Goal: Information Seeking & Learning: Learn about a topic

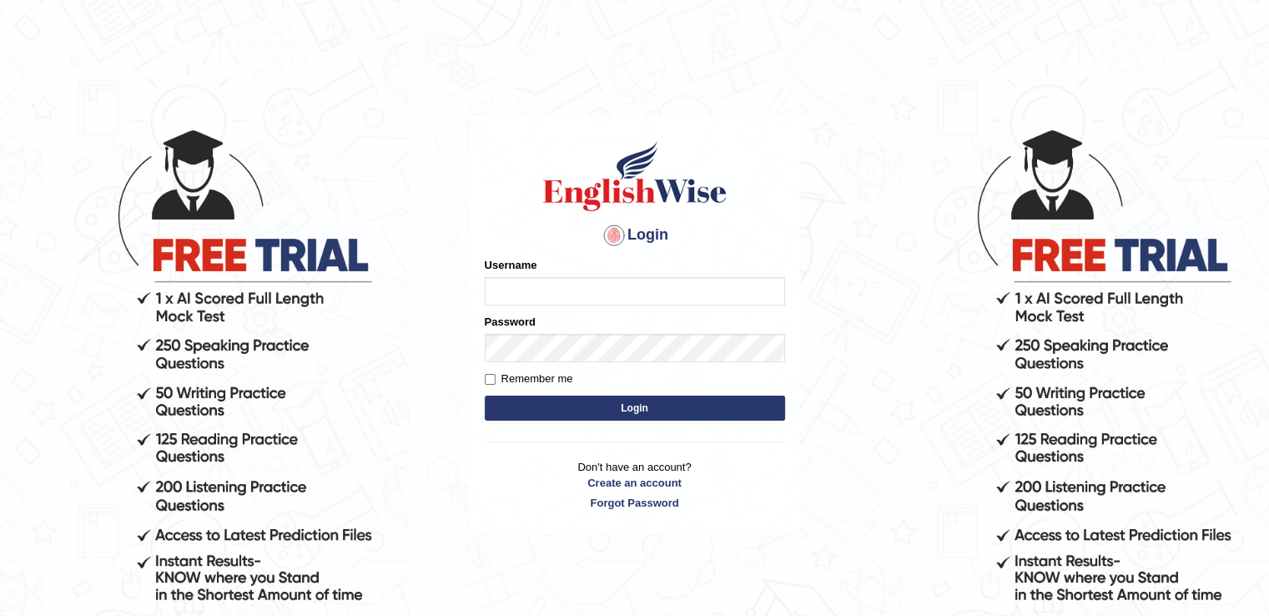
drag, startPoint x: 0, startPoint y: 0, endPoint x: 587, endPoint y: 293, distance: 656.2
click at [587, 293] on input "Username" at bounding box center [635, 291] width 300 height 28
type input "auralima"
click at [594, 402] on button "Login" at bounding box center [635, 407] width 300 height 25
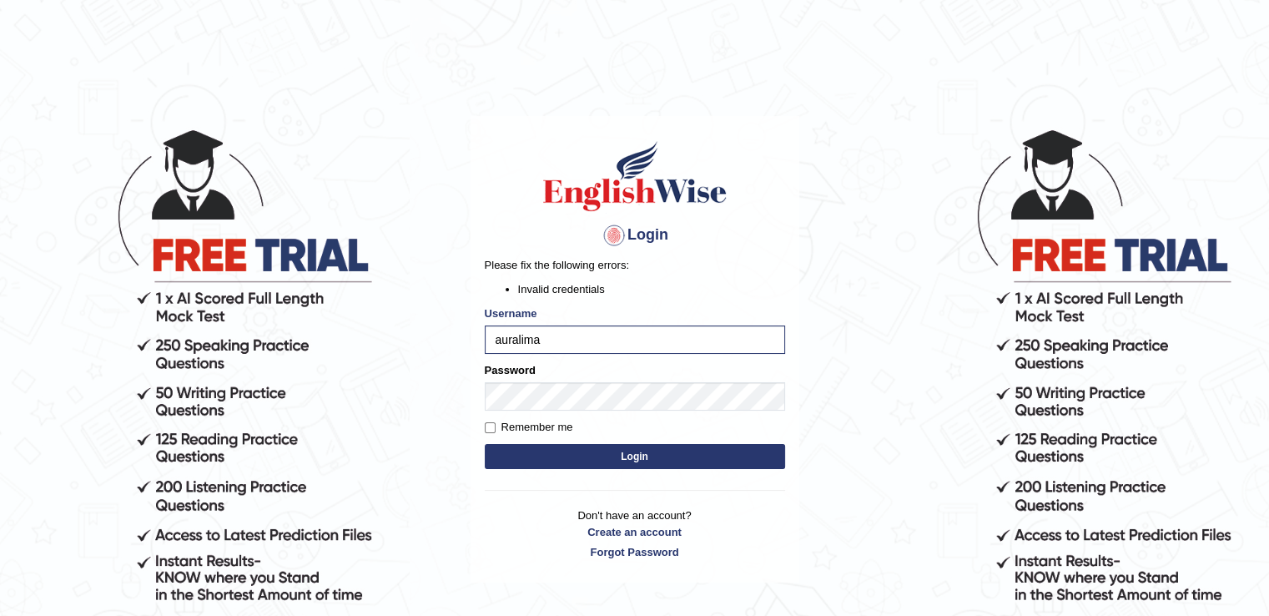
click at [594, 452] on button "Login" at bounding box center [635, 456] width 300 height 25
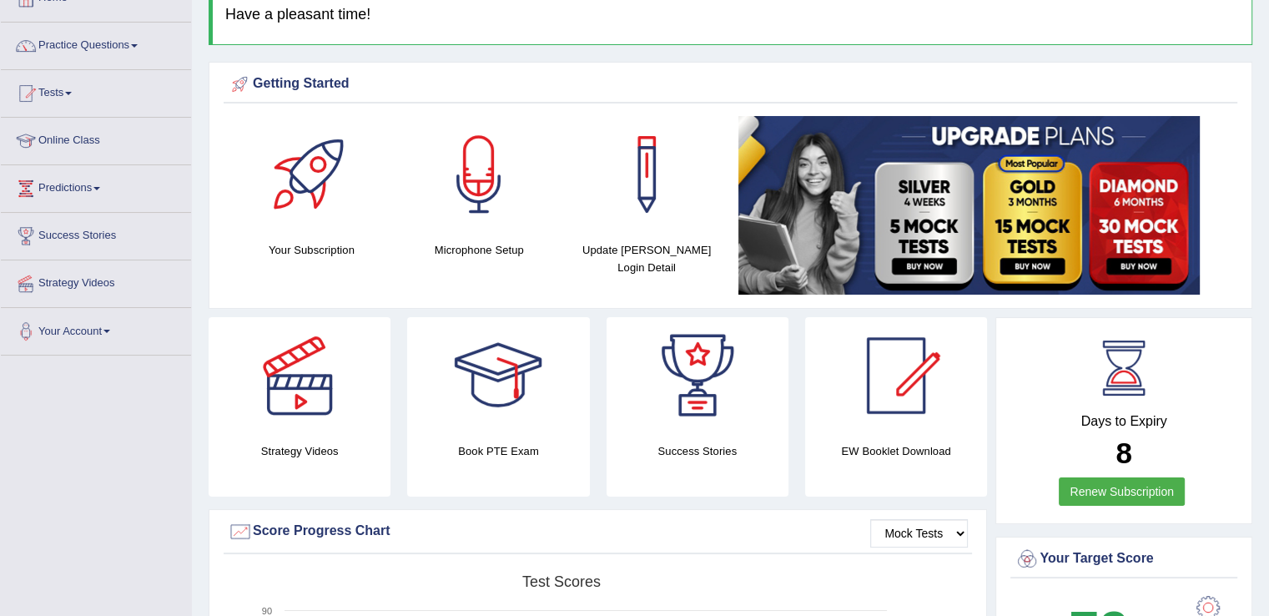
scroll to position [30, 0]
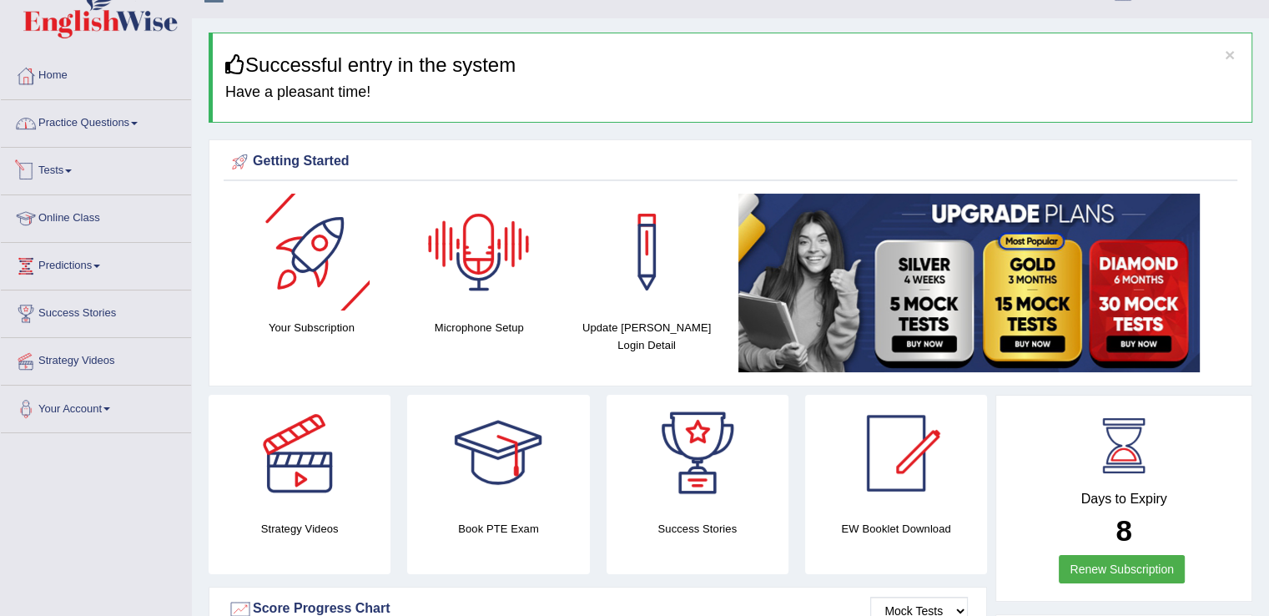
click at [116, 124] on link "Practice Questions" at bounding box center [96, 121] width 190 height 42
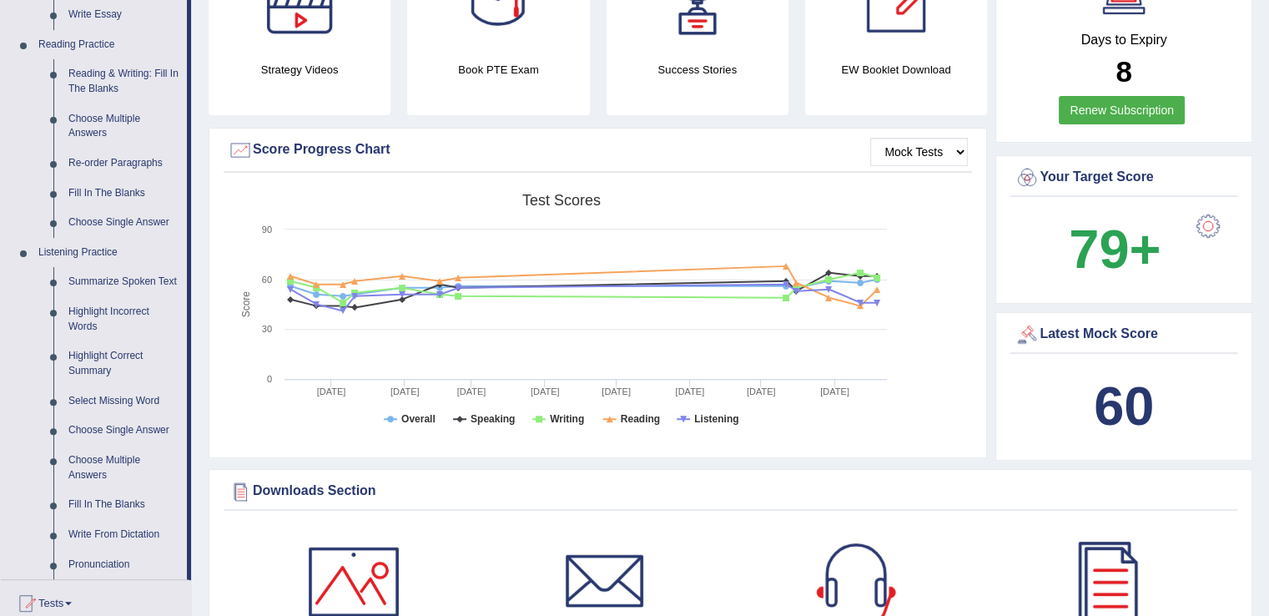
scroll to position [523, 0]
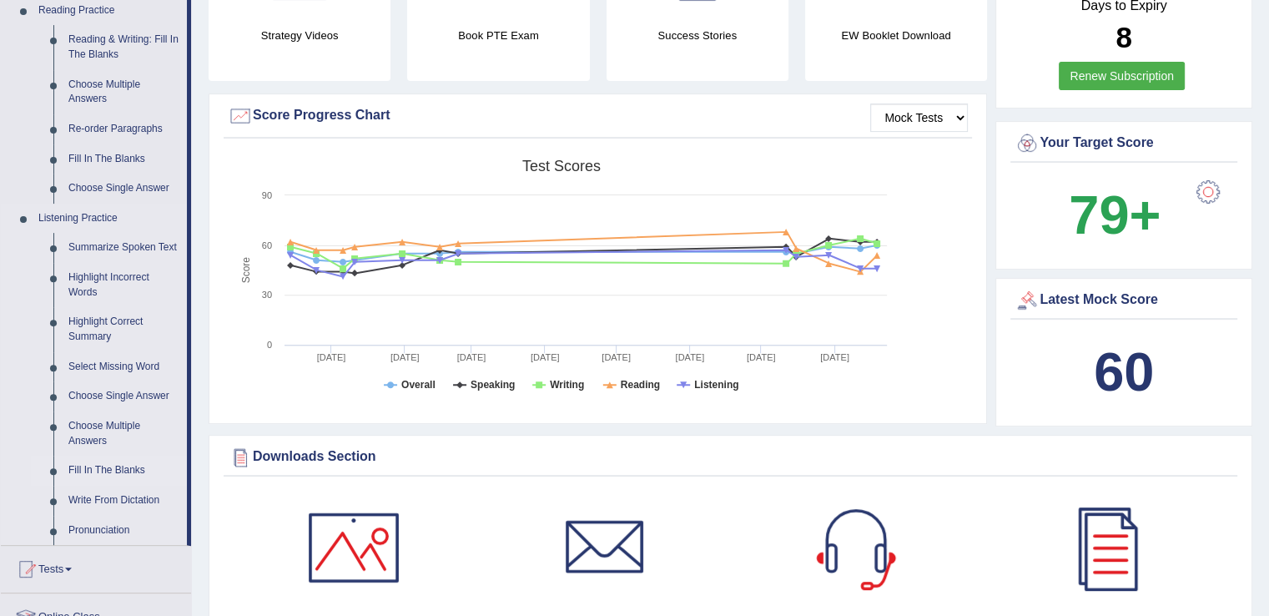
click at [114, 464] on link "Fill In The Blanks" at bounding box center [124, 470] width 126 height 30
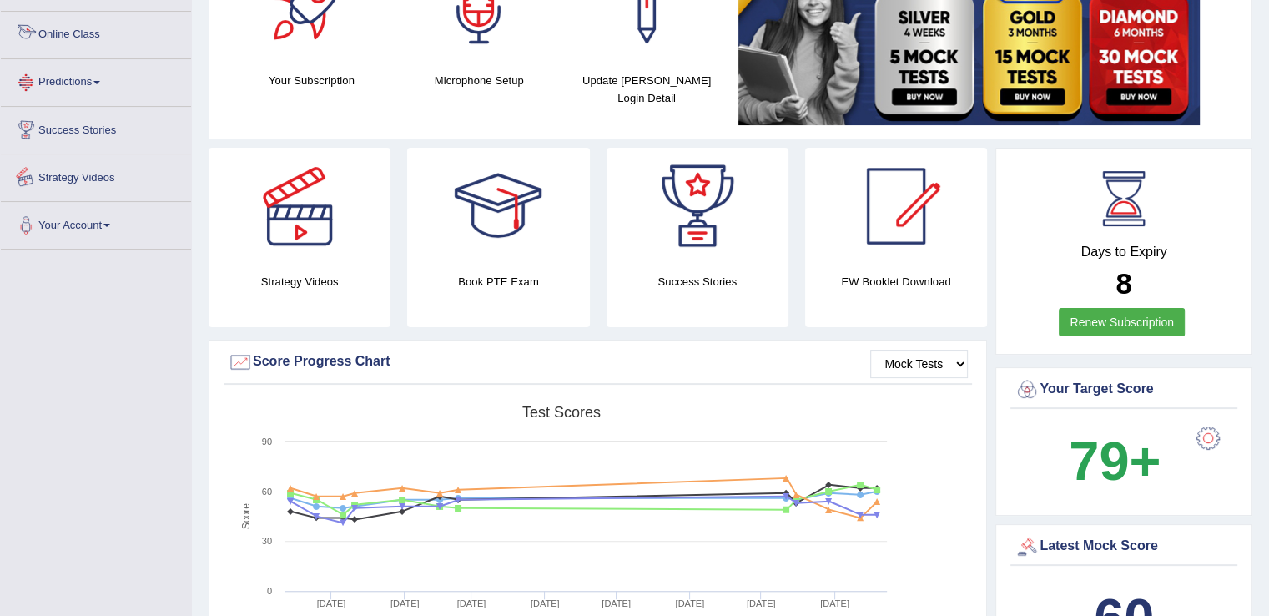
scroll to position [370, 0]
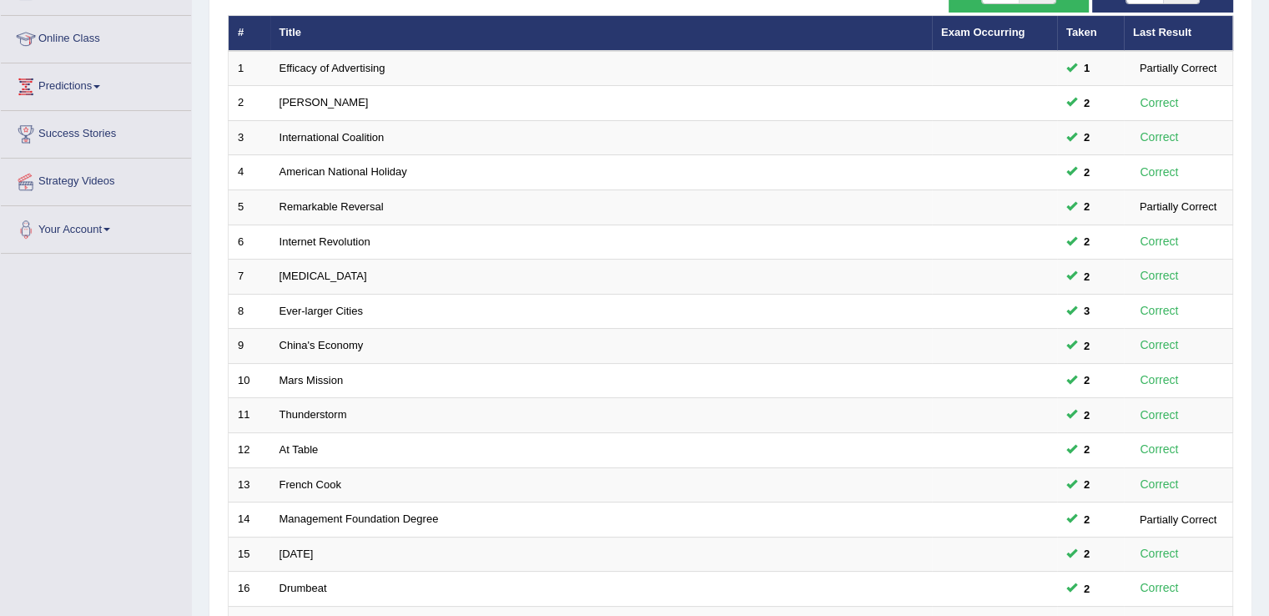
scroll to position [484, 0]
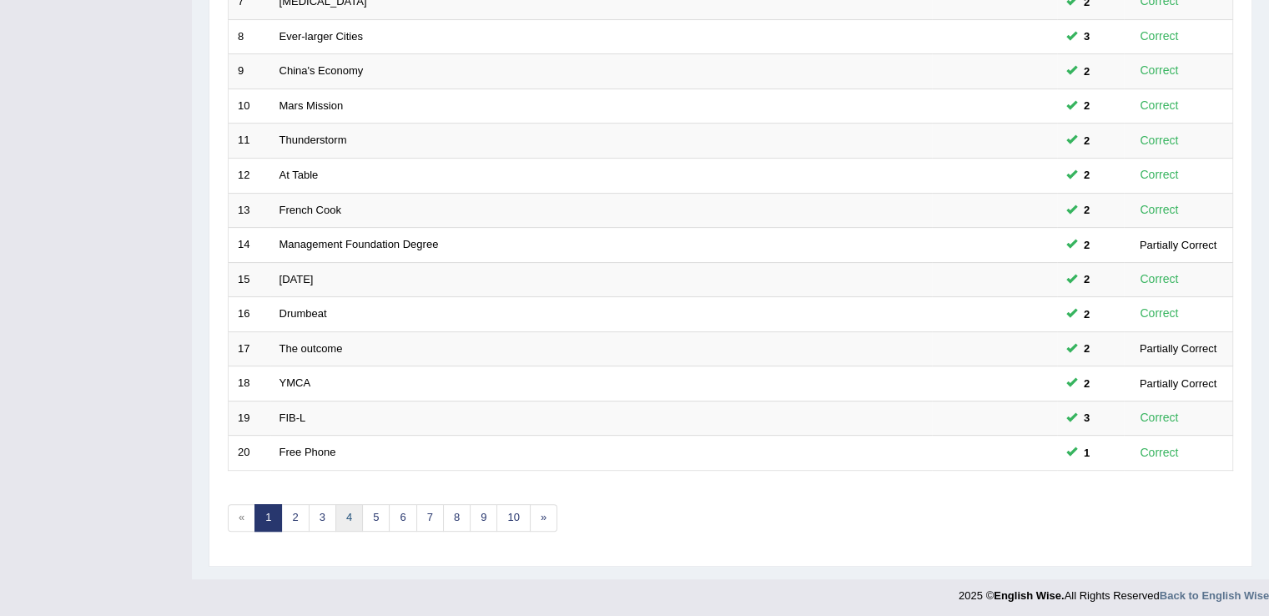
click at [338, 515] on link "4" at bounding box center [349, 518] width 28 height 28
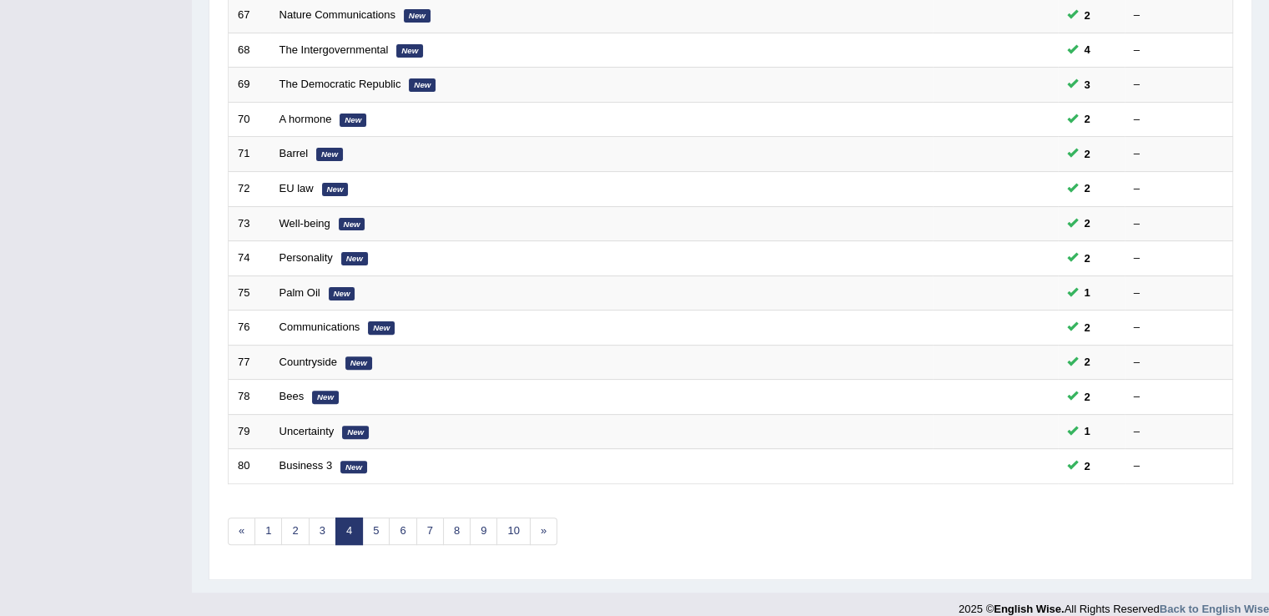
scroll to position [484, 0]
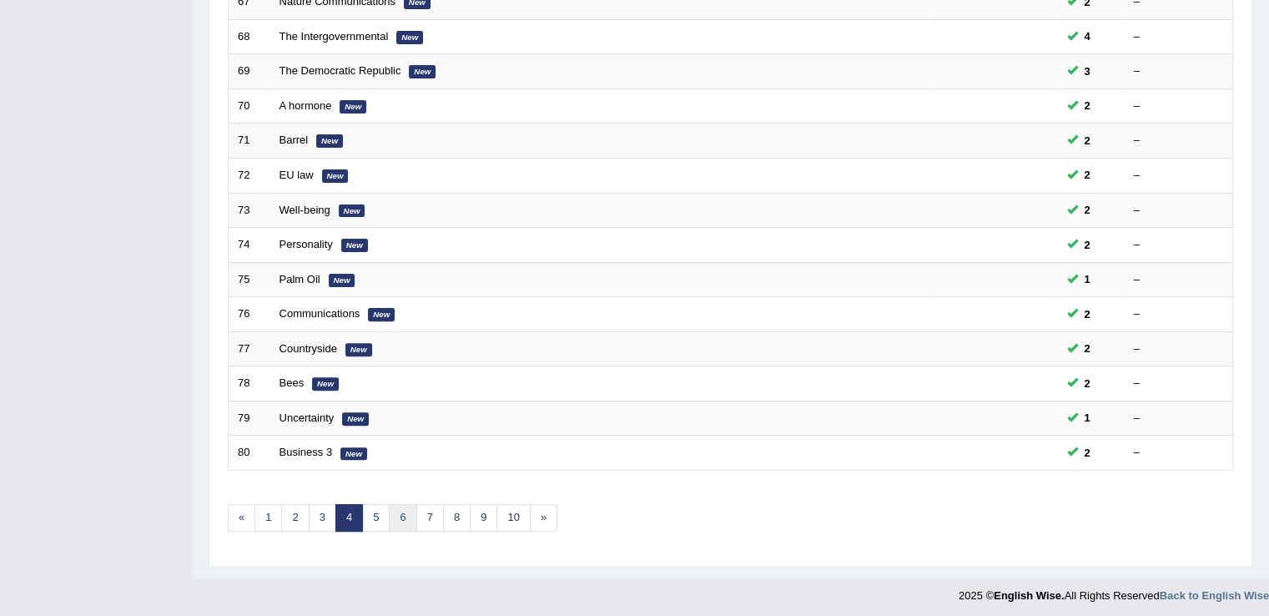
click at [392, 520] on link "6" at bounding box center [403, 518] width 28 height 28
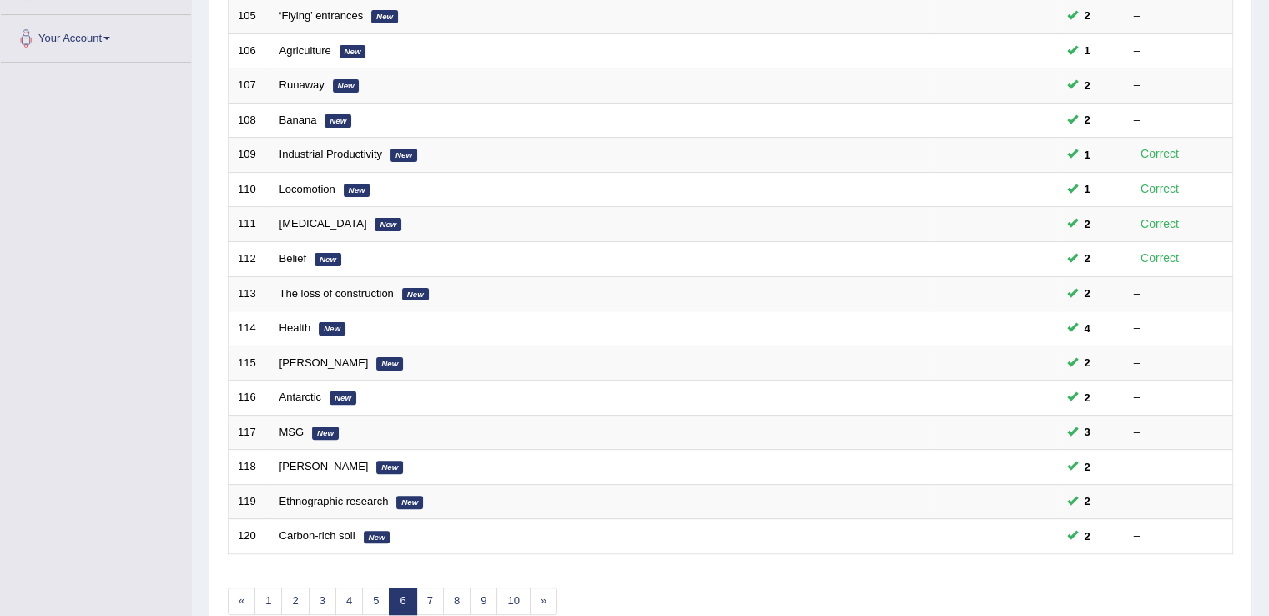
scroll to position [484, 0]
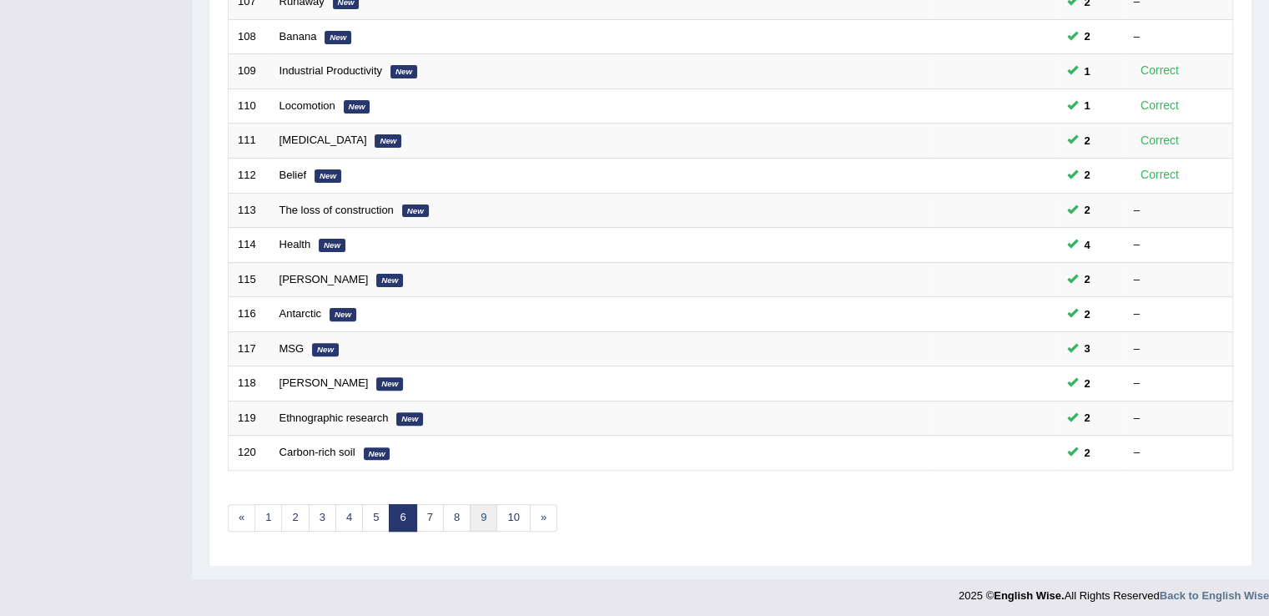
click at [482, 517] on link "9" at bounding box center [484, 518] width 28 height 28
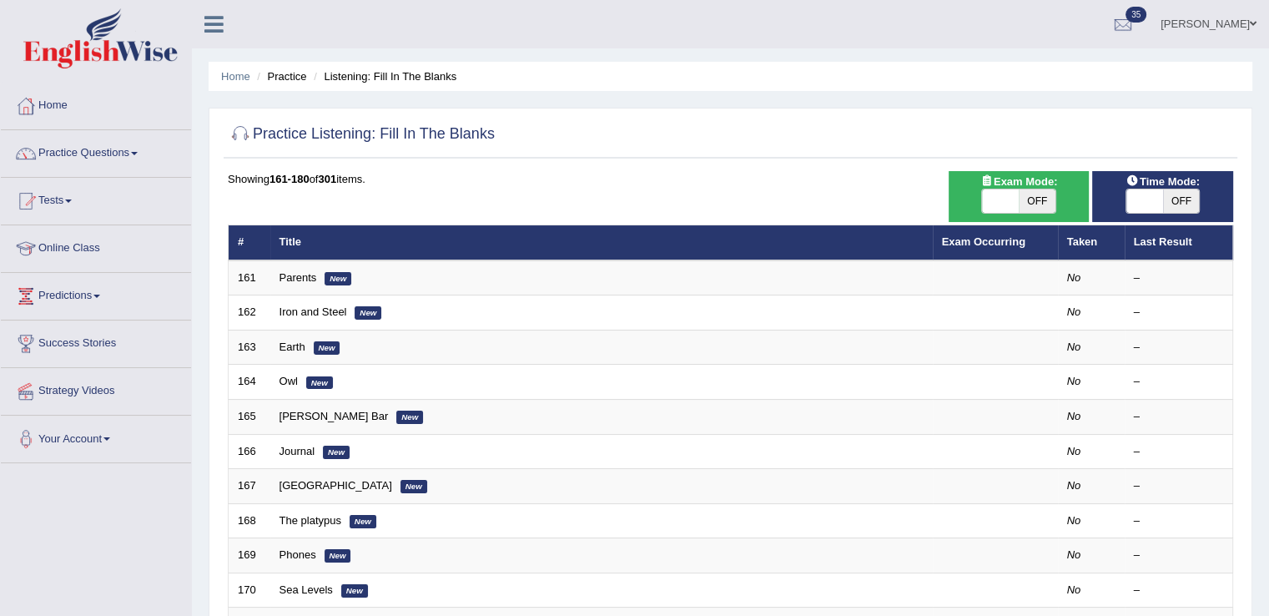
scroll to position [484, 0]
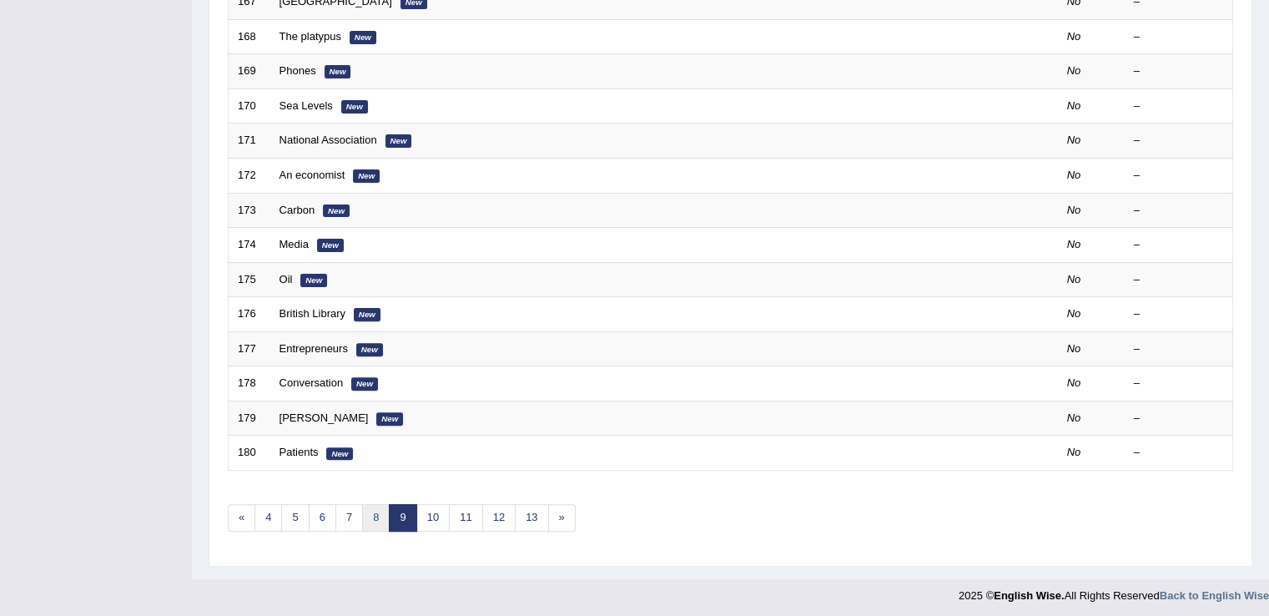
click at [368, 521] on link "8" at bounding box center [376, 518] width 28 height 28
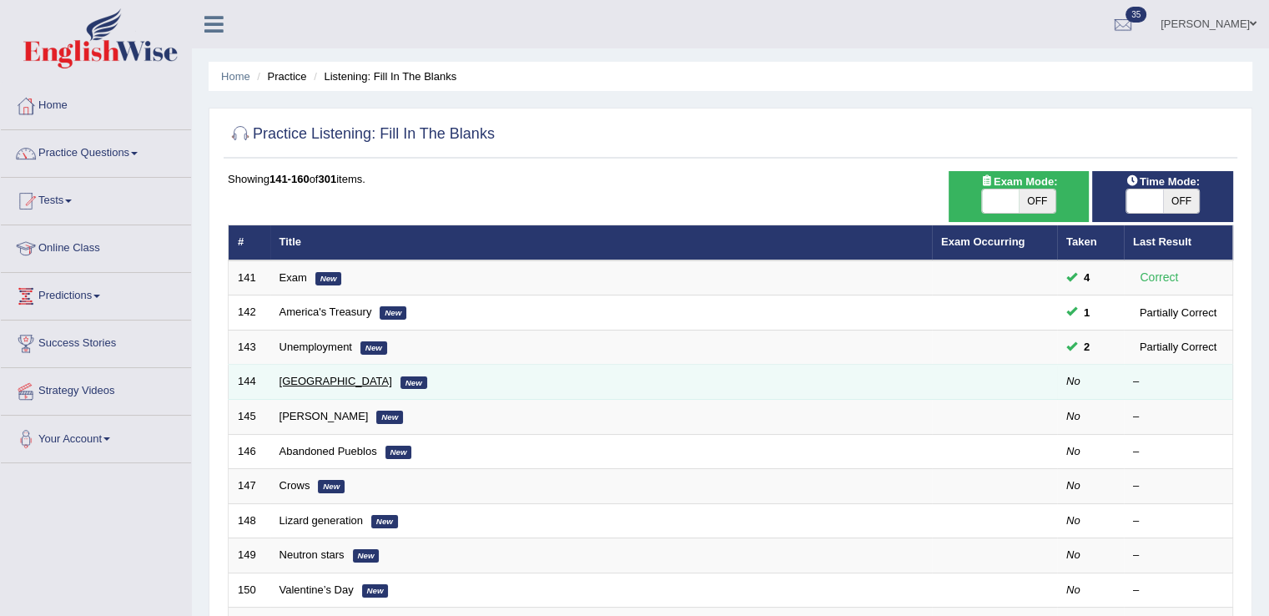
click at [313, 378] on link "[GEOGRAPHIC_DATA]" at bounding box center [335, 381] width 113 height 13
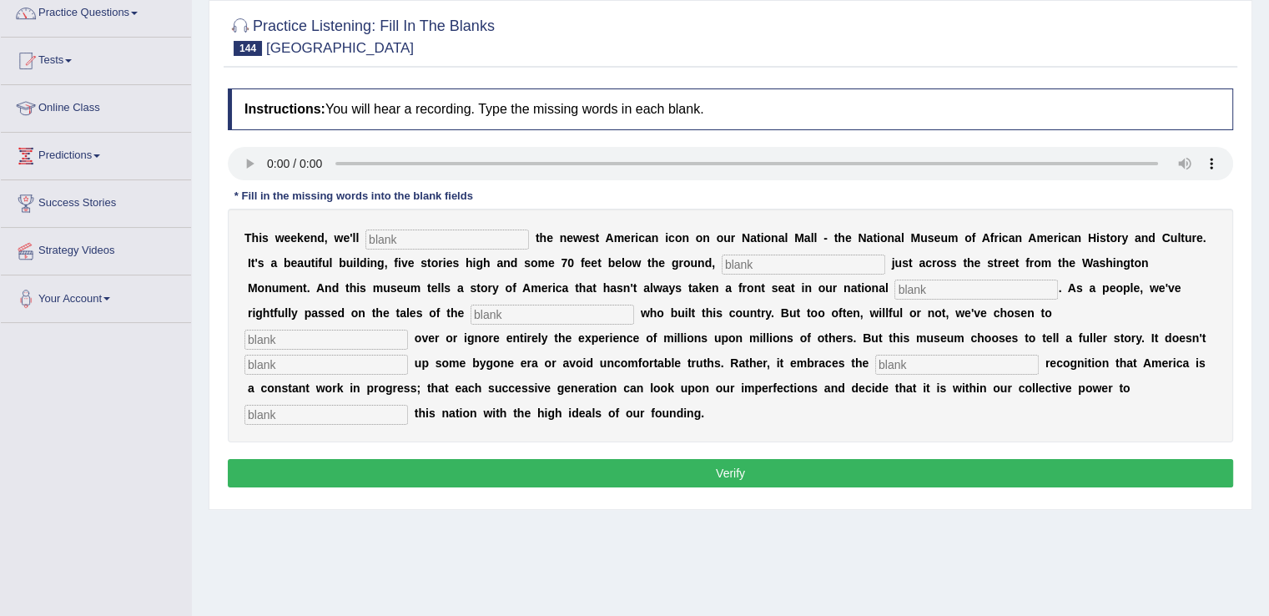
scroll to position [149, 0]
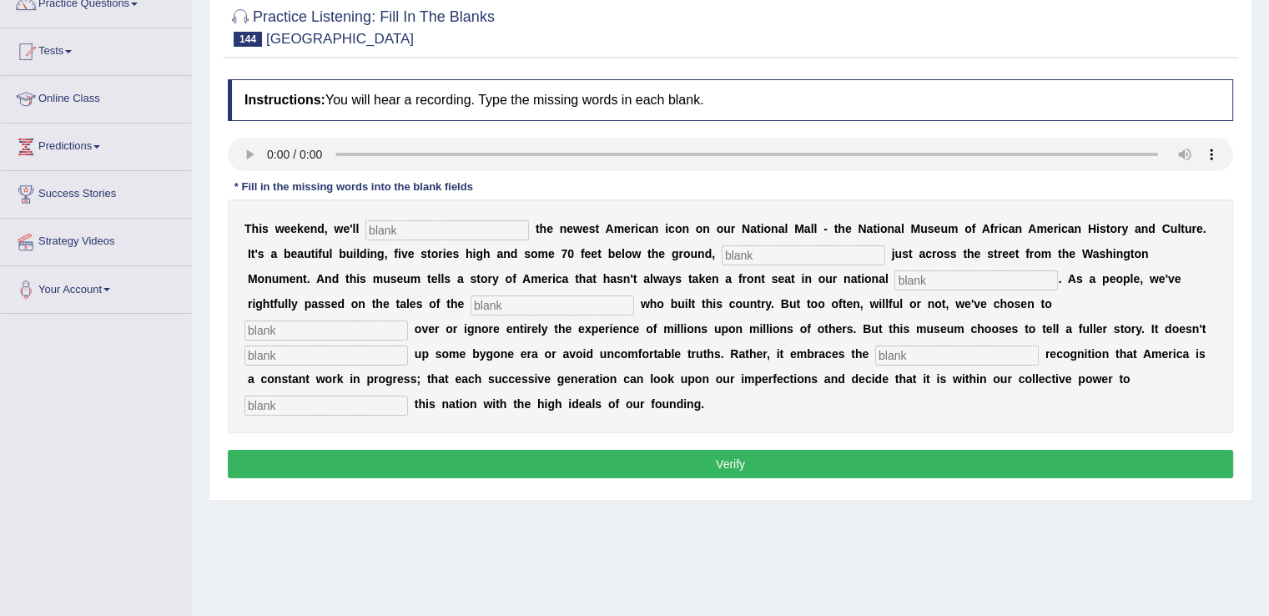
click at [434, 234] on input "text" at bounding box center [447, 230] width 164 height 20
click at [400, 223] on input "text" at bounding box center [447, 230] width 164 height 20
type input "dedicated"
click at [807, 247] on input "text" at bounding box center [804, 255] width 164 height 20
type input "situated"
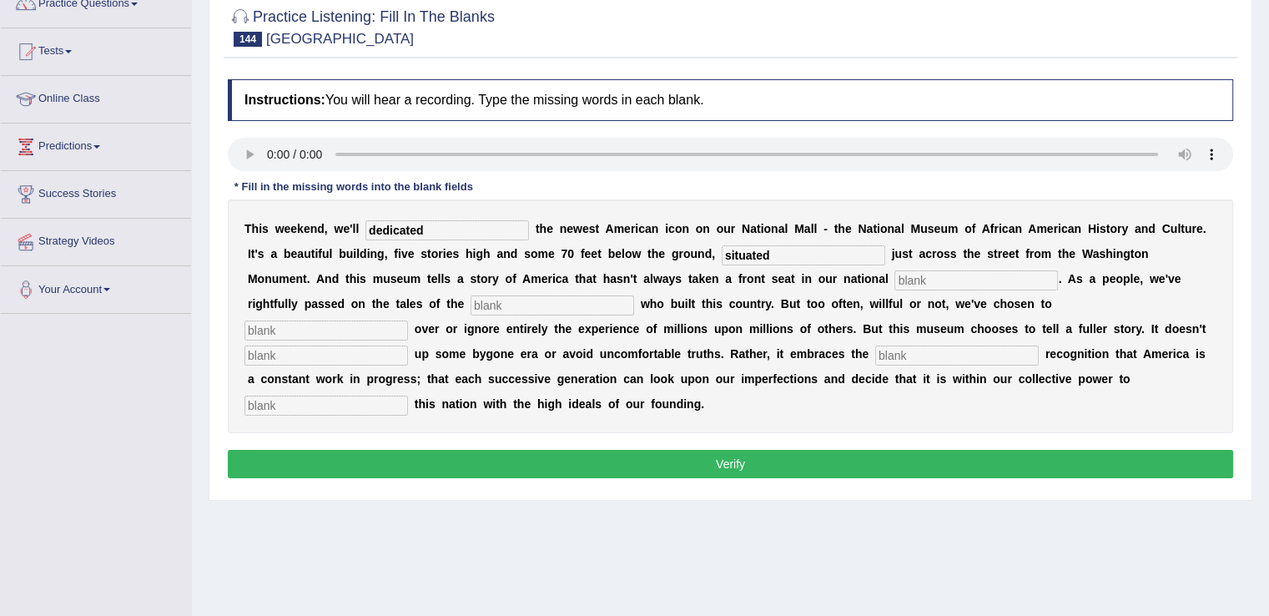
click at [908, 276] on input "text" at bounding box center [976, 280] width 164 height 20
type input "narrative"
click at [507, 308] on input "text" at bounding box center [552, 305] width 164 height 20
type input "juance"
click at [350, 324] on input "text" at bounding box center [326, 330] width 164 height 20
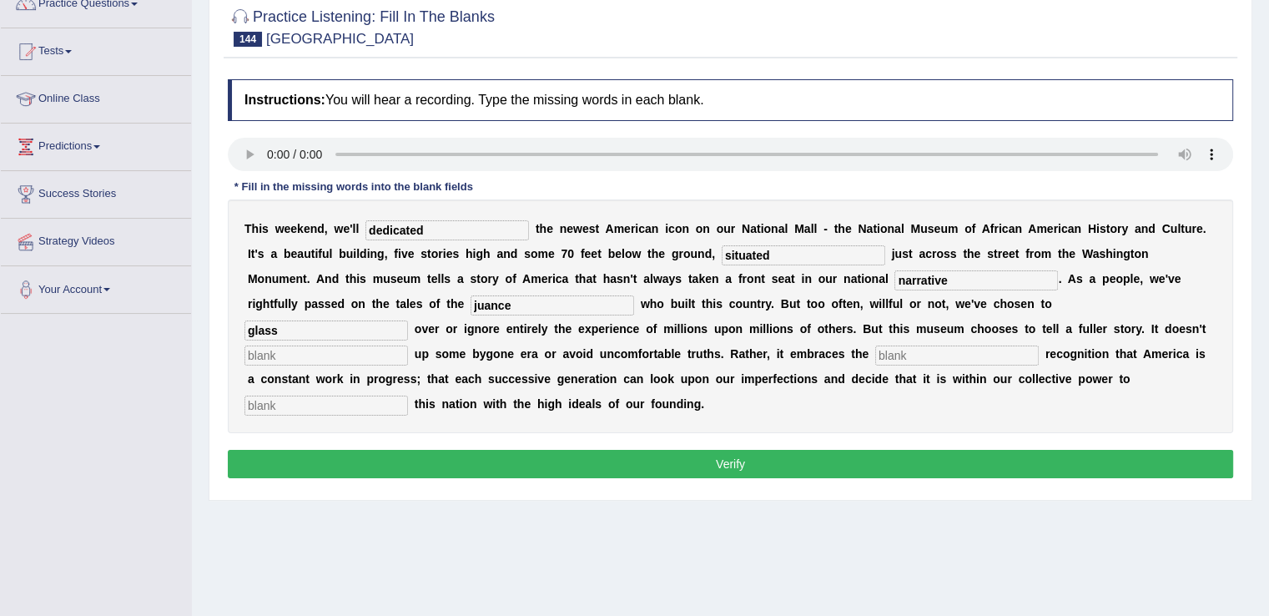
type input "glass"
click at [344, 358] on input "text" at bounding box center [326, 355] width 164 height 20
type input "cause"
click at [935, 350] on input "text" at bounding box center [957, 355] width 164 height 20
type input "petreatic"
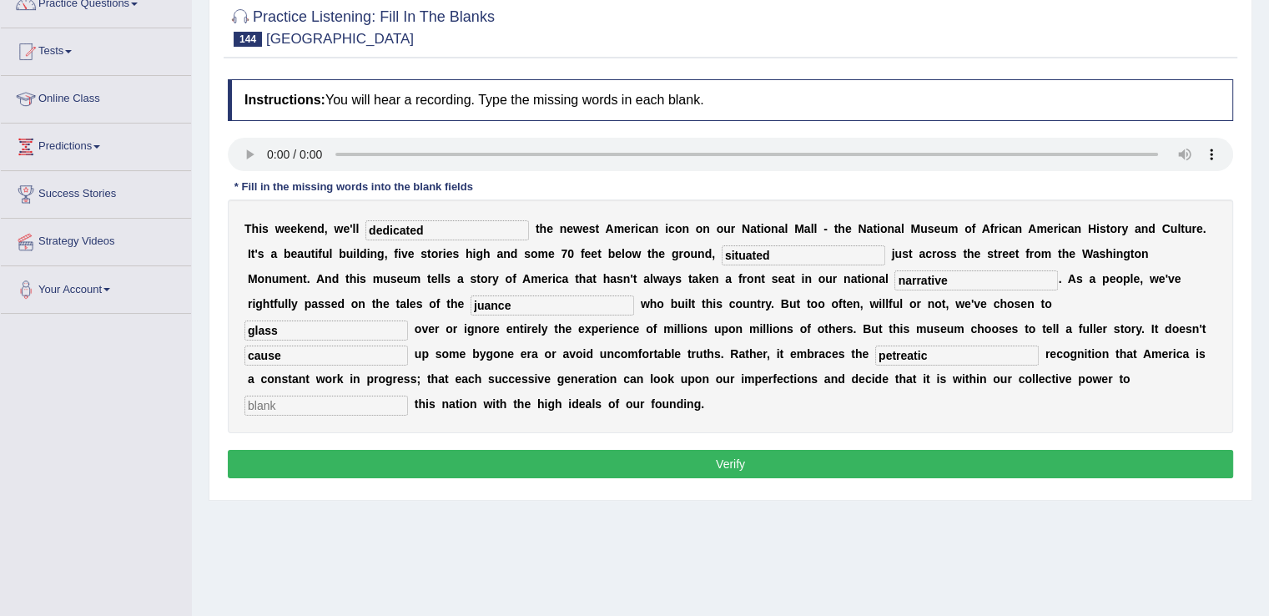
click at [324, 401] on input "text" at bounding box center [326, 405] width 164 height 20
type input "allow"
click at [891, 350] on input "petreatic" at bounding box center [957, 355] width 164 height 20
click at [906, 350] on input "patreatic" at bounding box center [957, 355] width 164 height 20
click at [911, 351] on input "patriatic" at bounding box center [957, 355] width 164 height 20
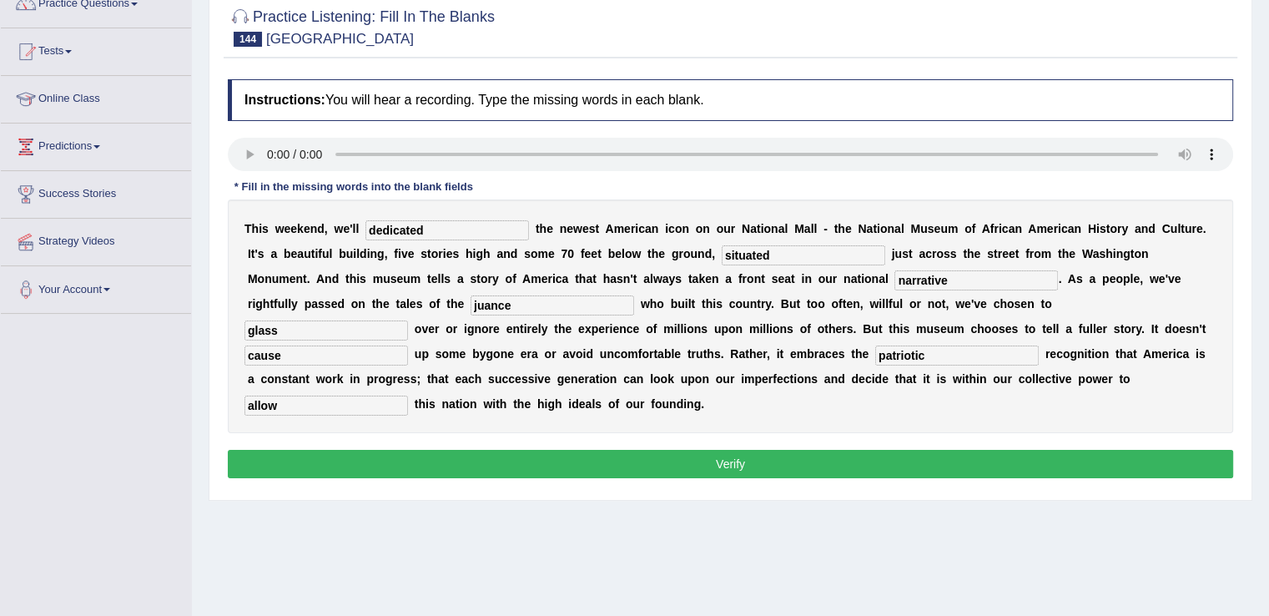
type input "patriotic"
click at [981, 351] on input "patriotic" at bounding box center [957, 355] width 164 height 20
click at [584, 458] on button "Verify" at bounding box center [730, 464] width 1005 height 28
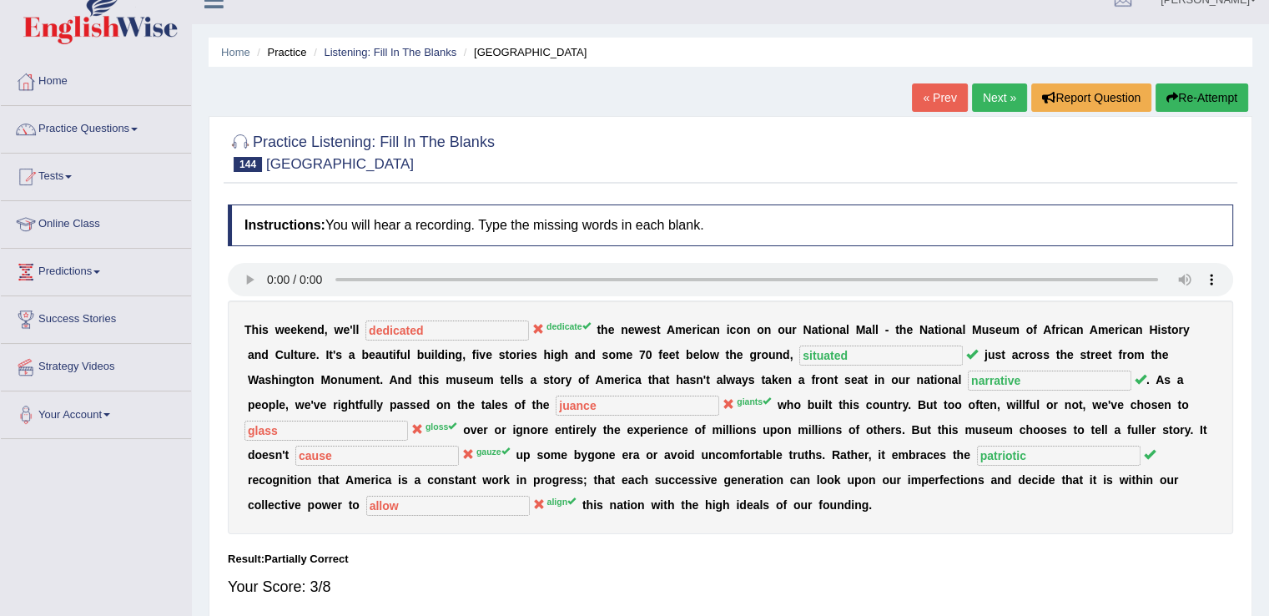
scroll to position [0, 0]
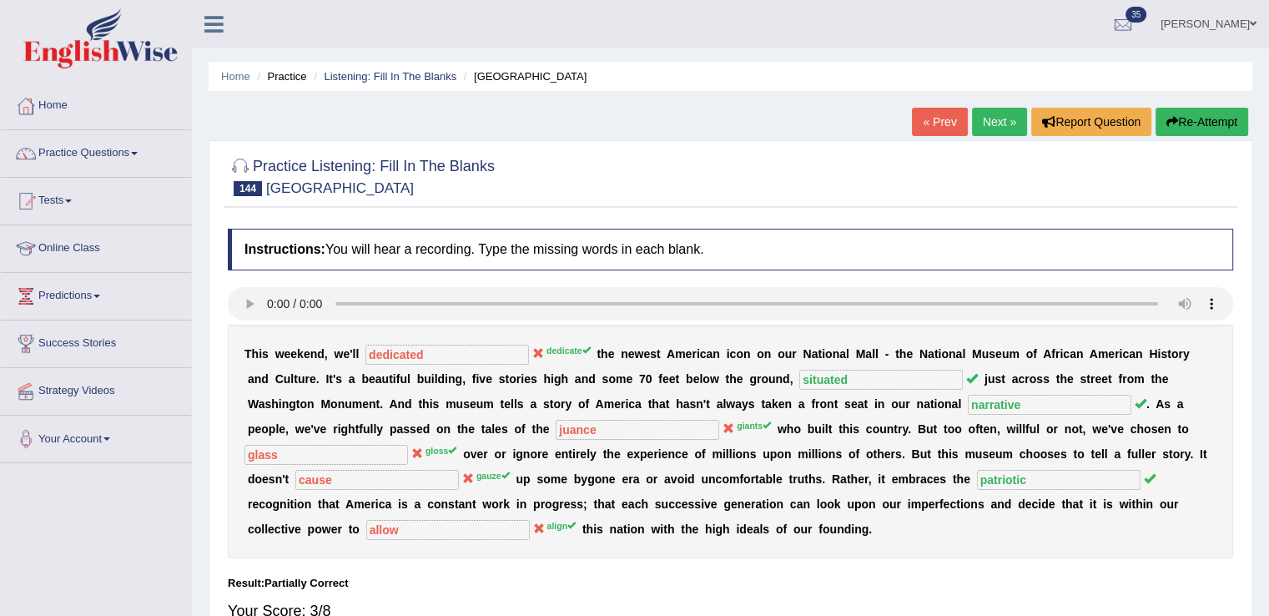
click at [1200, 110] on button "Re-Attempt" at bounding box center [1201, 122] width 93 height 28
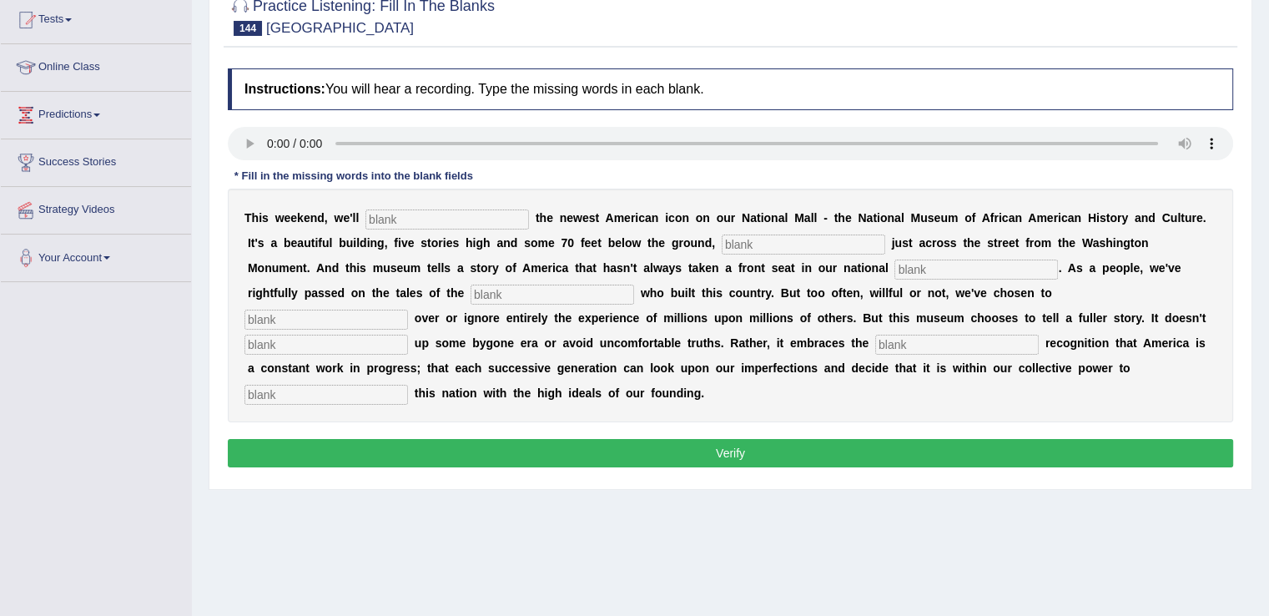
scroll to position [184, 0]
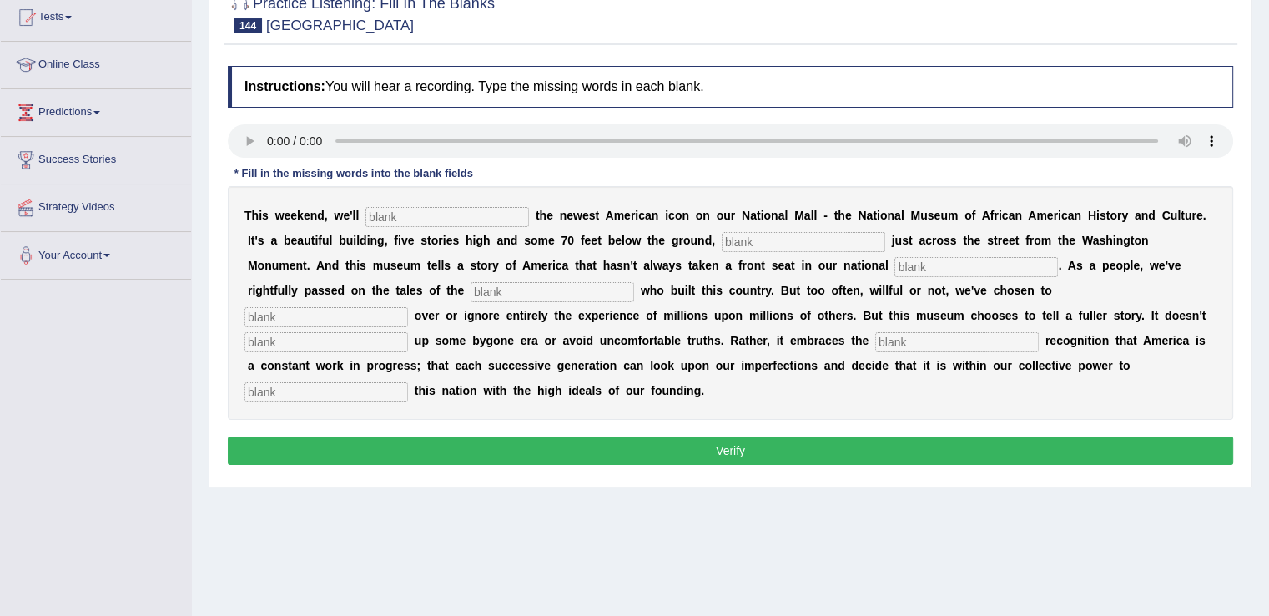
click at [317, 390] on input "text" at bounding box center [326, 392] width 164 height 20
type input "align"
click at [901, 335] on input "text" at bounding box center [957, 342] width 164 height 20
type input "patriotic"
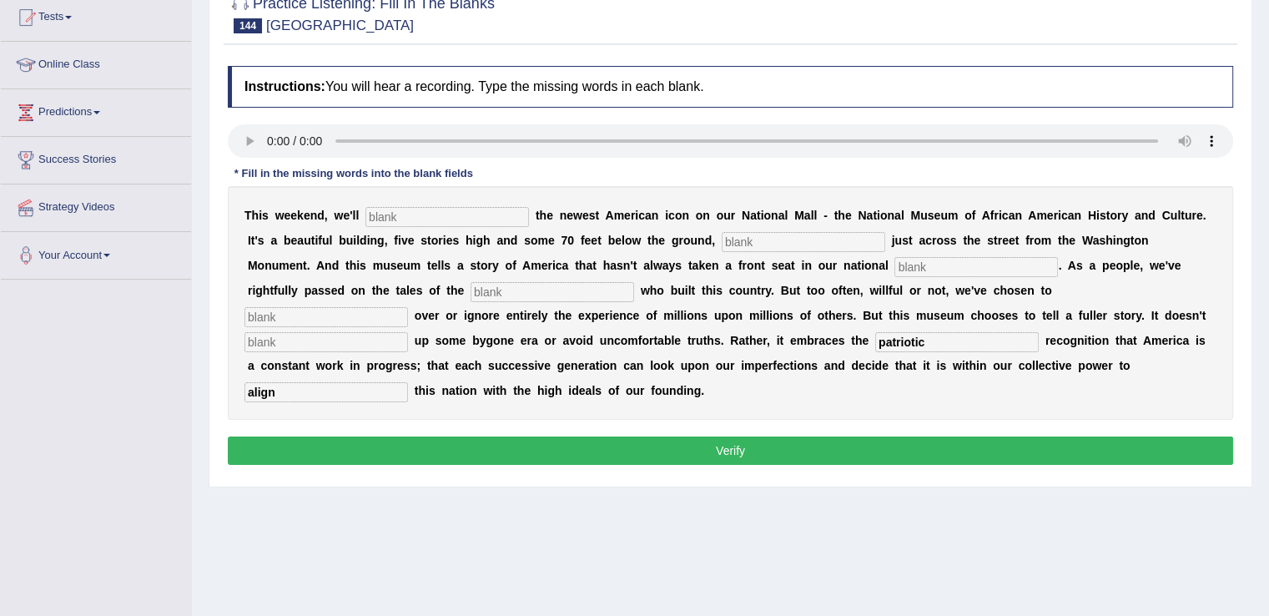
click at [337, 345] on input "text" at bounding box center [326, 342] width 164 height 20
click at [339, 345] on input "text" at bounding box center [326, 342] width 164 height 20
type input "gauze"
click at [324, 318] on input "text" at bounding box center [326, 317] width 164 height 20
type input "glass"
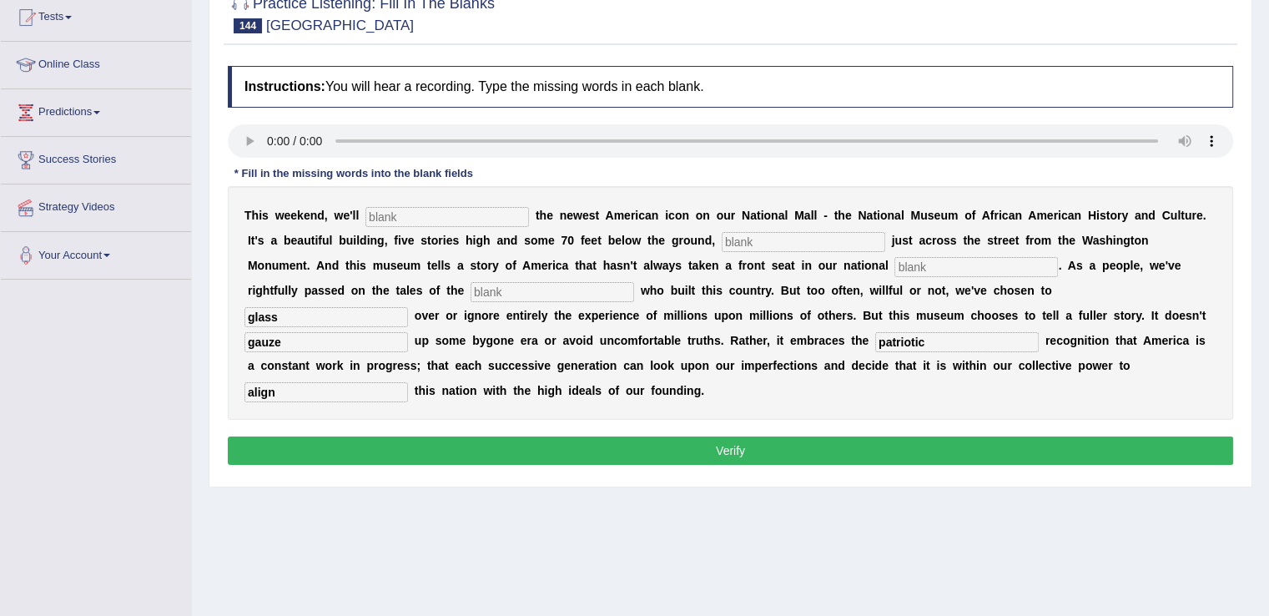
click at [574, 290] on input "text" at bounding box center [552, 292] width 164 height 20
type input "giants"
click at [940, 265] on input "text" at bounding box center [976, 267] width 164 height 20
type input "narrative"
click at [818, 236] on input "text" at bounding box center [804, 242] width 164 height 20
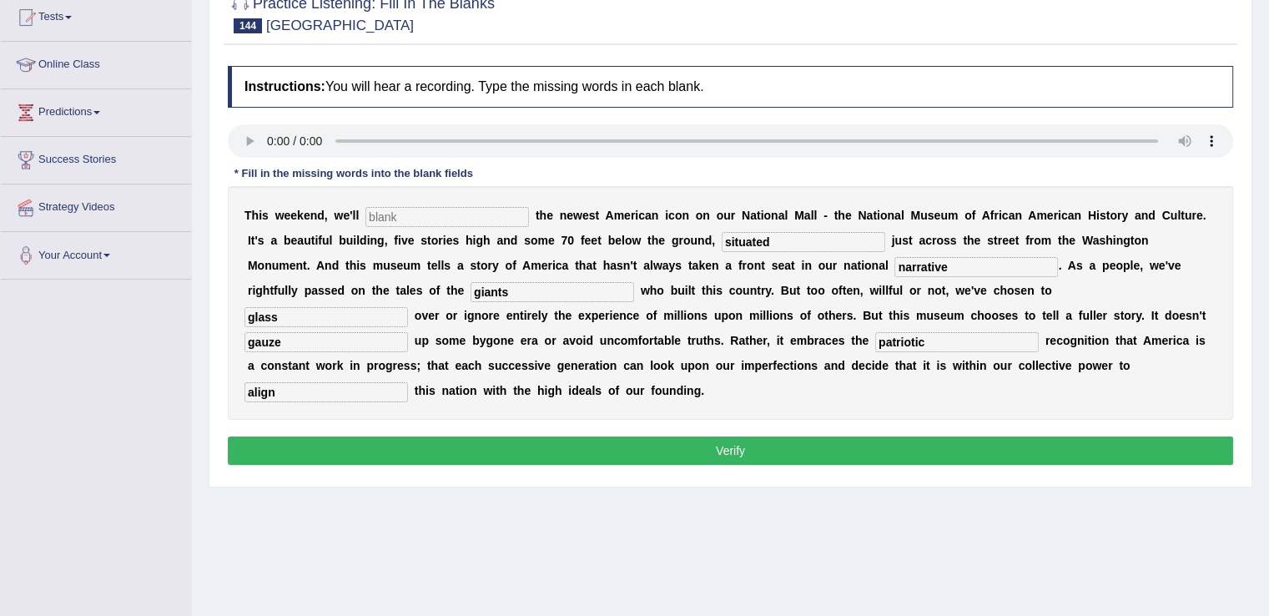
type input "situated"
click at [504, 220] on input "text" at bounding box center [447, 217] width 164 height 20
type input "dedicate"
click at [684, 450] on button "Verify" at bounding box center [730, 450] width 1005 height 28
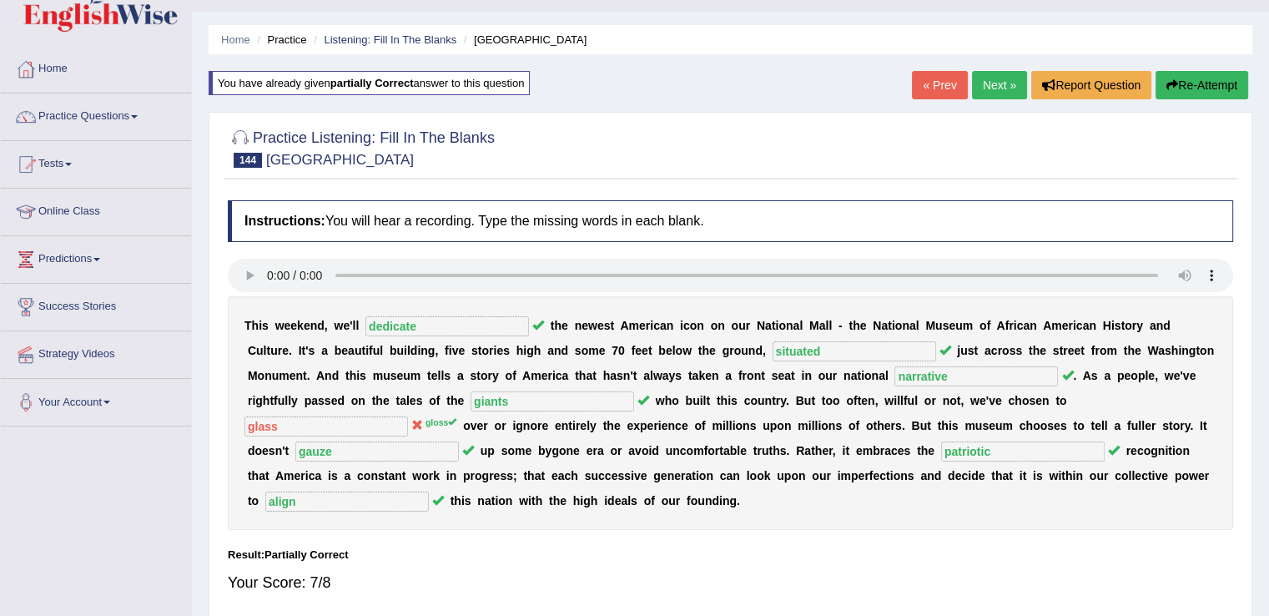
scroll to position [0, 0]
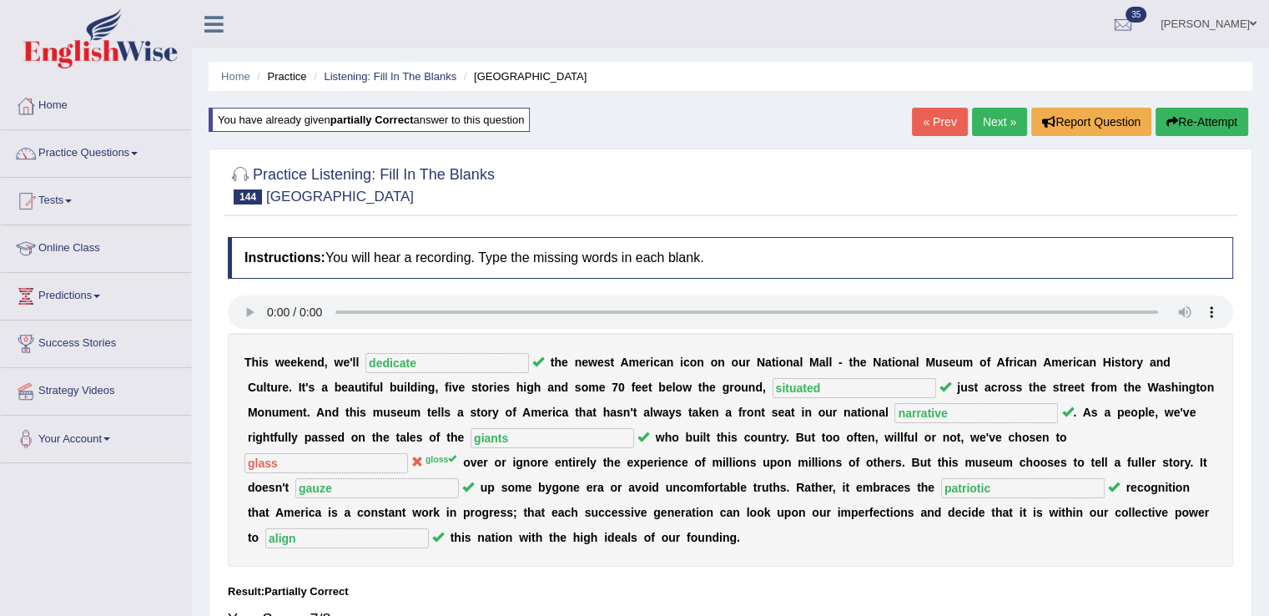
click at [1003, 108] on link "Next »" at bounding box center [999, 122] width 55 height 28
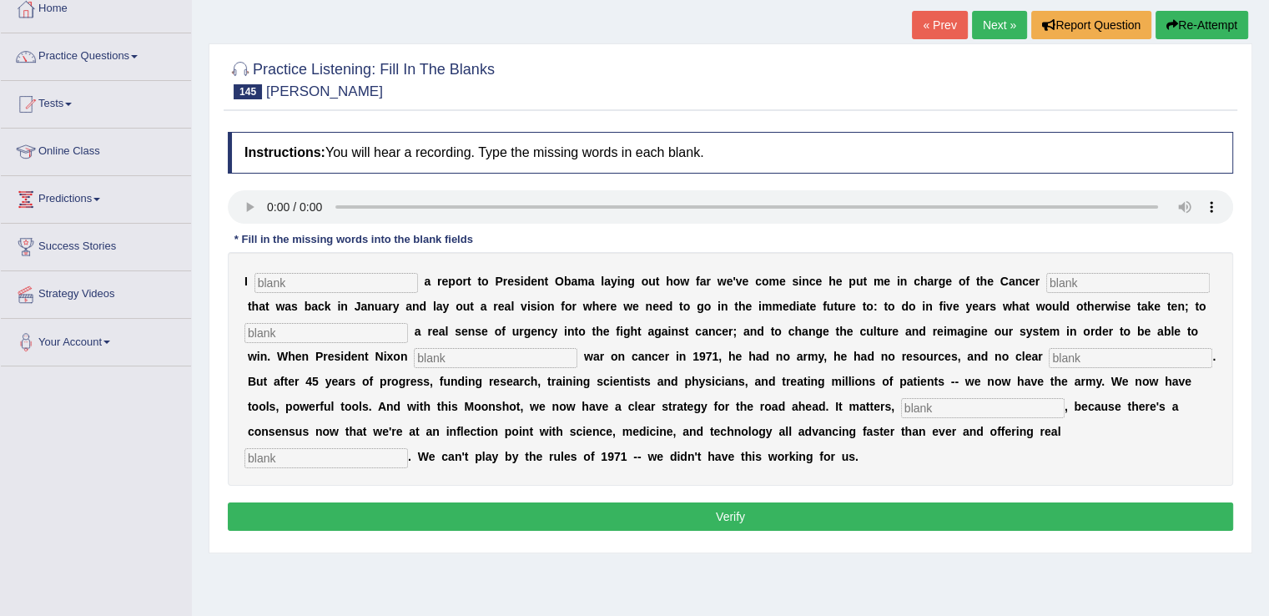
scroll to position [103, 0]
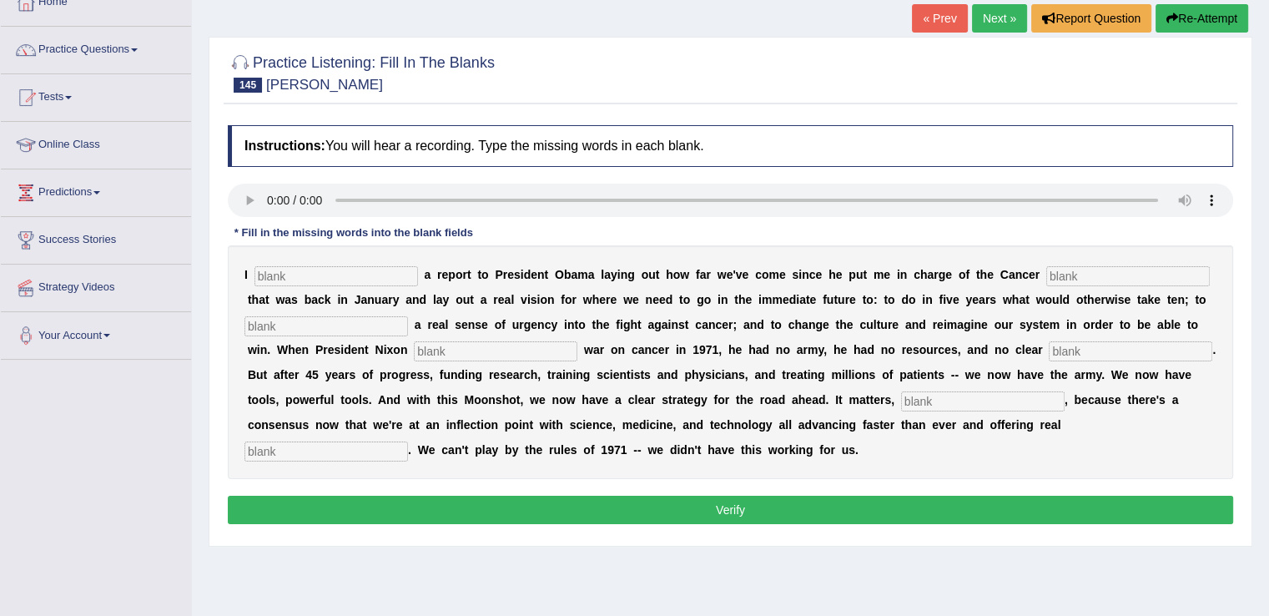
click at [289, 278] on input "text" at bounding box center [336, 276] width 164 height 20
type input "deliver"
click at [1088, 275] on input "text" at bounding box center [1128, 276] width 164 height 20
type input "moun"
click at [294, 324] on input "text" at bounding box center [326, 326] width 164 height 20
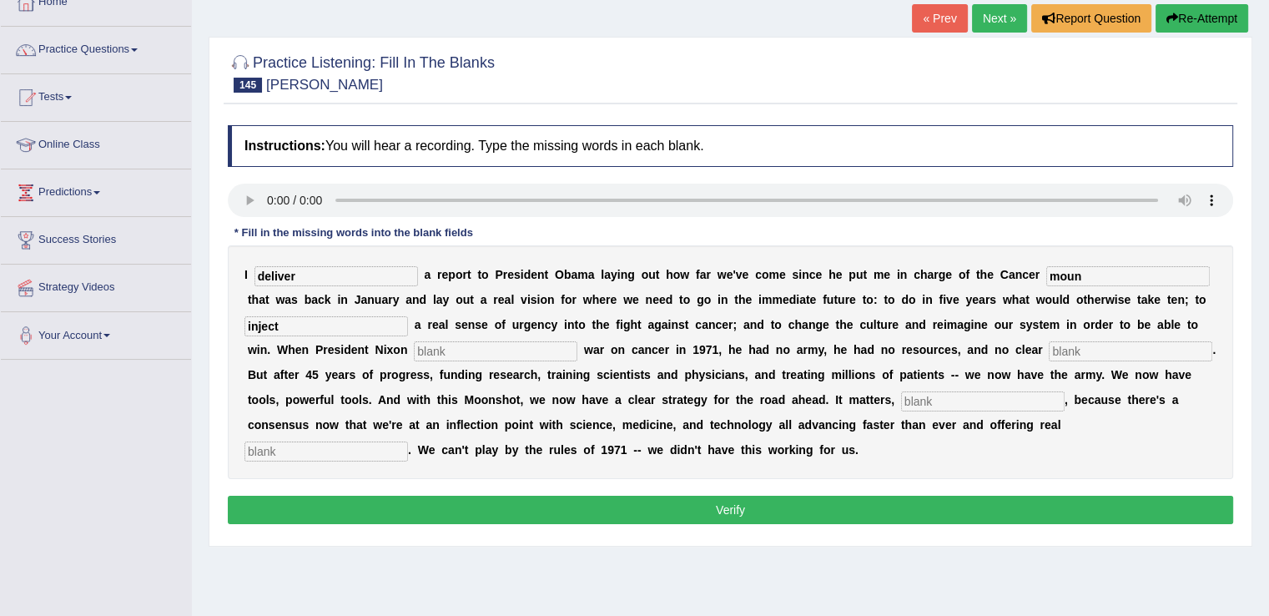
type input "inject"
click at [518, 362] on div "I deliver a r e p o r t t o P r e s i d e n t O b a m a l a y i n g o u t h o w…" at bounding box center [730, 362] width 1005 height 234
click at [518, 349] on input "text" at bounding box center [496, 351] width 164 height 20
type input "declared"
click at [1081, 345] on input "text" at bounding box center [1131, 351] width 164 height 20
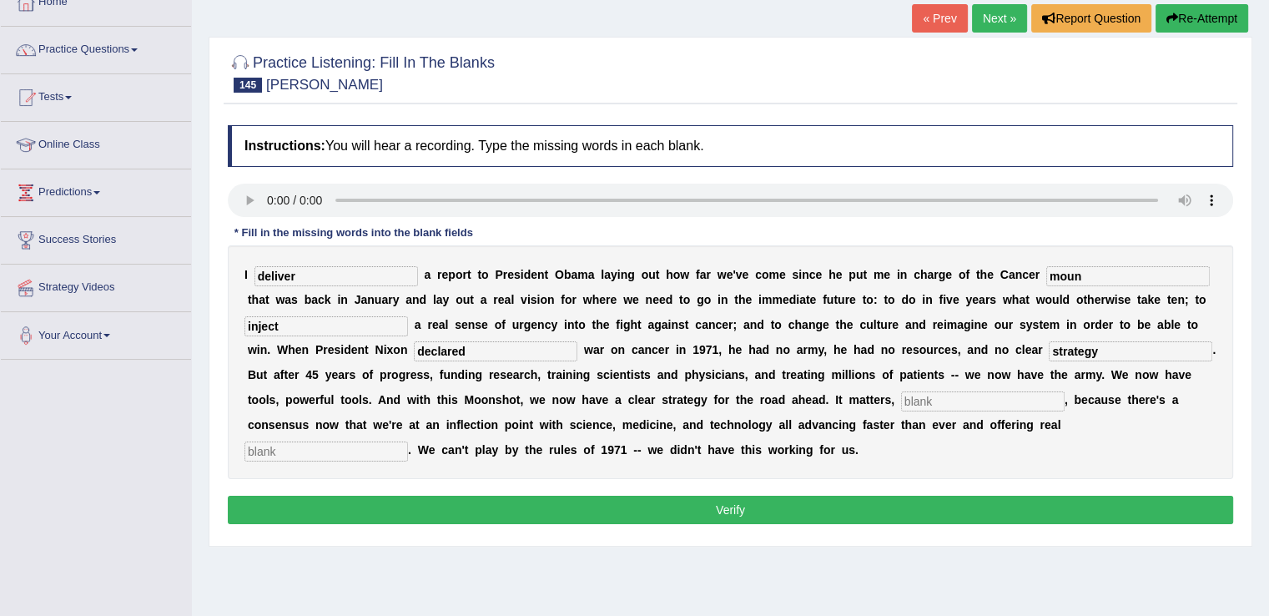
type input "strategy"
click at [959, 398] on input "text" at bounding box center [983, 401] width 164 height 20
type input "focus"
click at [303, 441] on input "text" at bounding box center [326, 451] width 164 height 20
type input "promise"
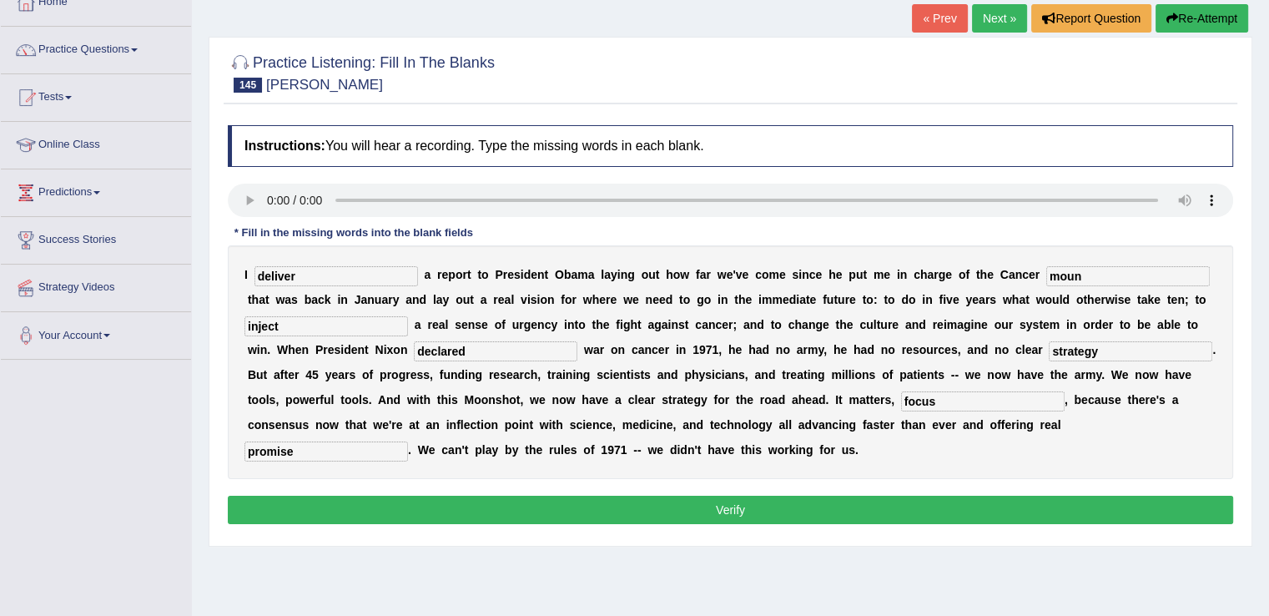
click at [702, 502] on button "Verify" at bounding box center [730, 510] width 1005 height 28
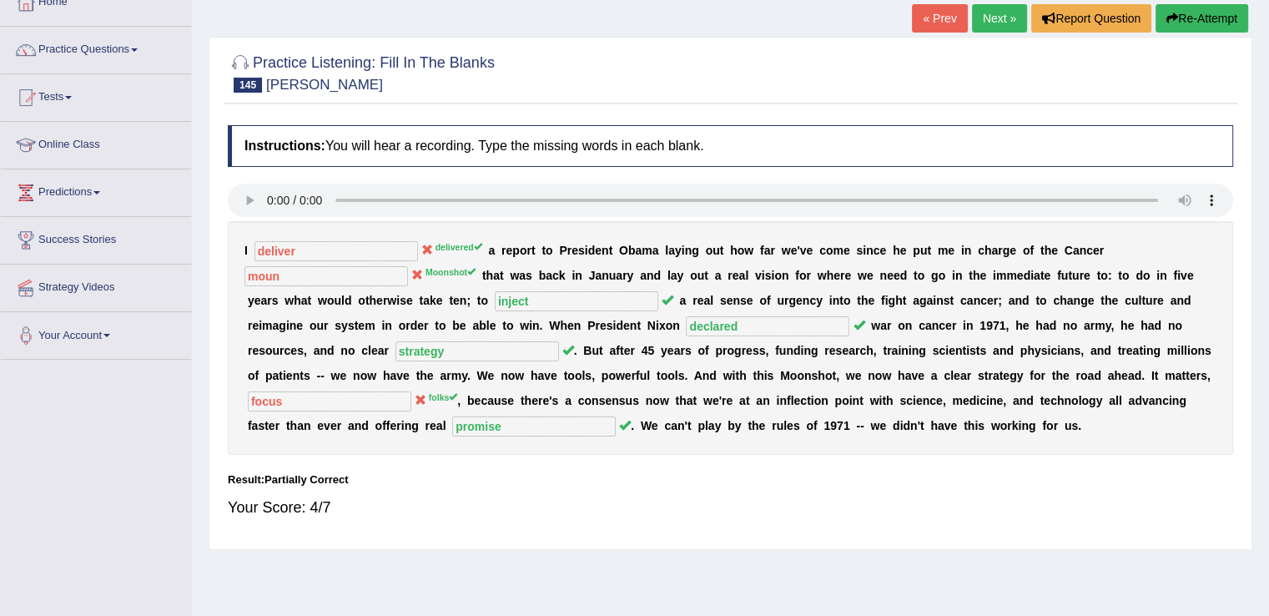
click at [1187, 33] on div "« Prev Next » Report Question Re-Attempt" at bounding box center [1082, 20] width 340 height 33
click at [1185, 20] on button "Re-Attempt" at bounding box center [1201, 18] width 93 height 28
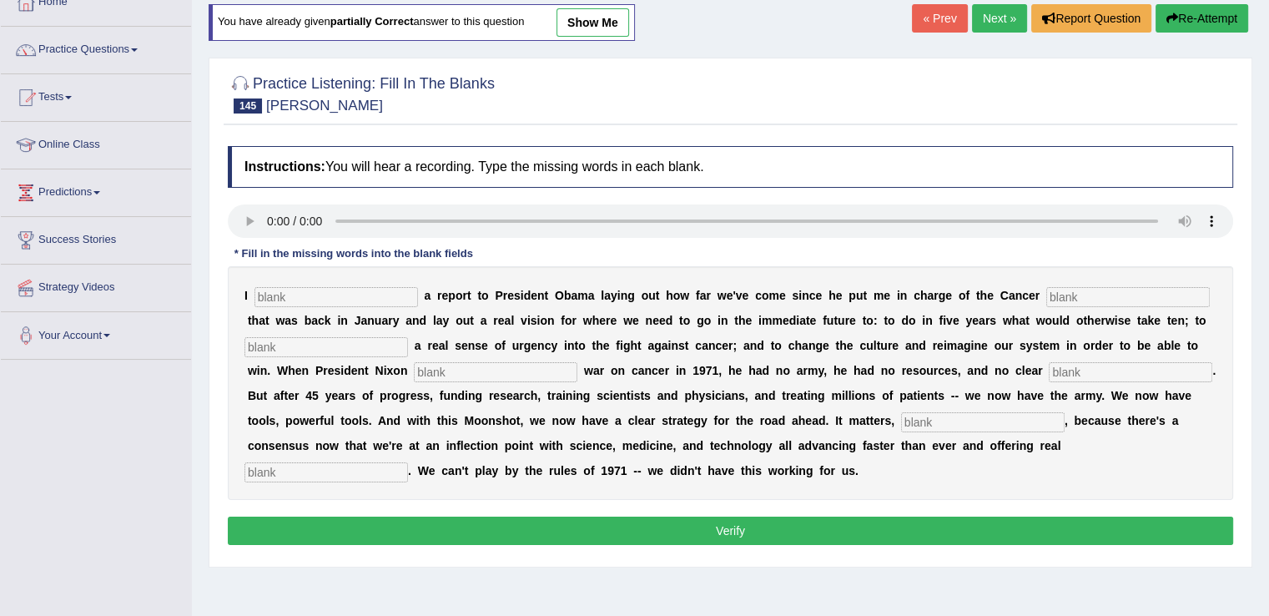
click at [381, 289] on input "text" at bounding box center [336, 297] width 164 height 20
type input "delivered"
click at [356, 340] on input "text" at bounding box center [326, 347] width 164 height 20
type input "moonshot"
click at [1158, 296] on input "text" at bounding box center [1128, 297] width 164 height 20
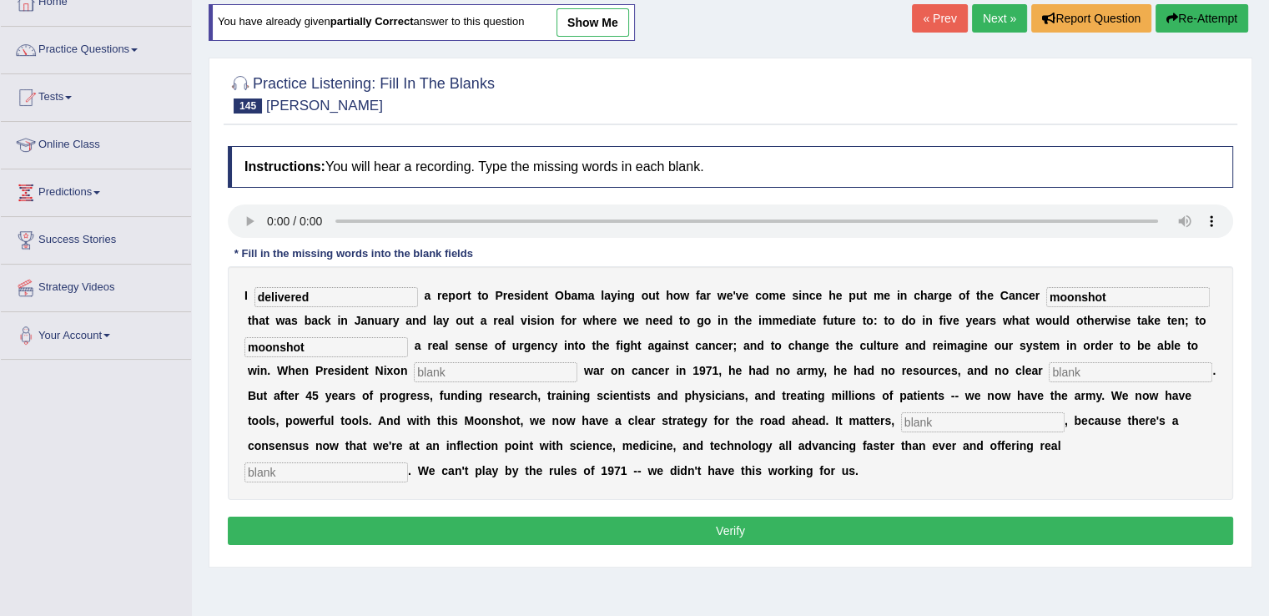
type input "moonshot"
click at [384, 339] on input "moonshot" at bounding box center [326, 347] width 164 height 20
type input "m"
type input "inject"
click at [505, 370] on input "text" at bounding box center [496, 372] width 164 height 20
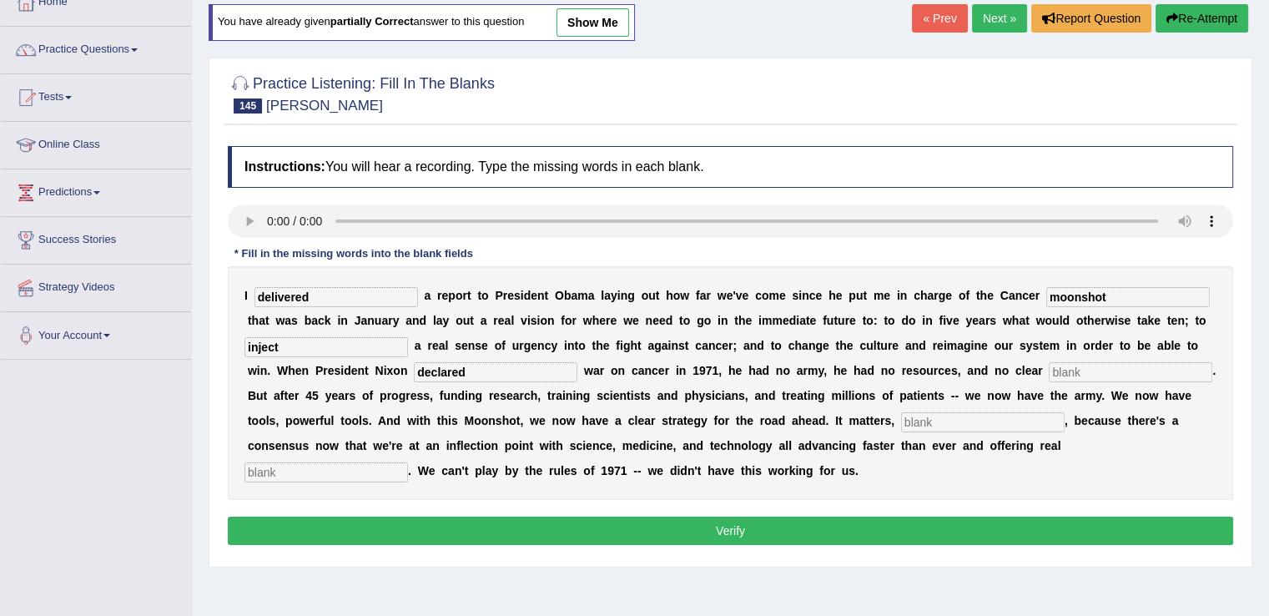
type input "declared"
click at [1091, 365] on input "text" at bounding box center [1131, 372] width 164 height 20
type input "strategy"
click at [1034, 412] on input "text" at bounding box center [983, 422] width 164 height 20
type input "floks"
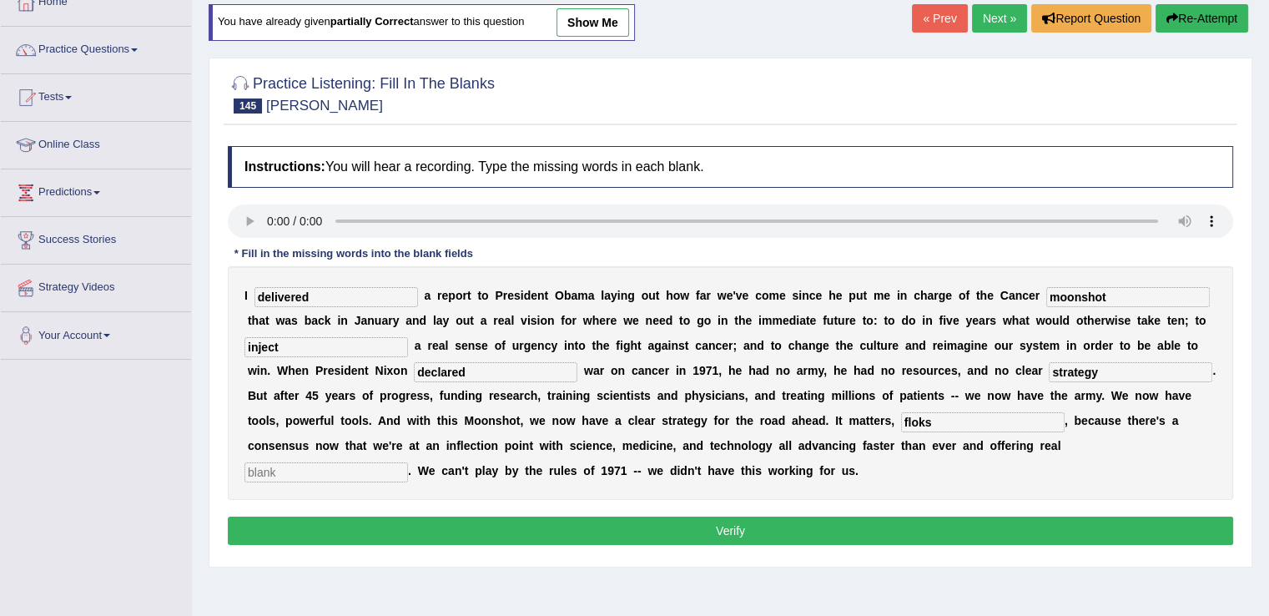
click at [350, 475] on input "text" at bounding box center [326, 472] width 164 height 20
type input "promise"
click at [910, 415] on input "floks" at bounding box center [983, 422] width 164 height 20
type input "folks"
click at [727, 525] on button "Verify" at bounding box center [730, 530] width 1005 height 28
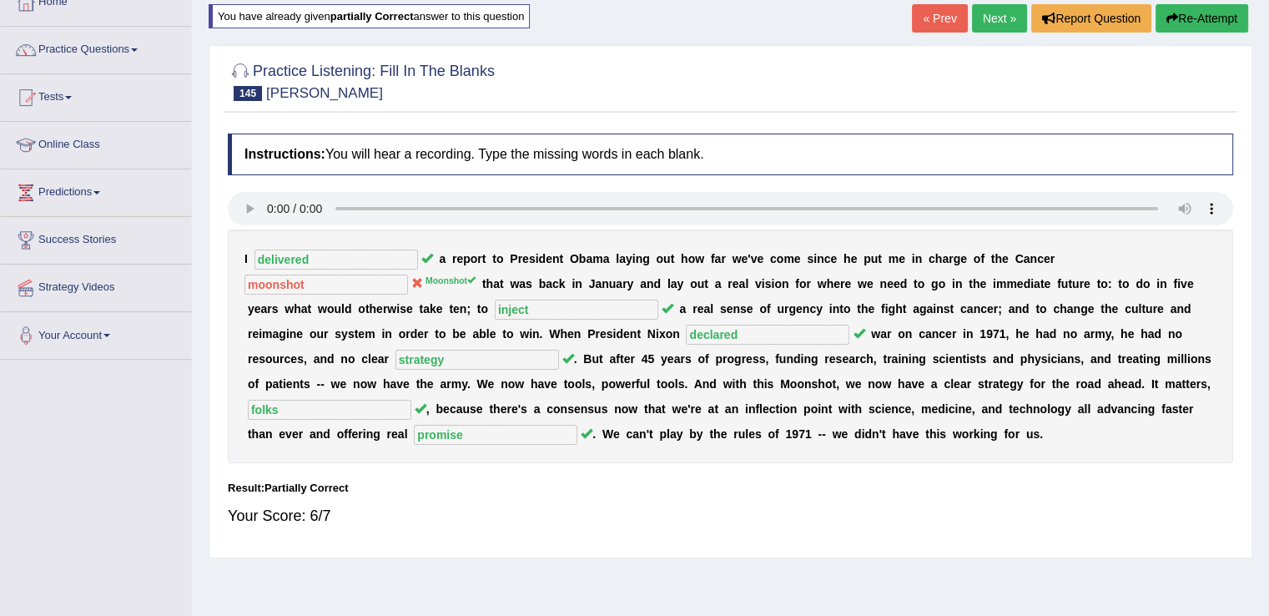
click at [1175, 18] on button "Re-Attempt" at bounding box center [1201, 18] width 93 height 28
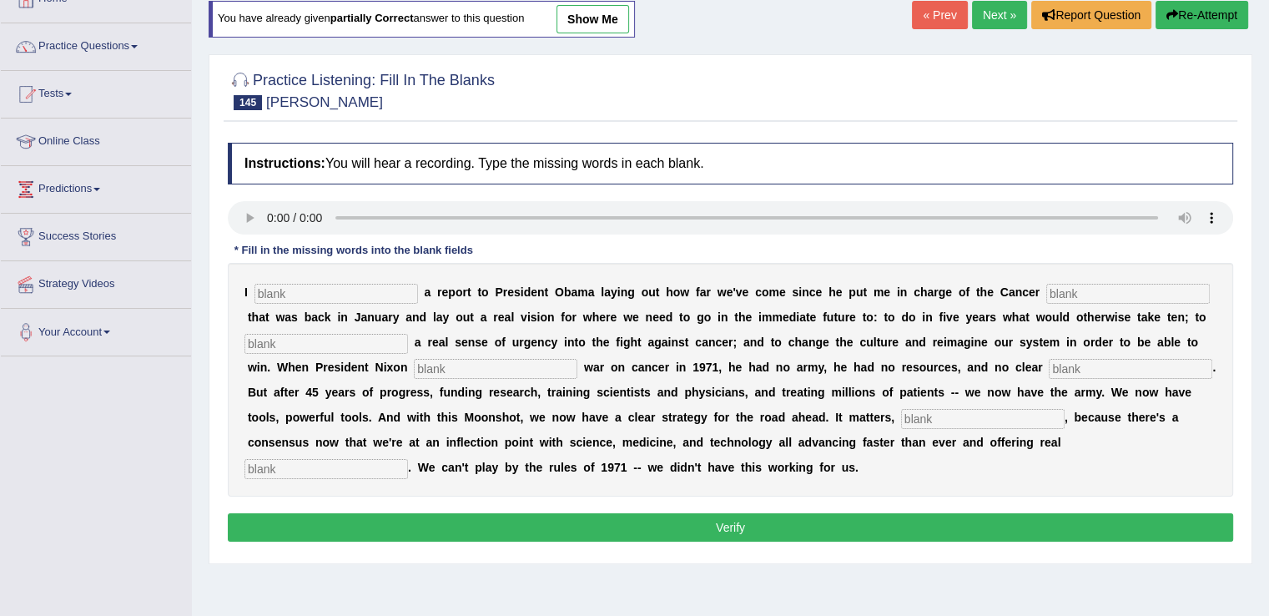
scroll to position [103, 0]
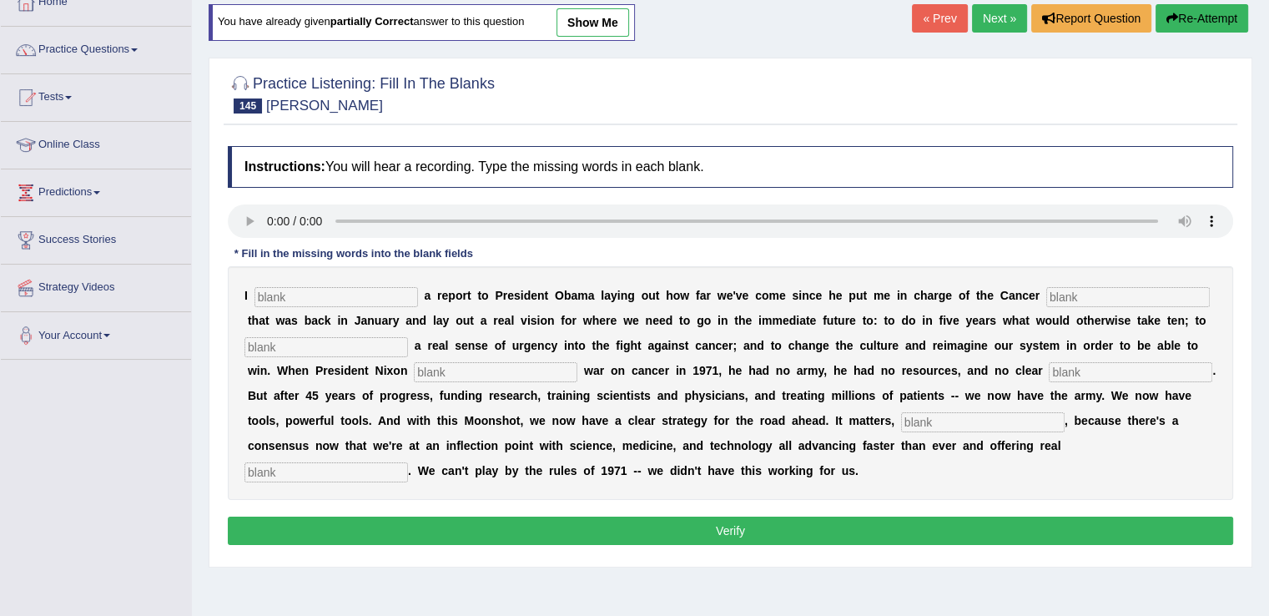
click at [394, 298] on input "text" at bounding box center [336, 297] width 164 height 20
type input "delivered"
click at [1105, 295] on input "text" at bounding box center [1128, 297] width 164 height 20
type input "Moonshot"
click at [313, 348] on input "text" at bounding box center [326, 347] width 164 height 20
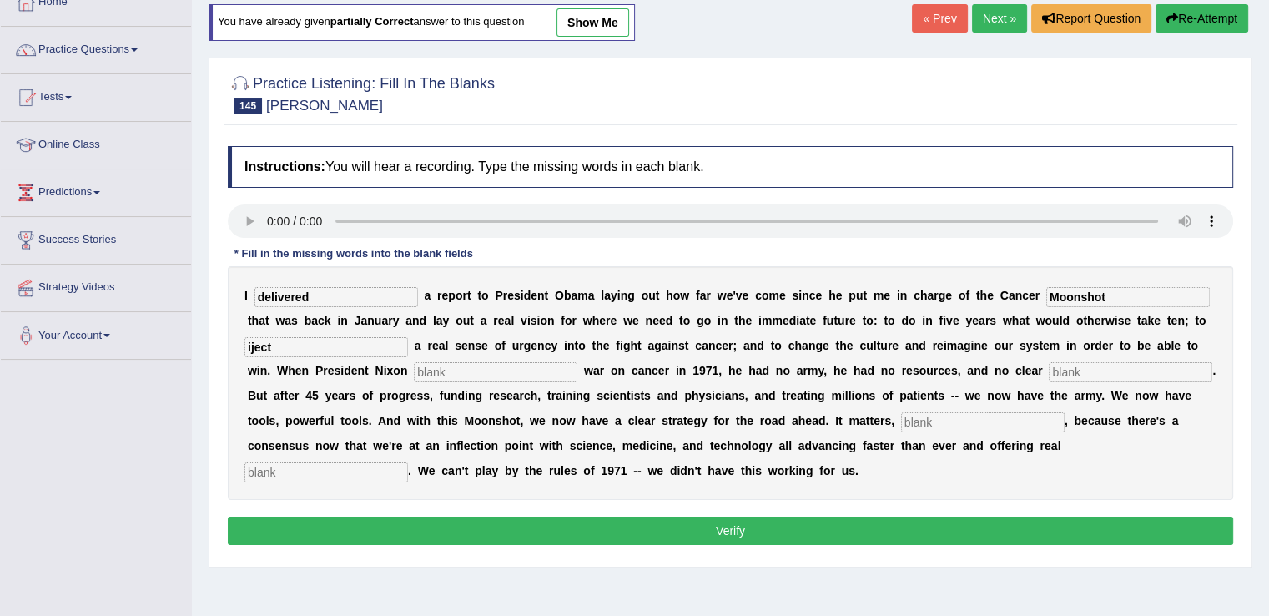
click at [249, 338] on input "iject" at bounding box center [326, 347] width 164 height 20
type input "inject"
click at [535, 369] on input "text" at bounding box center [496, 372] width 164 height 20
type input "declared"
click at [1150, 370] on input "text" at bounding box center [1131, 372] width 164 height 20
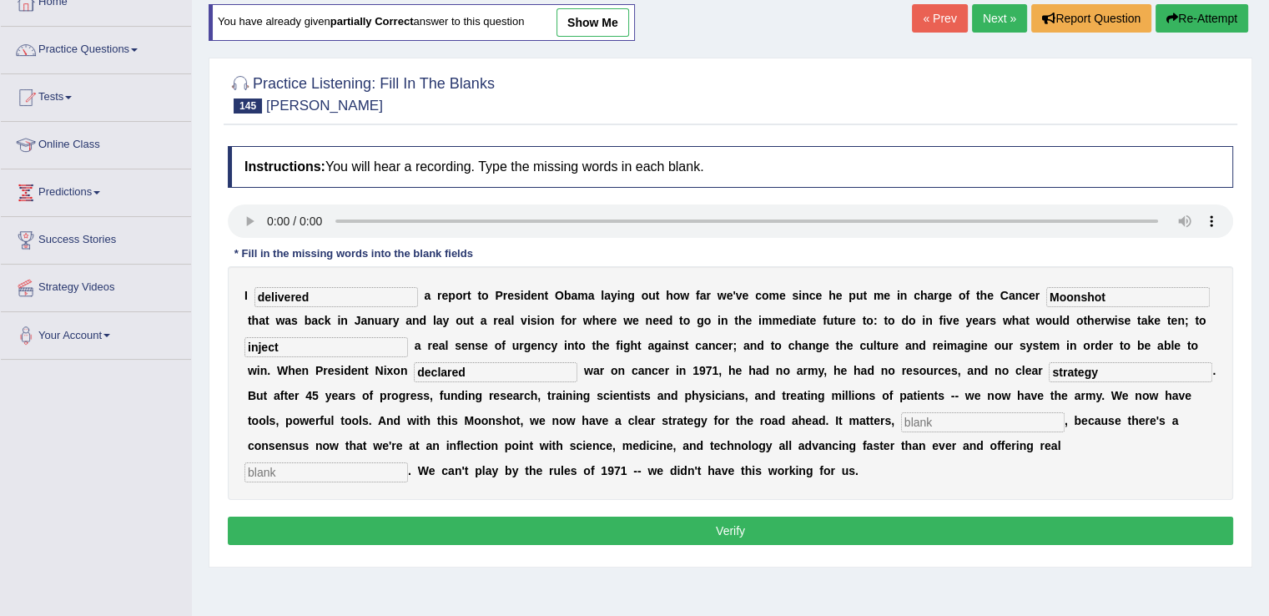
type input "strategy"
click at [1009, 419] on input "text" at bounding box center [983, 422] width 164 height 20
type input "folks"
click at [341, 465] on input "text" at bounding box center [326, 472] width 164 height 20
type input "promise"
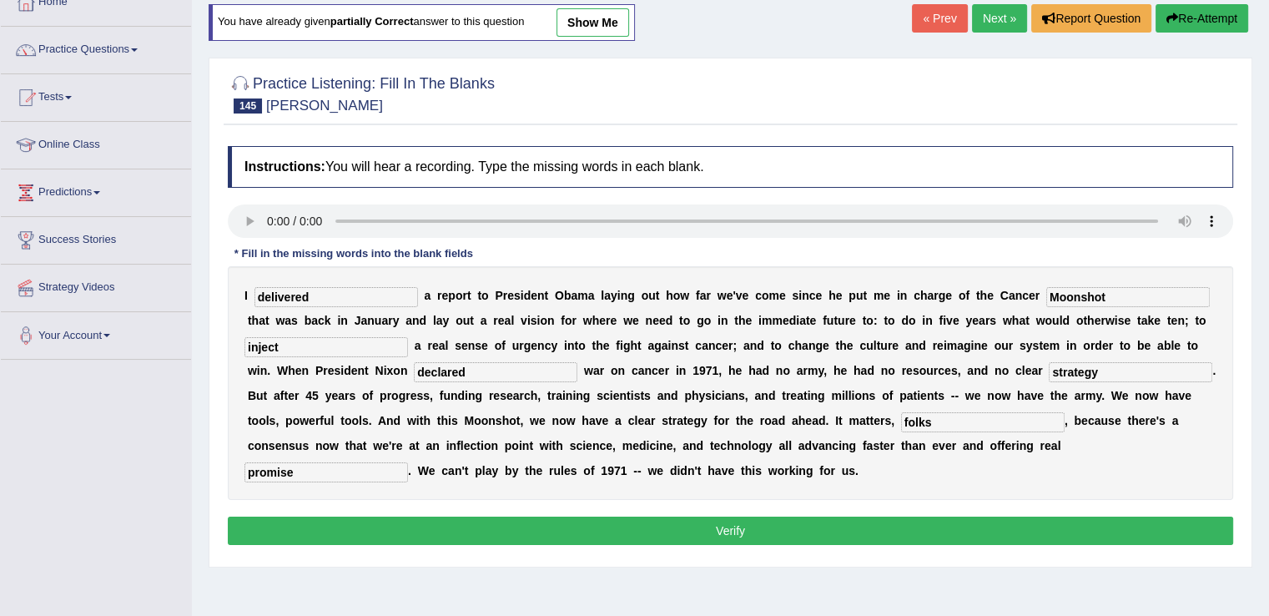
click at [533, 537] on button "Verify" at bounding box center [730, 530] width 1005 height 28
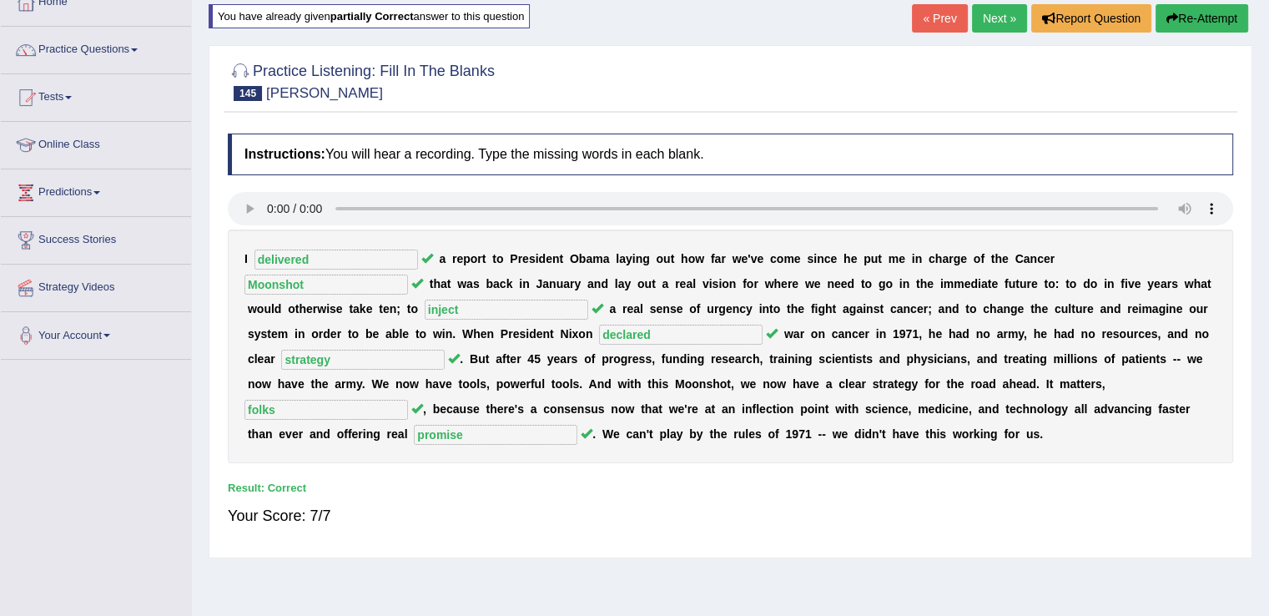
click at [985, 22] on link "Next »" at bounding box center [999, 18] width 55 height 28
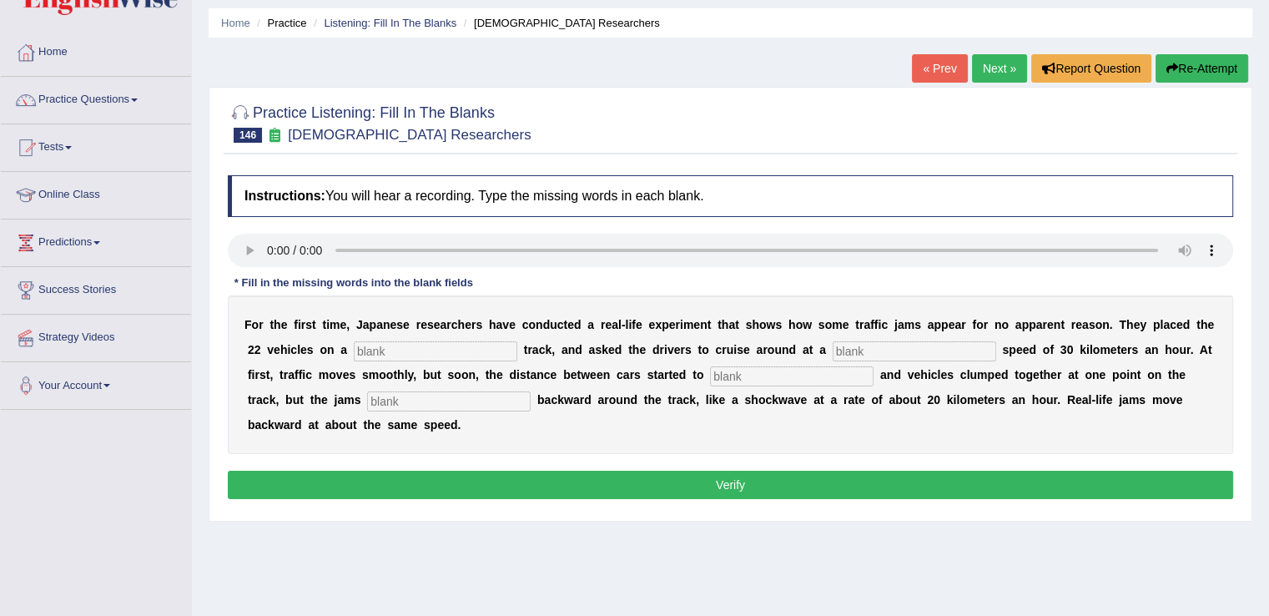
scroll to position [75, 0]
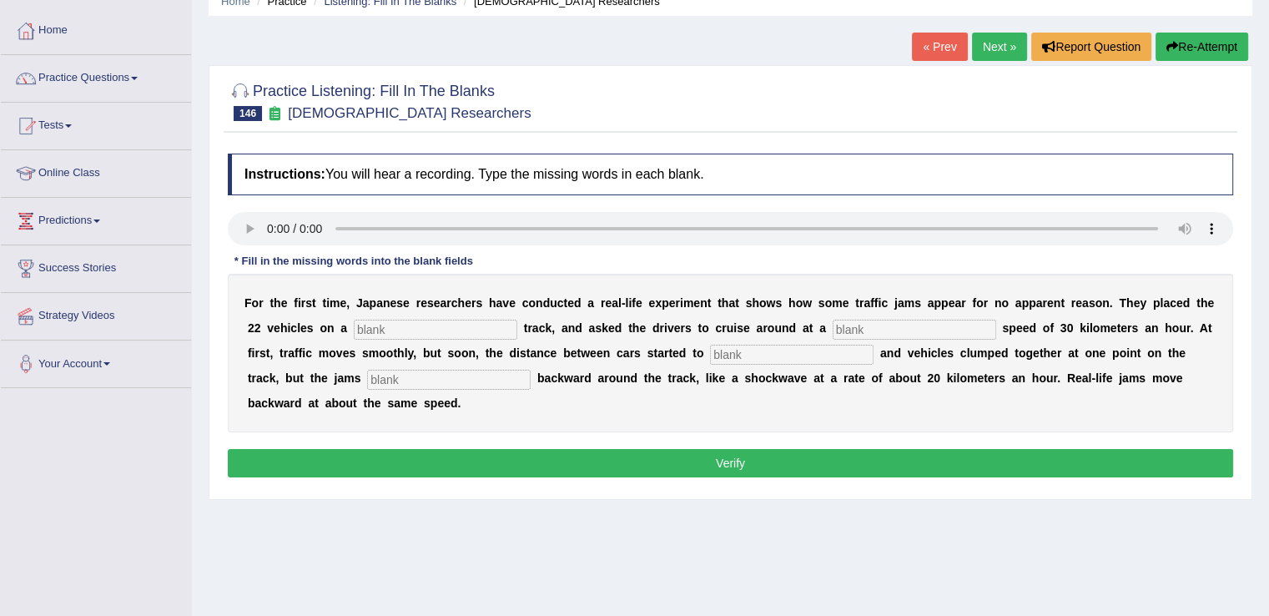
click at [457, 335] on input "text" at bounding box center [436, 329] width 164 height 20
type input "single"
click at [905, 321] on input "text" at bounding box center [915, 329] width 164 height 20
type input "constants"
click at [789, 359] on input "text" at bounding box center [792, 355] width 164 height 20
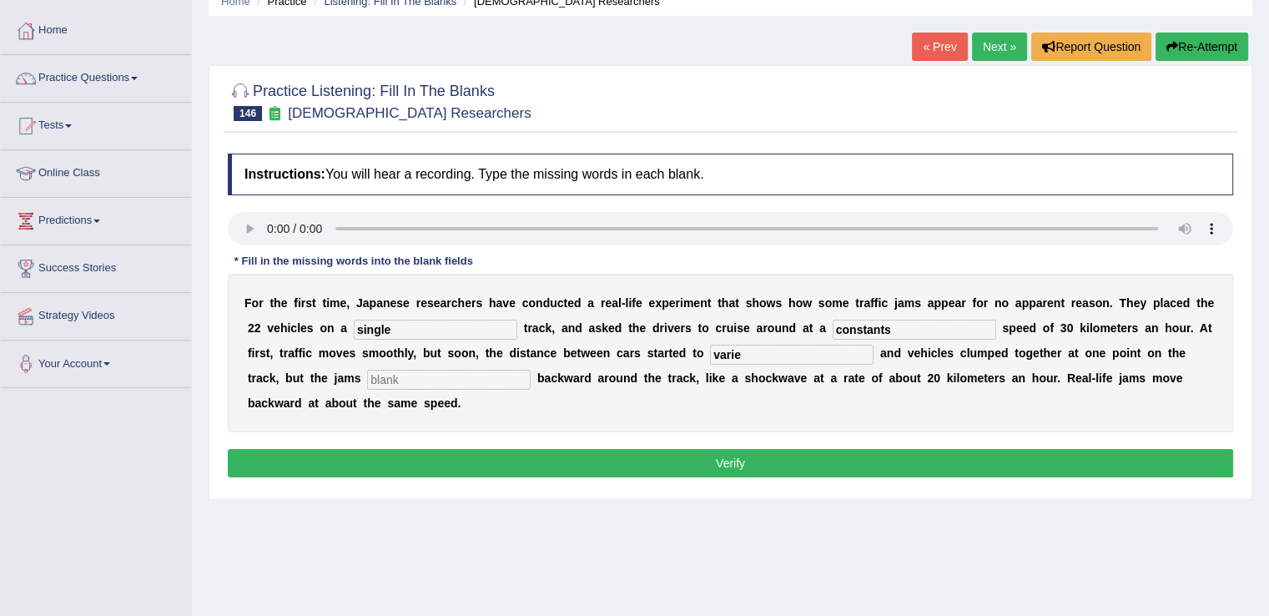
type input "varie"
click at [466, 371] on input "text" at bounding box center [449, 380] width 164 height 20
type input "spreed"
click at [745, 355] on input "varie" at bounding box center [792, 355] width 164 height 20
type input "vary"
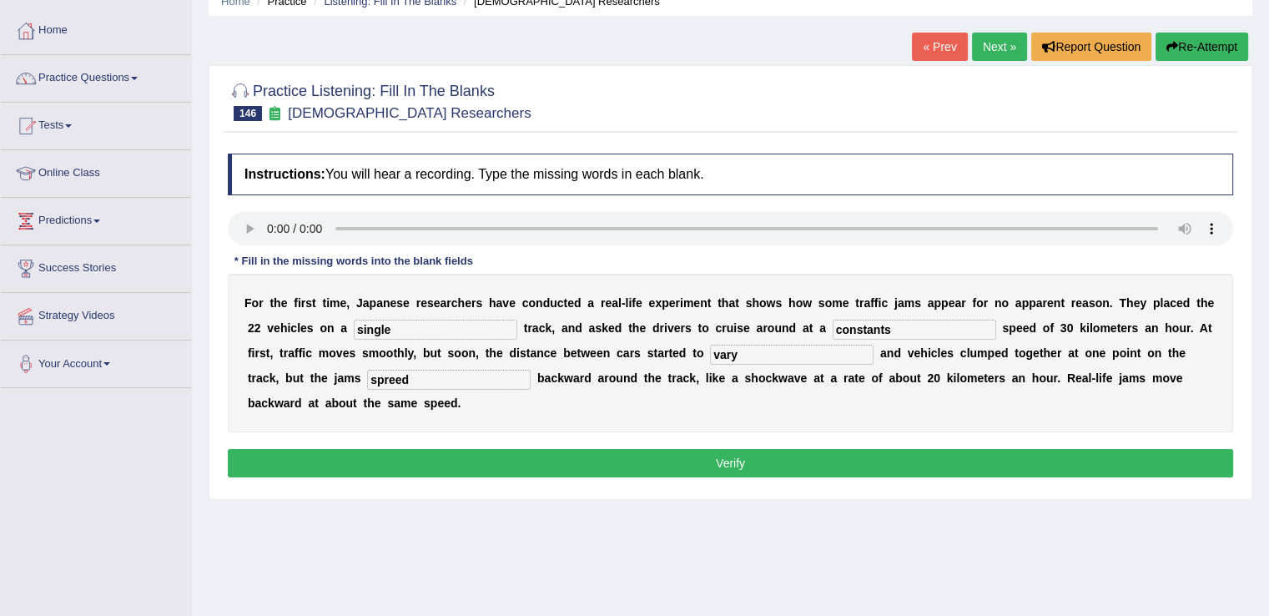
click at [906, 323] on input "constants" at bounding box center [915, 329] width 164 height 20
type input "constant"
click at [453, 455] on button "Verify" at bounding box center [730, 463] width 1005 height 28
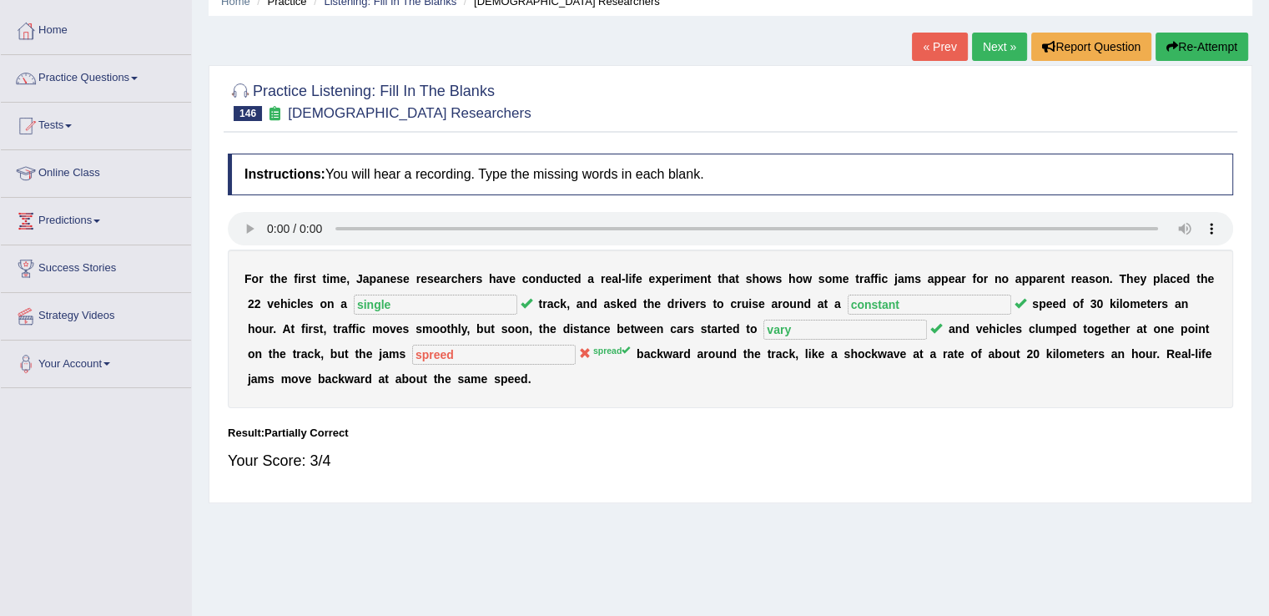
click at [1189, 48] on button "Re-Attempt" at bounding box center [1201, 47] width 93 height 28
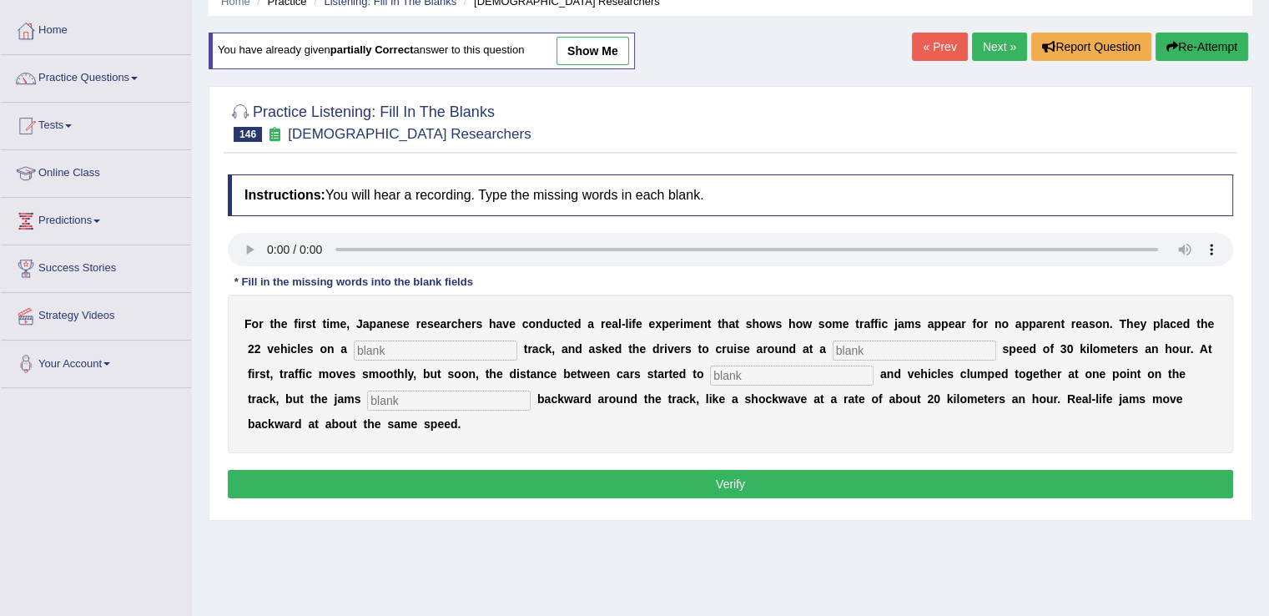
click at [446, 355] on input "text" at bounding box center [436, 350] width 164 height 20
type input "single"
click at [888, 350] on input "text" at bounding box center [915, 350] width 164 height 20
type input "constant"
click at [783, 357] on div "F o r t h e f i r s t t i m e , J a p a n e s e r e s e a r c h e r s h a v e c…" at bounding box center [730, 373] width 1005 height 158
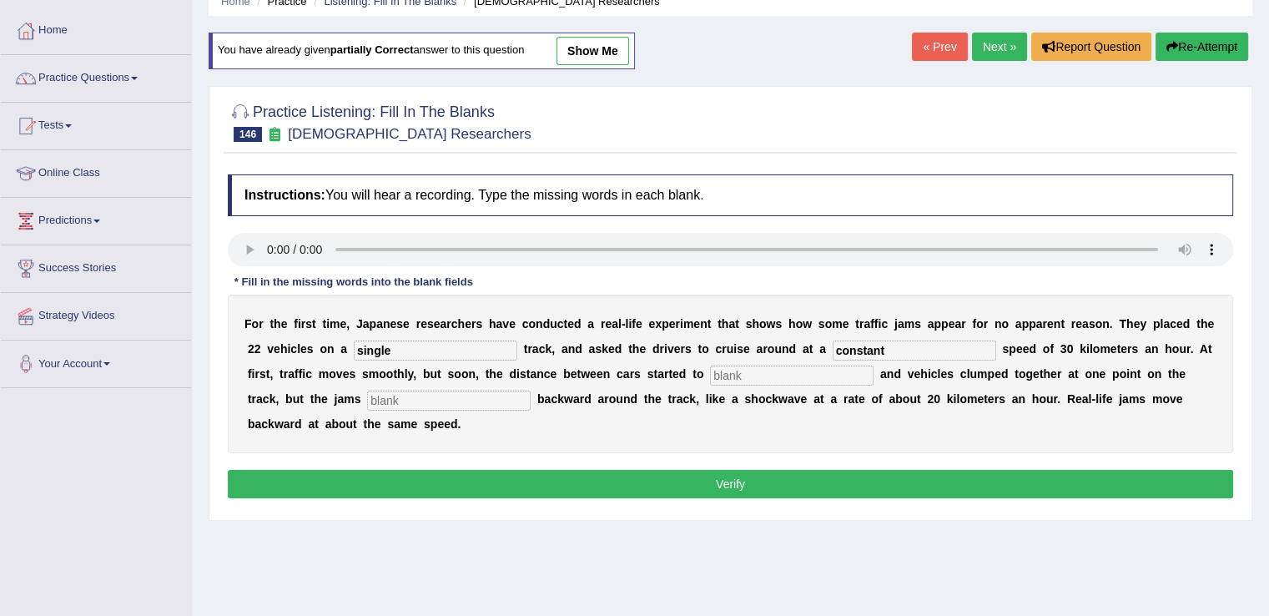
click at [779, 366] on input "text" at bounding box center [792, 375] width 164 height 20
type input "vary"
click at [444, 394] on input "text" at bounding box center [449, 400] width 164 height 20
type input "spread"
click at [565, 470] on button "Verify" at bounding box center [730, 484] width 1005 height 28
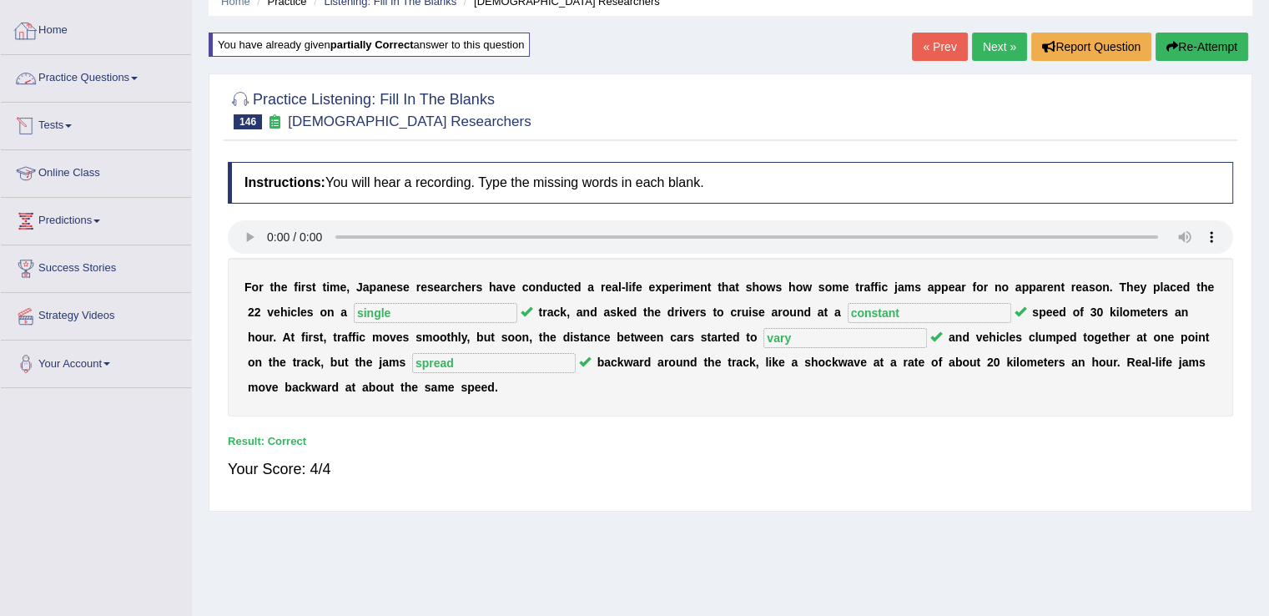
click at [132, 76] on link "Practice Questions" at bounding box center [96, 76] width 190 height 42
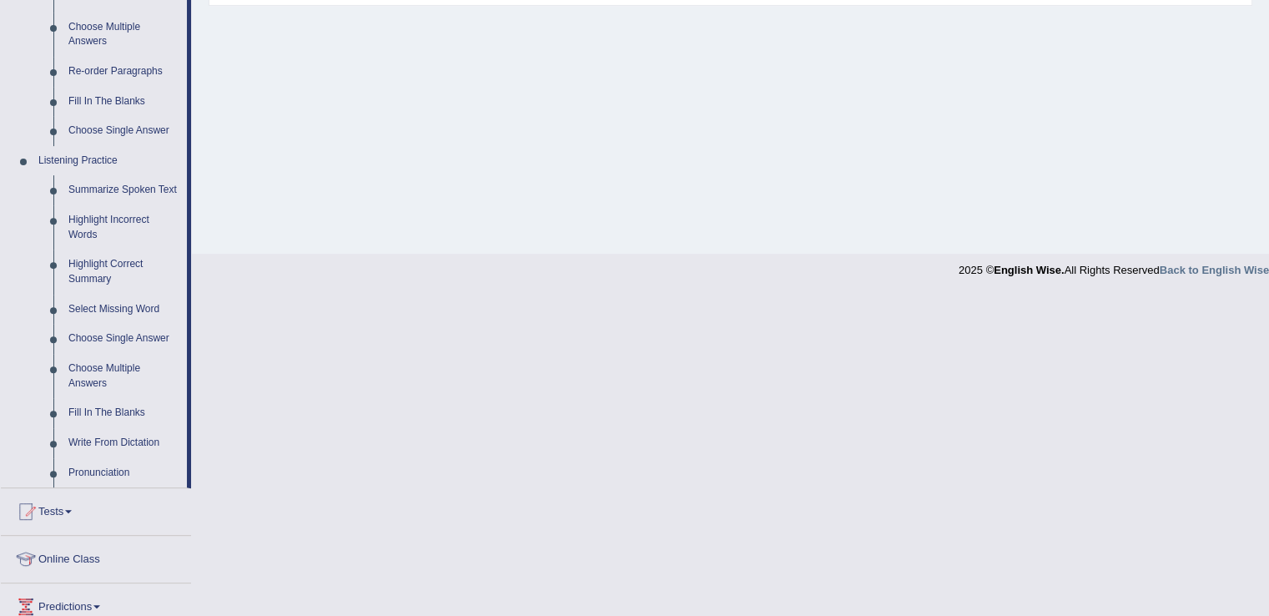
scroll to position [577, 0]
click at [141, 441] on link "Write From Dictation" at bounding box center [124, 446] width 126 height 30
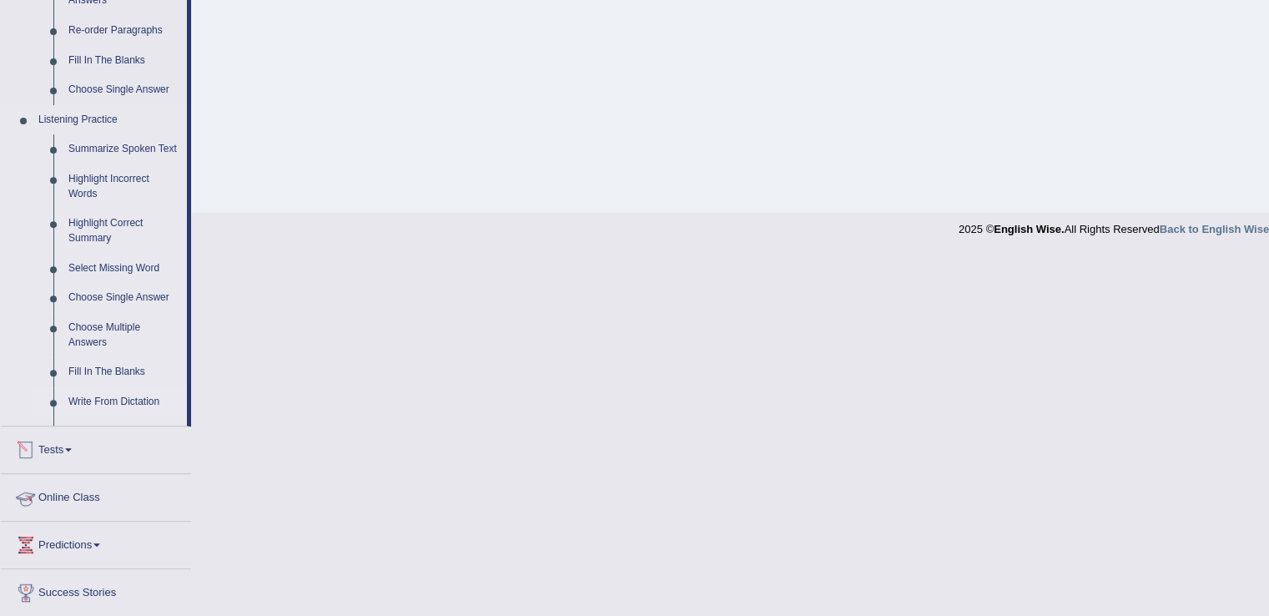
scroll to position [487, 0]
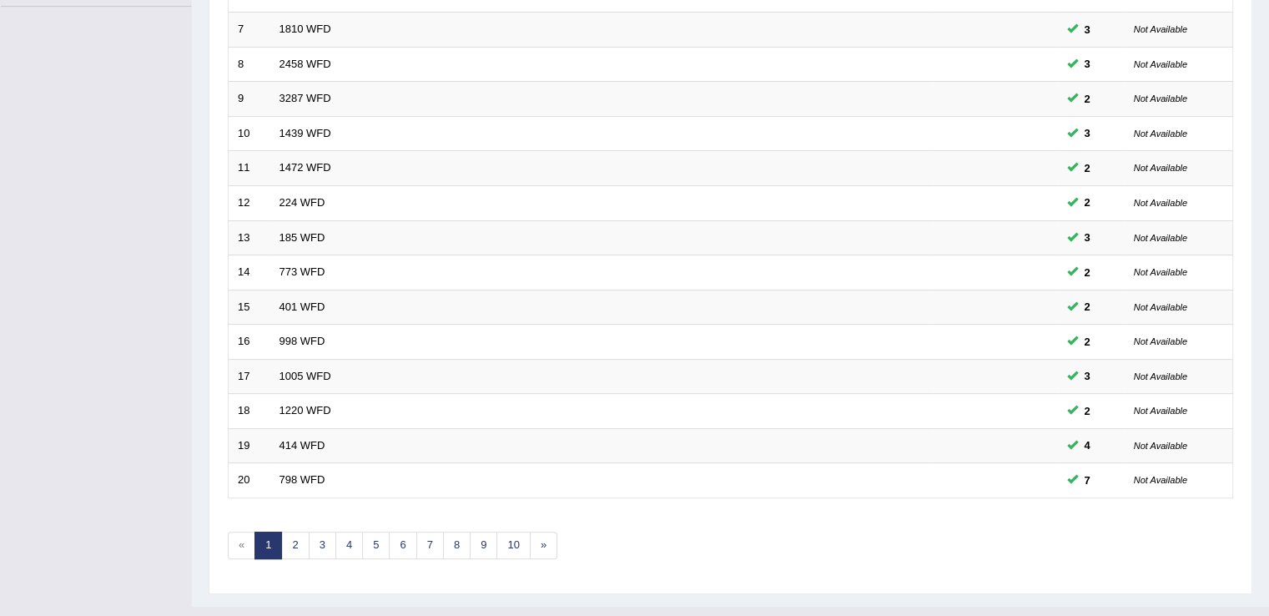
scroll to position [484, 0]
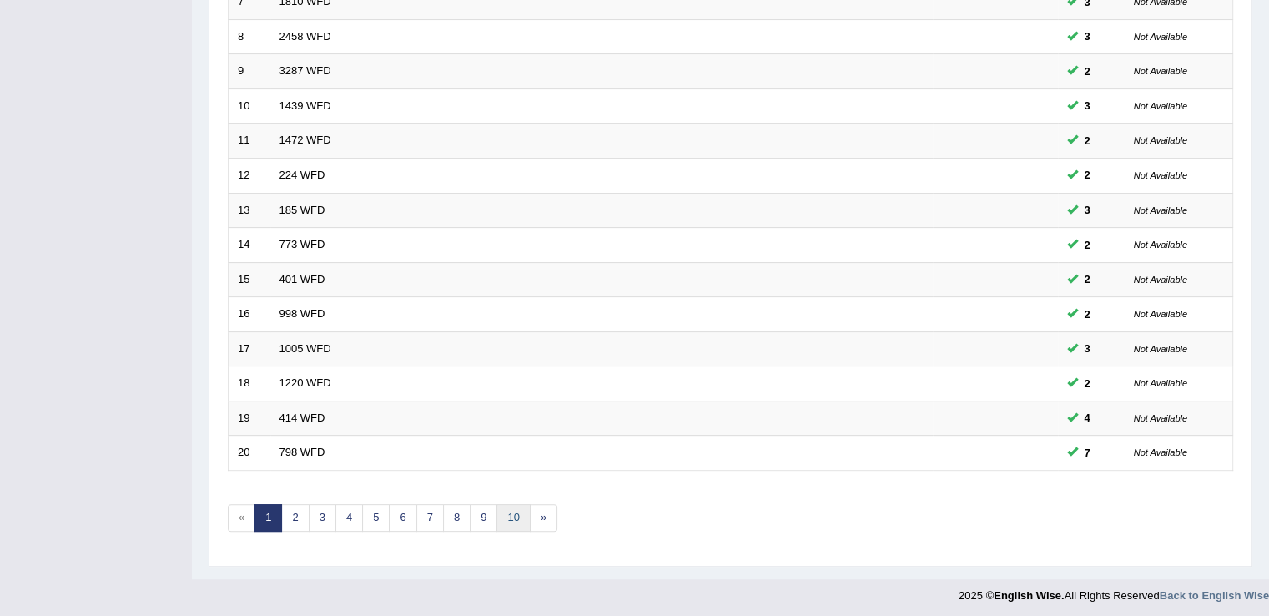
click at [505, 512] on link "10" at bounding box center [512, 518] width 33 height 28
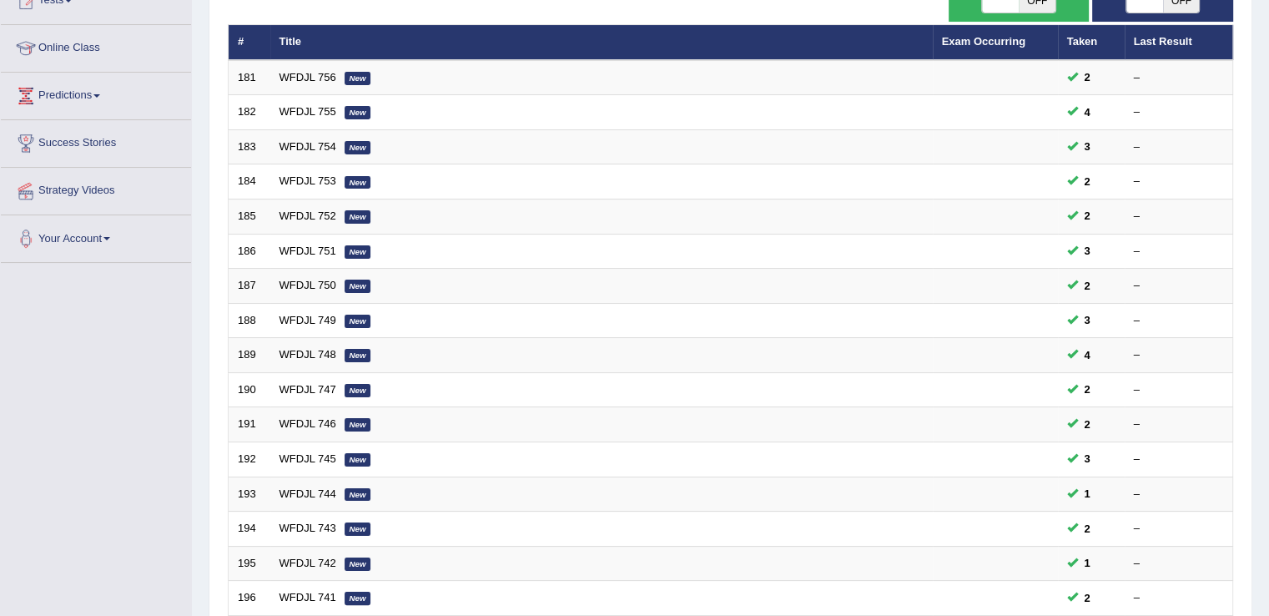
scroll to position [484, 0]
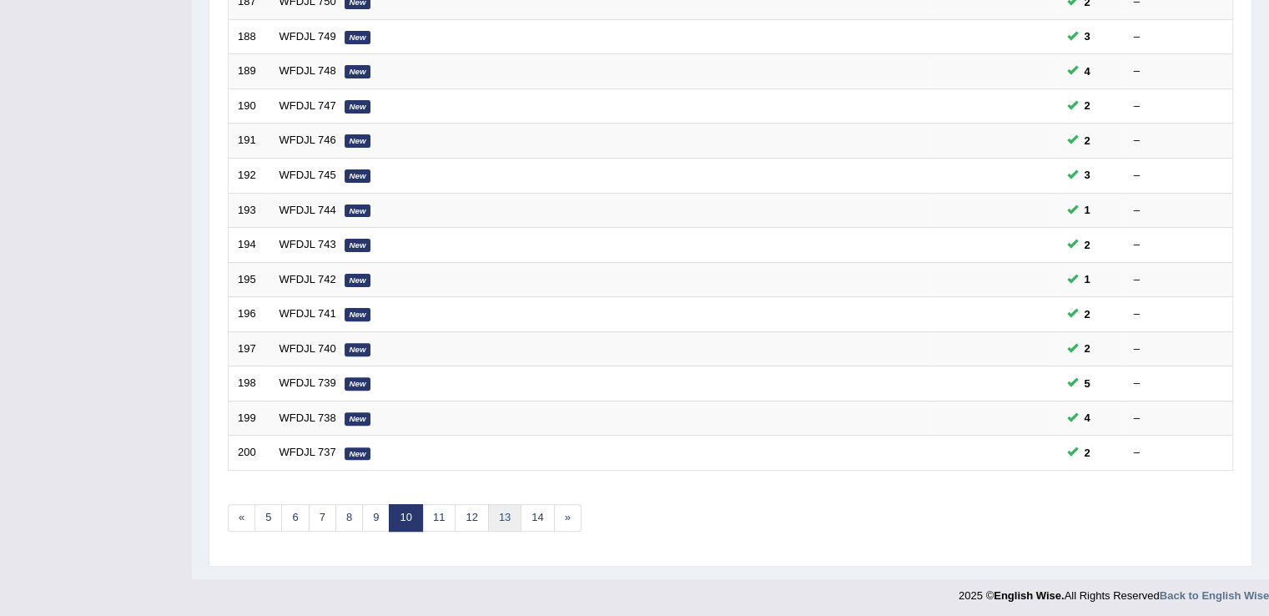
click at [506, 512] on link "13" at bounding box center [504, 518] width 33 height 28
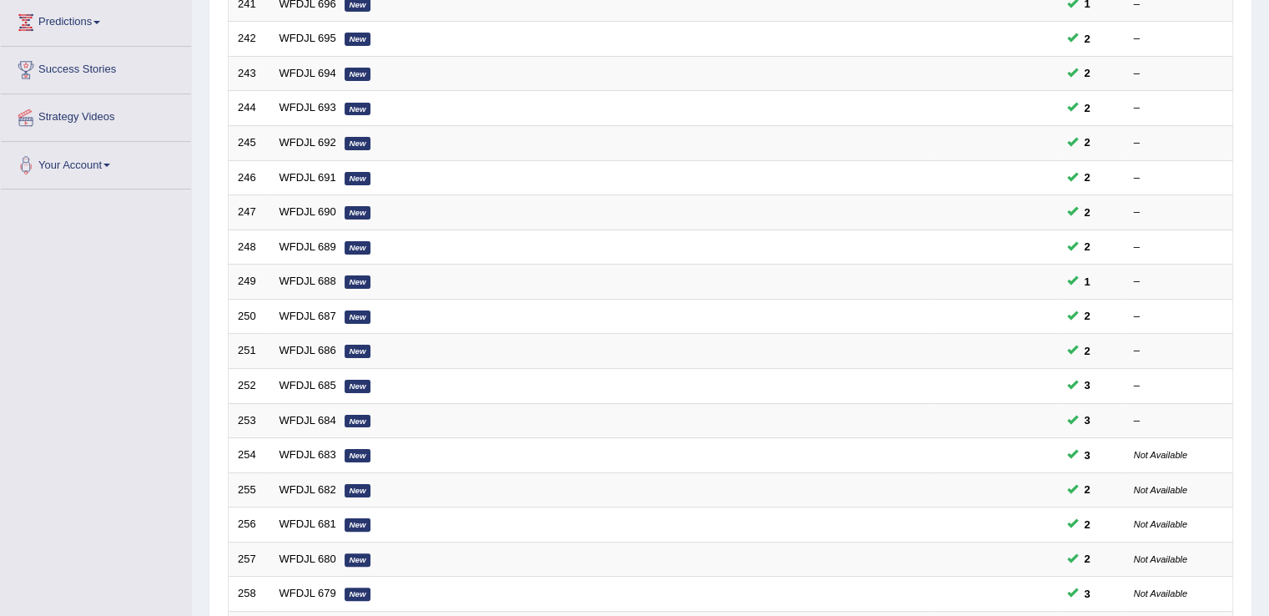
scroll to position [484, 0]
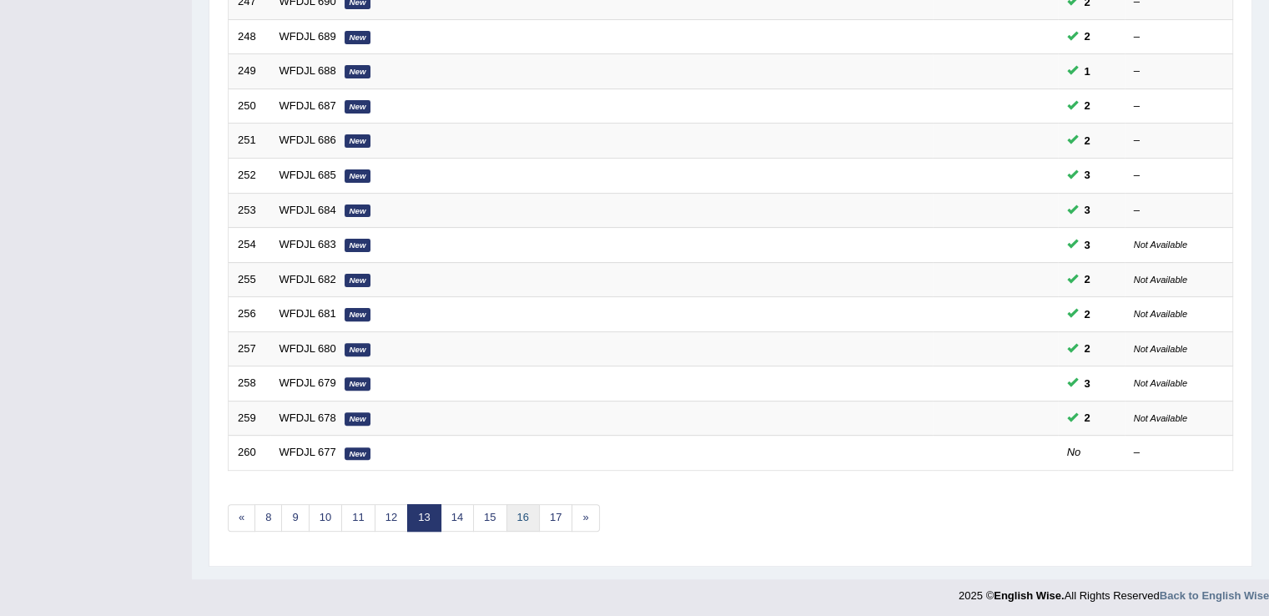
click at [521, 515] on link "16" at bounding box center [522, 518] width 33 height 28
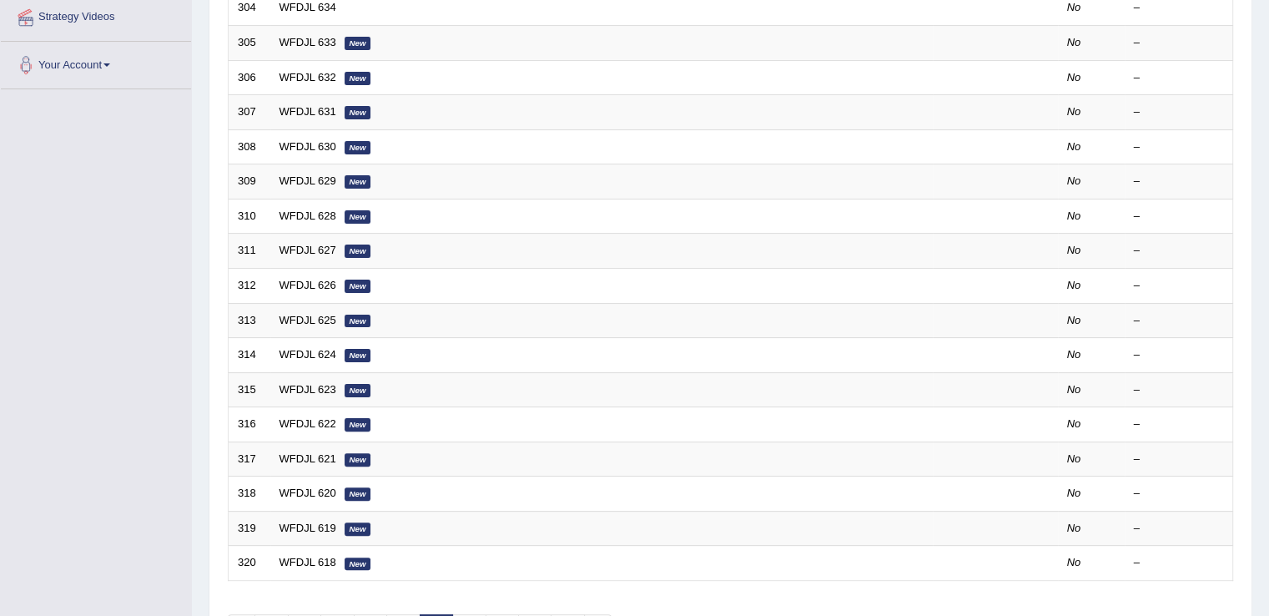
scroll to position [484, 0]
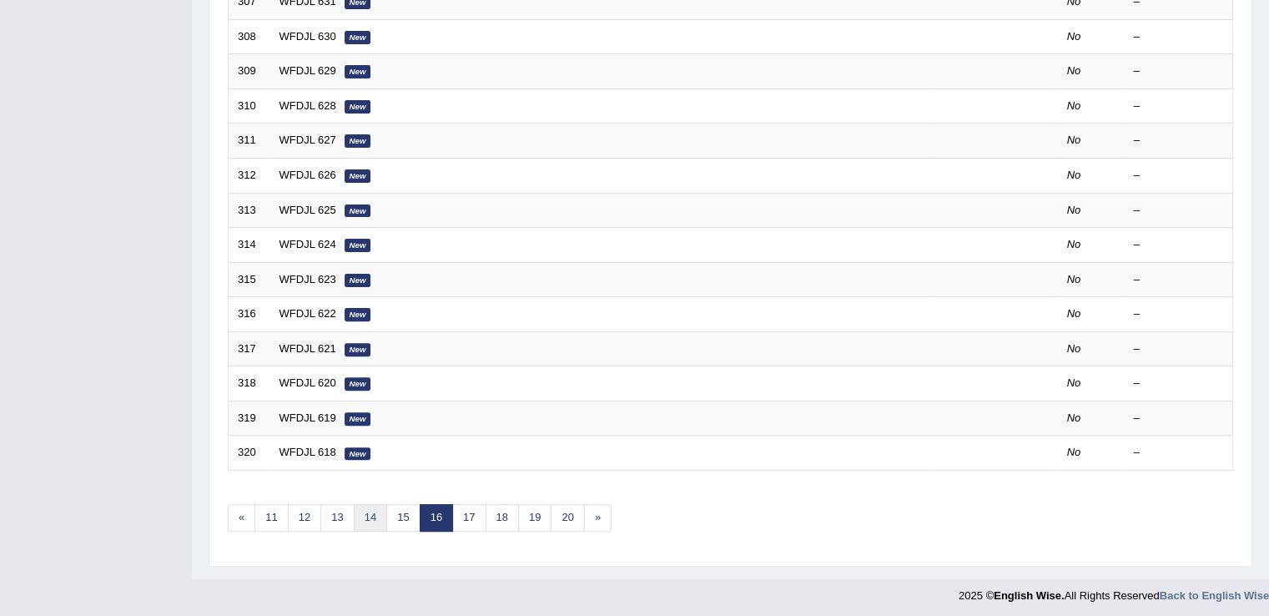
click at [369, 508] on link "14" at bounding box center [370, 518] width 33 height 28
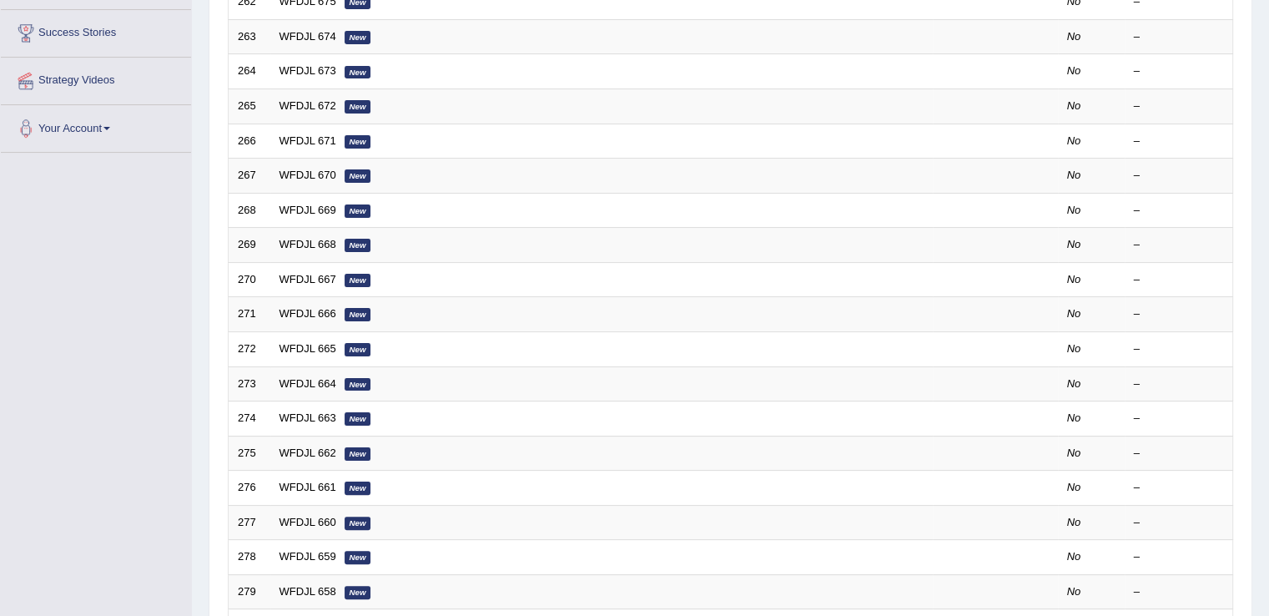
scroll to position [484, 0]
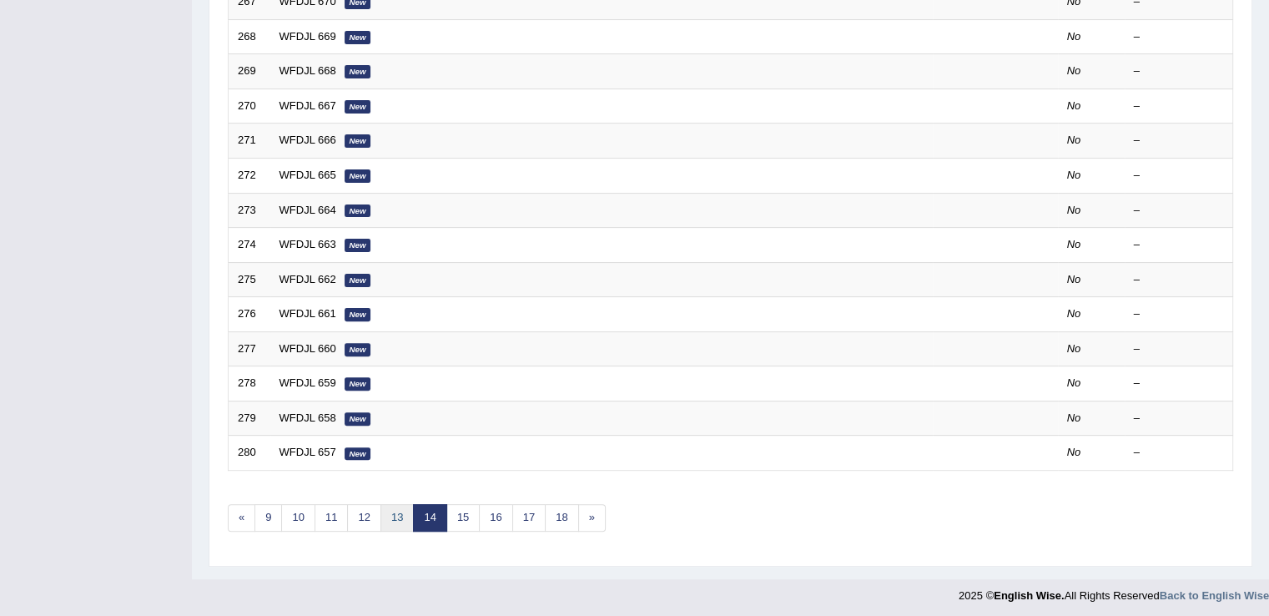
click at [397, 511] on link "13" at bounding box center [396, 518] width 33 height 28
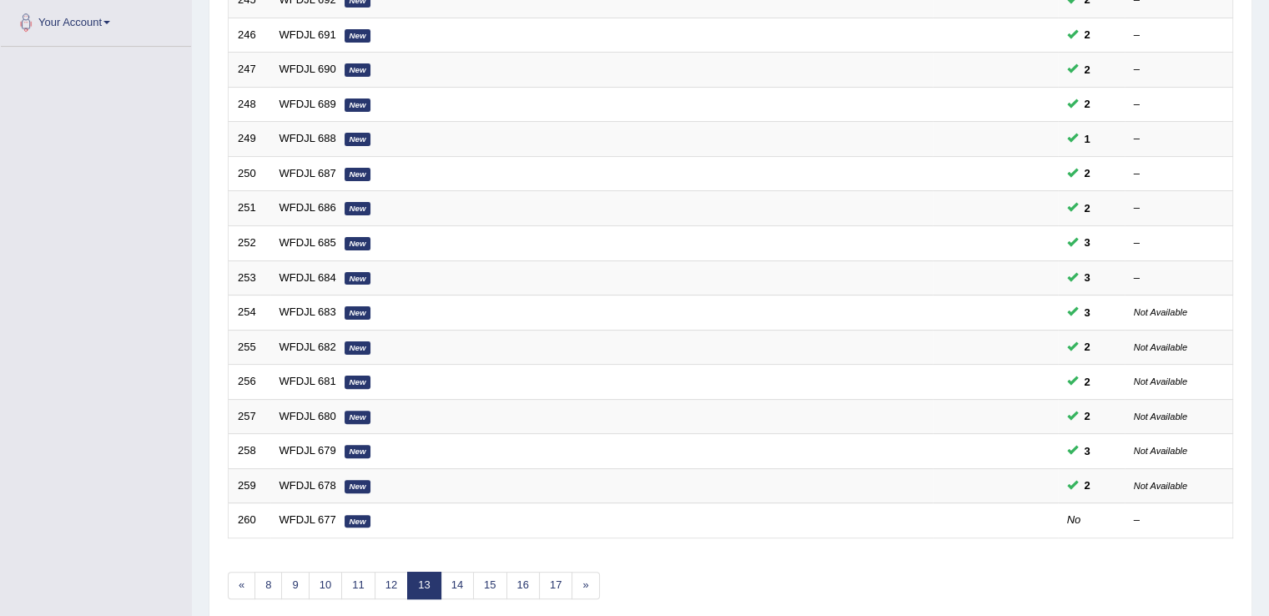
scroll to position [417, 0]
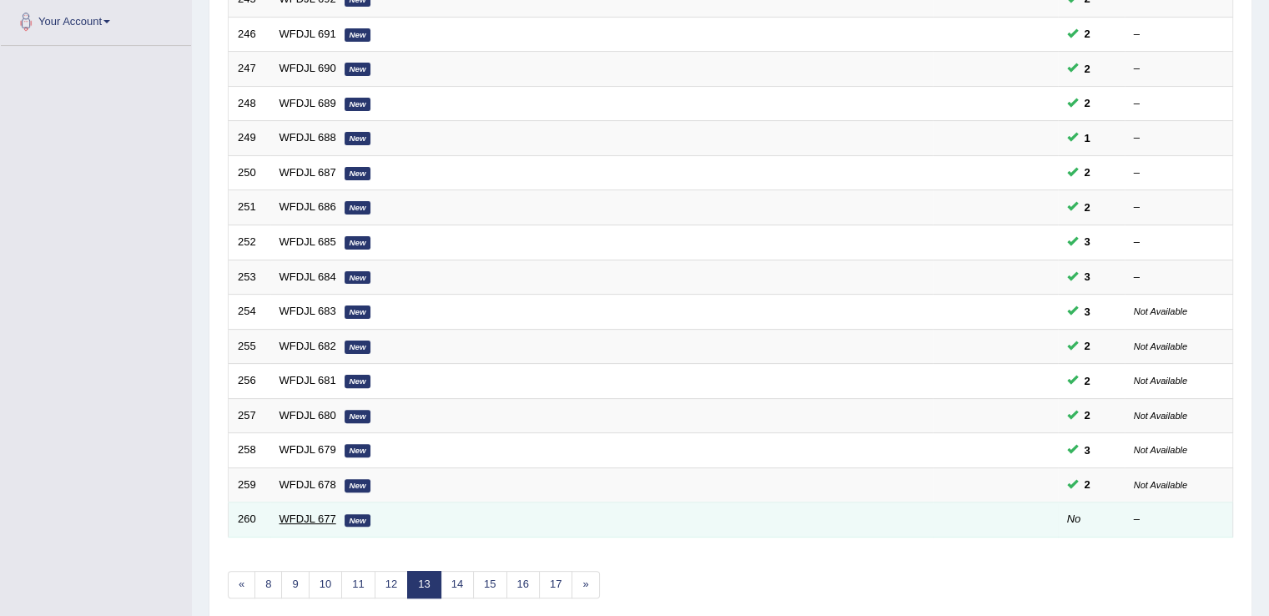
click at [289, 518] on link "WFDJL 677" at bounding box center [307, 518] width 57 height 13
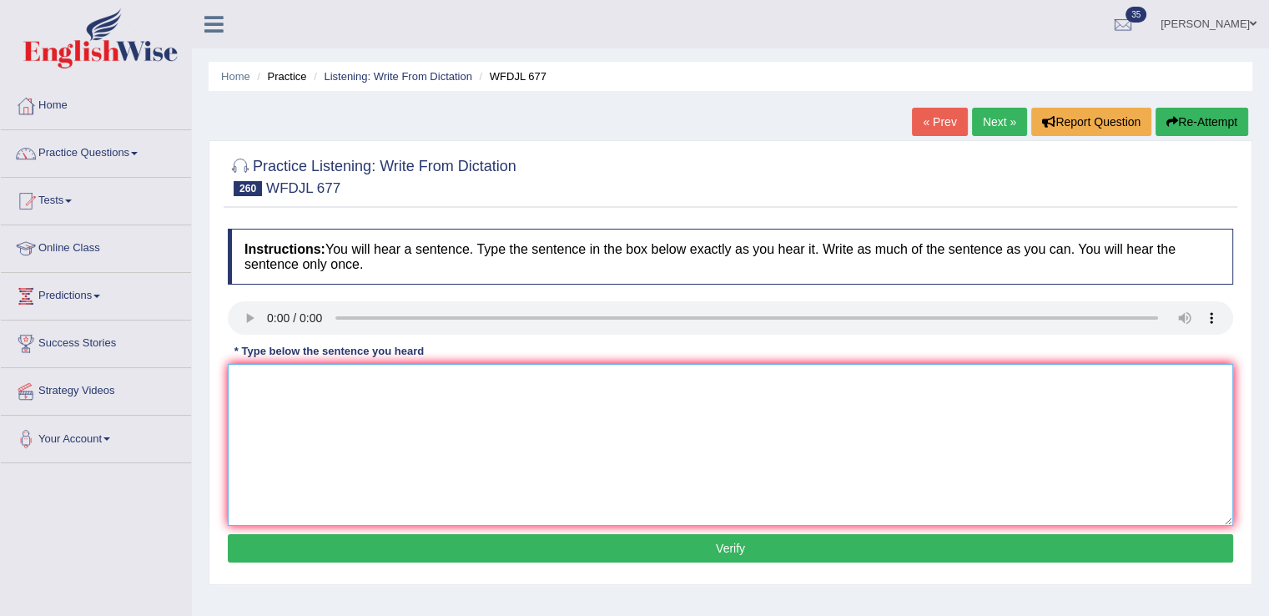
click at [350, 425] on textarea at bounding box center [730, 445] width 1005 height 162
click at [301, 381] on textarea "Each semenster the dance deparment complext artistic preformances a and the." at bounding box center [730, 445] width 1005 height 162
click at [404, 381] on textarea "Each semester the dance deparment complext artistic preformances a and the." at bounding box center [730, 445] width 1005 height 162
click at [480, 378] on textarea "Each semester the dance department complext artistic preformances a and the." at bounding box center [730, 445] width 1005 height 162
click at [531, 379] on textarea "Each semester the dance department complex artistic preformances a and the." at bounding box center [730, 445] width 1005 height 162
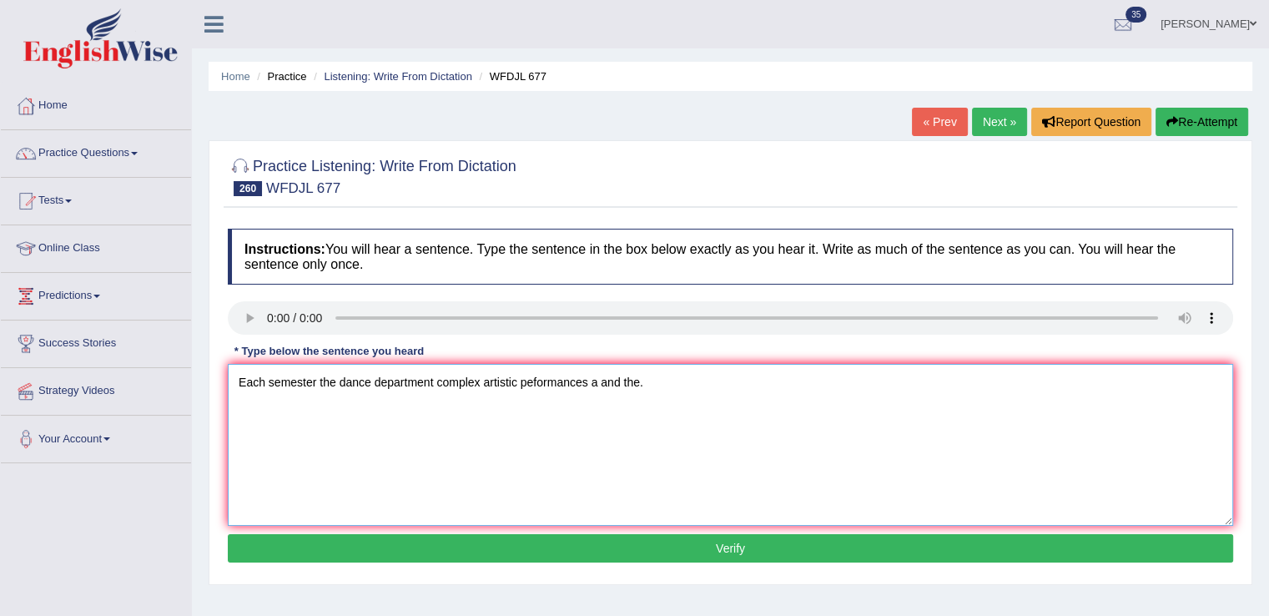
click at [532, 379] on textarea "Each semester the dance department complex artistic peformances a and the." at bounding box center [730, 445] width 1005 height 162
click at [705, 385] on textarea "Each semester the dance department complex artistic performances a and the." at bounding box center [730, 445] width 1005 height 162
type textarea "Each semester the dance department complex artistic performances a and the."
click at [568, 545] on button "Verify" at bounding box center [730, 548] width 1005 height 28
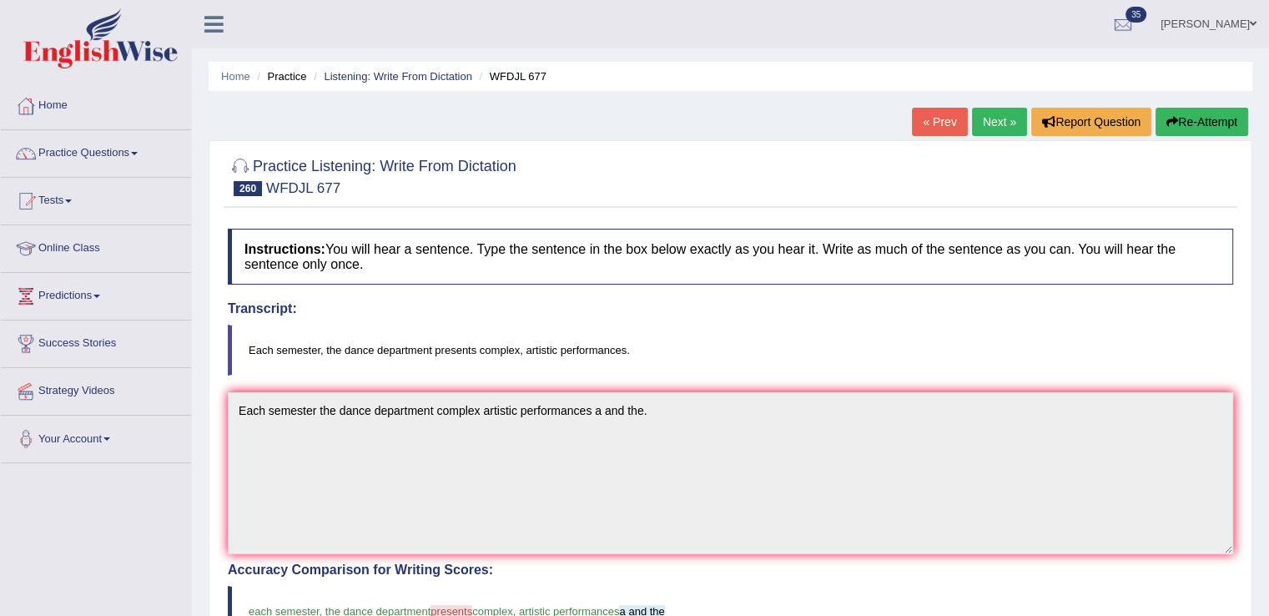
click at [1185, 117] on button "Re-Attempt" at bounding box center [1201, 122] width 93 height 28
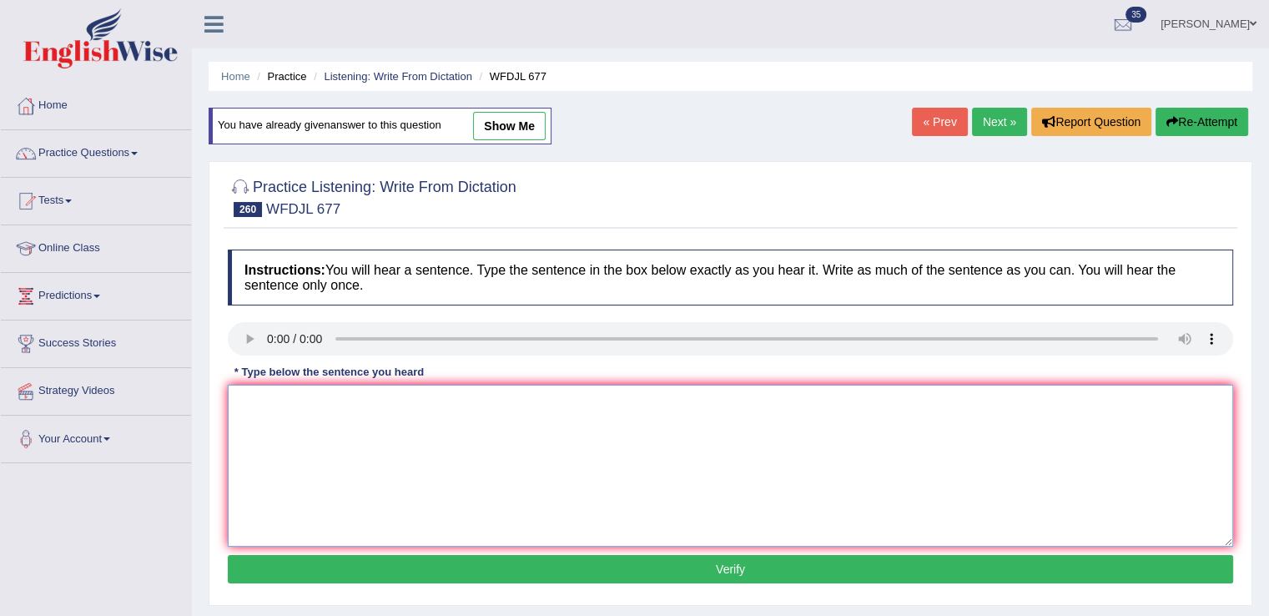
click at [678, 461] on textarea at bounding box center [730, 466] width 1005 height 162
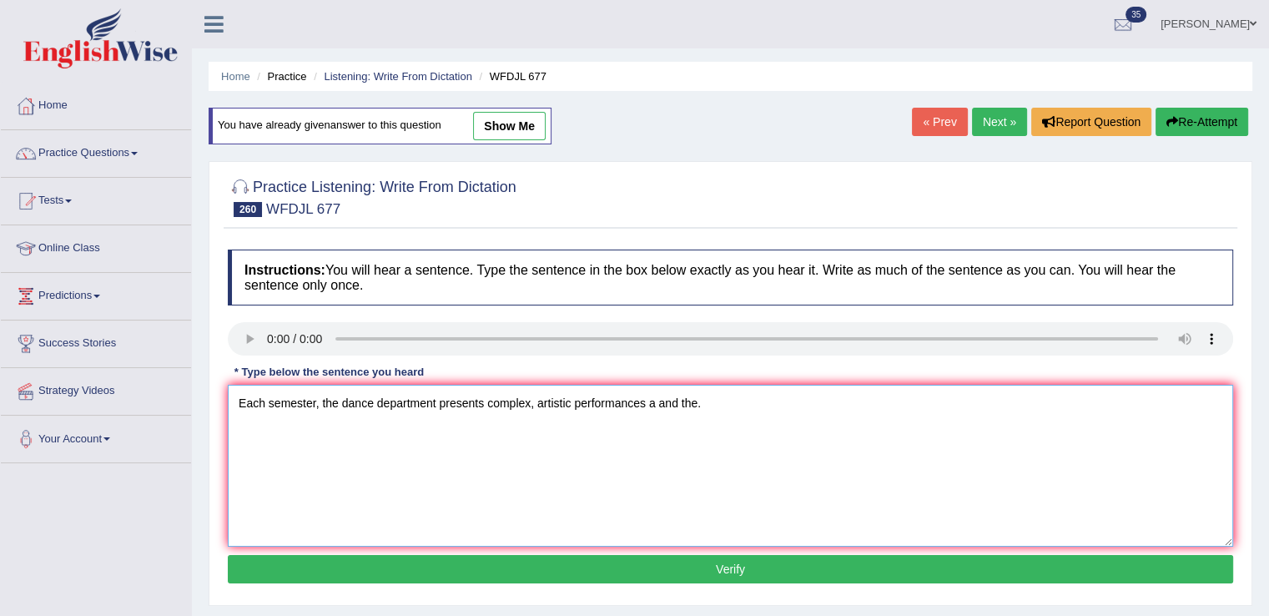
type textarea "Each semester, the dance department presents complex, artistic performances a a…"
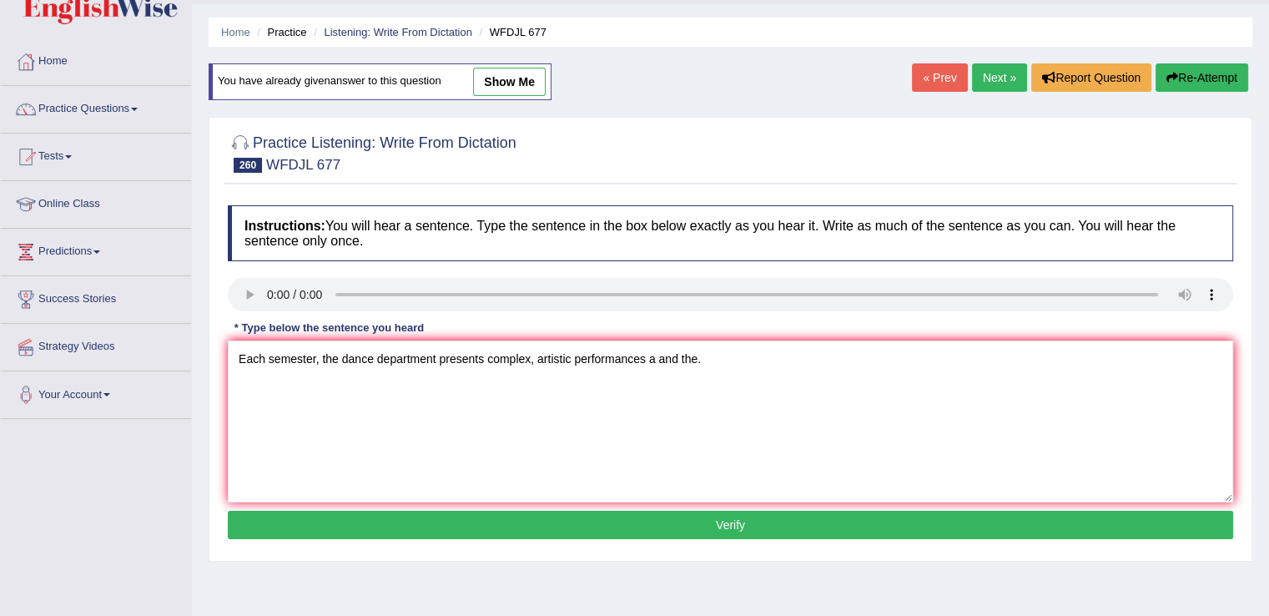
scroll to position [57, 0]
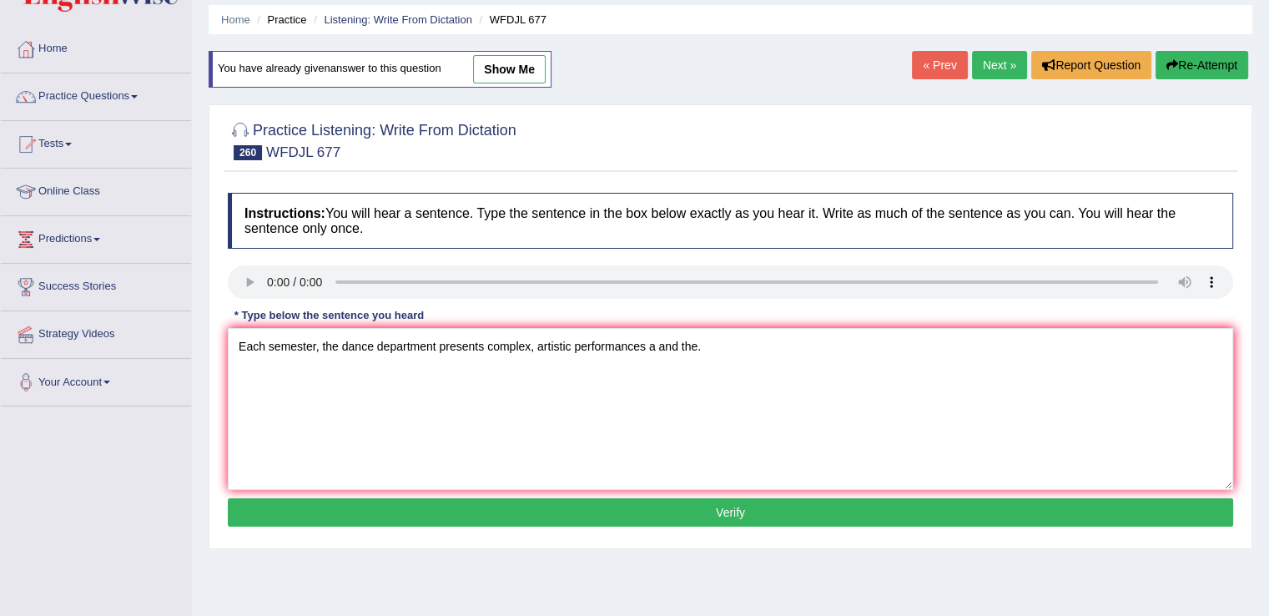
click at [528, 501] on button "Verify" at bounding box center [730, 512] width 1005 height 28
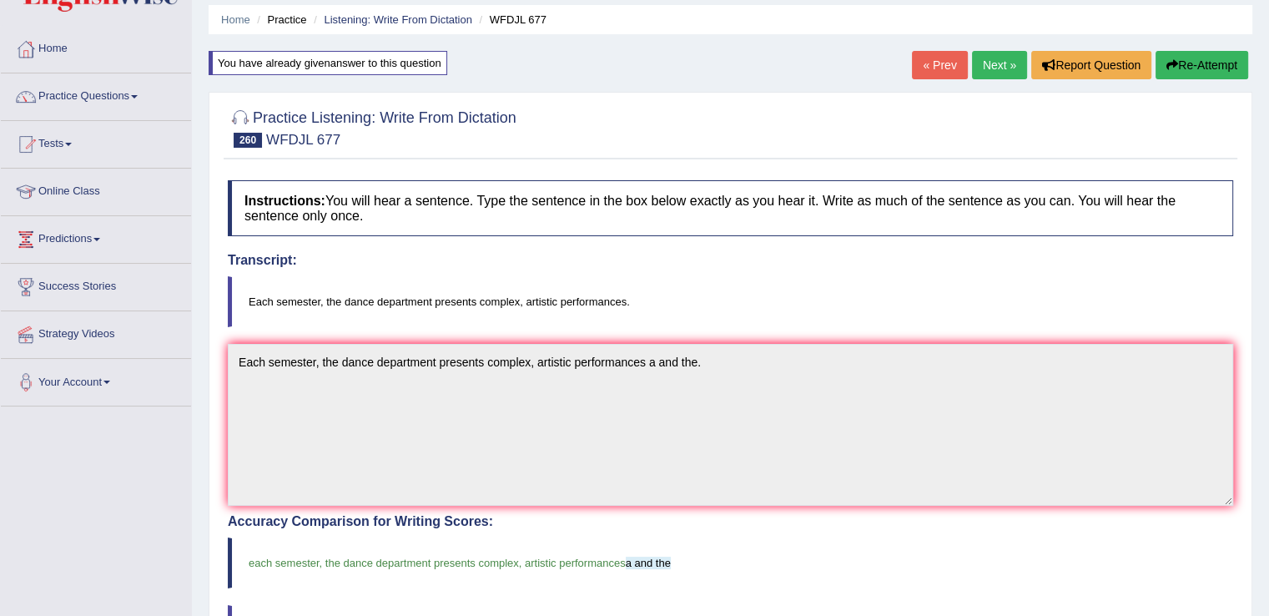
scroll to position [0, 0]
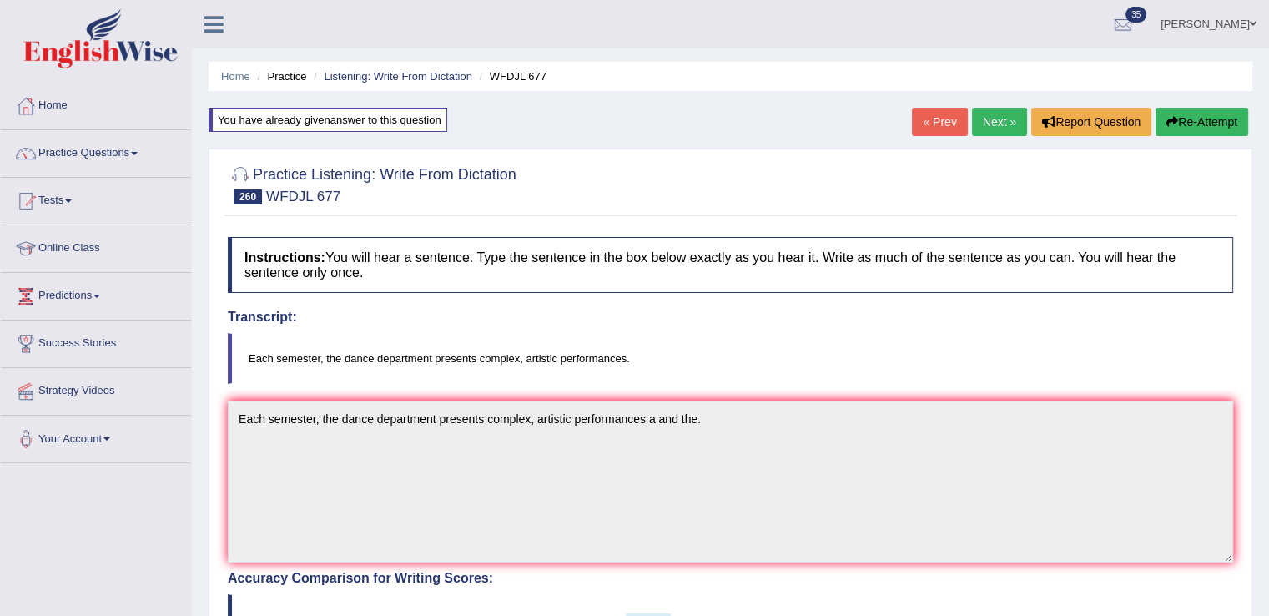
click at [993, 125] on link "Next »" at bounding box center [999, 122] width 55 height 28
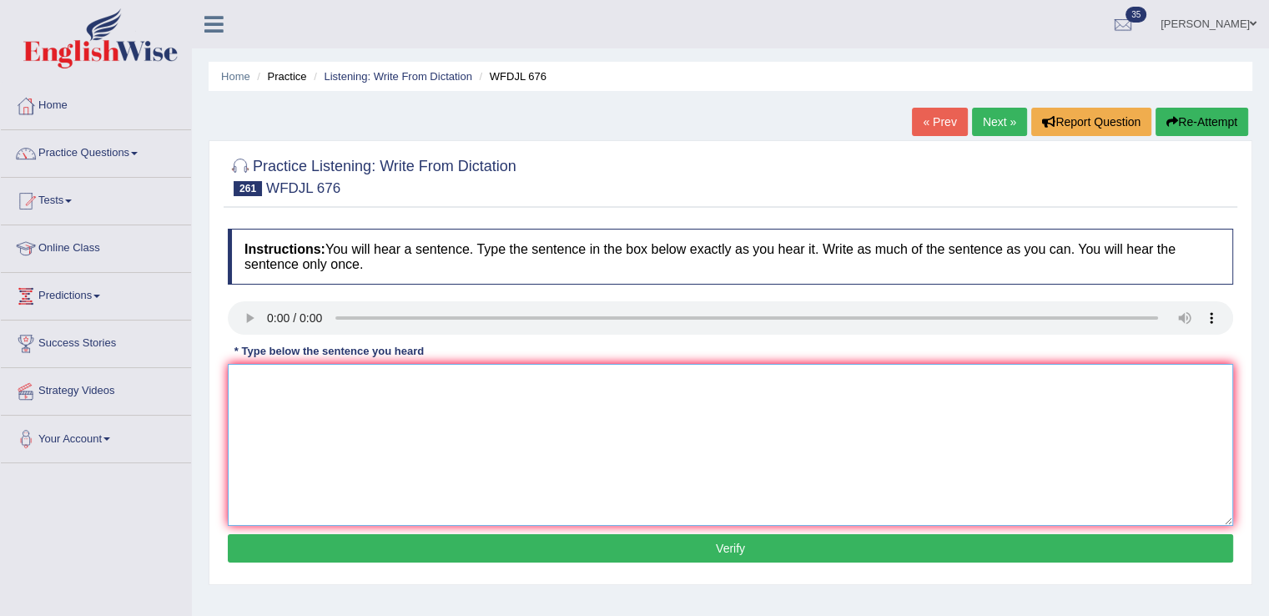
click at [284, 388] on textarea at bounding box center [730, 445] width 1005 height 162
click at [438, 381] on textarea "Older studies were more bad ideas the really experiments" at bounding box center [730, 445] width 1005 height 162
click at [481, 381] on textarea "Older studies were more bad ideas then doing really experiments" at bounding box center [730, 445] width 1005 height 162
click at [507, 381] on textarea "Older studies were more bad ideas then doing really experiments" at bounding box center [730, 445] width 1005 height 162
click at [410, 364] on textarea "Older studies were more bad ideas then doing real experiments" at bounding box center [730, 445] width 1005 height 162
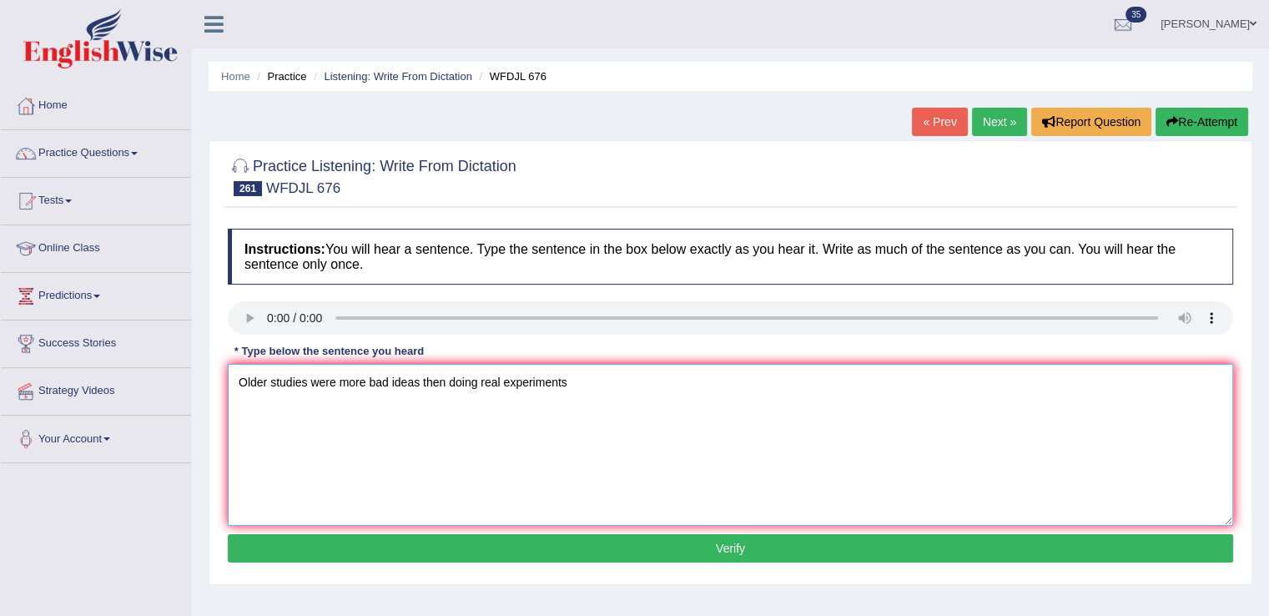
click at [448, 377] on textarea "Older studies were more bad ideas then doing real experiments" at bounding box center [730, 445] width 1005 height 162
click at [646, 378] on textarea "Older studies were more bad ideas then than doing real experiments" at bounding box center [730, 445] width 1005 height 162
click at [390, 380] on textarea "Older studies were more bad ideas then than doing real experiments a and the." at bounding box center [730, 445] width 1005 height 162
type textarea "Older studies were more bad about ideas then than doing real experiments a and …"
click at [636, 543] on button "Verify" at bounding box center [730, 548] width 1005 height 28
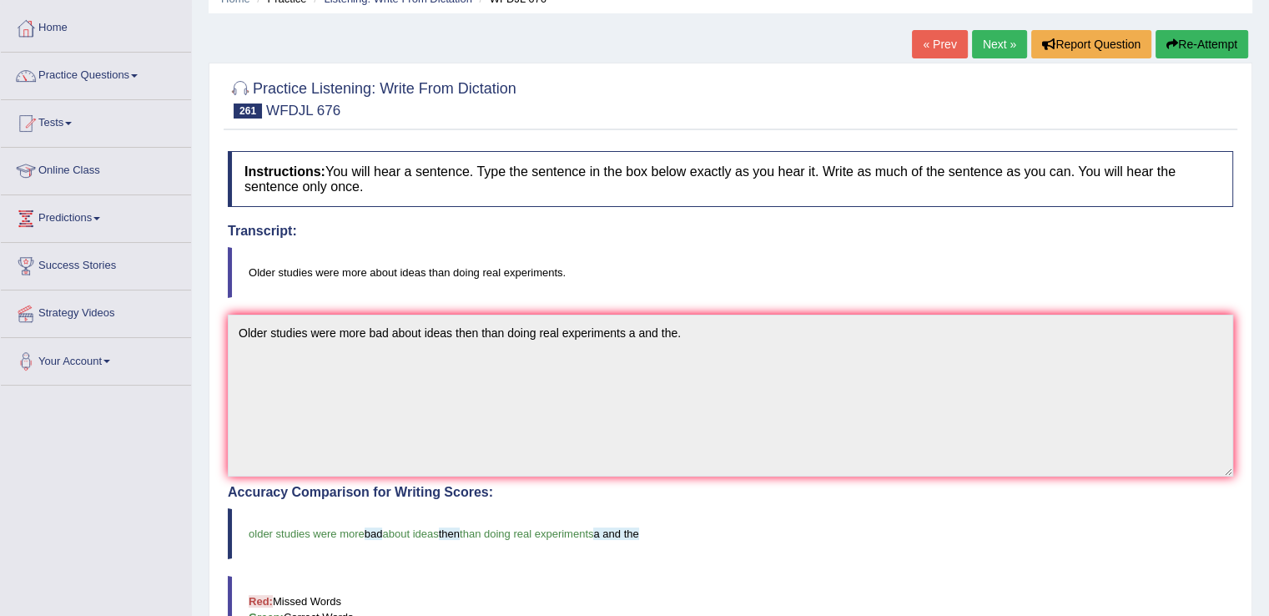
scroll to position [47, 0]
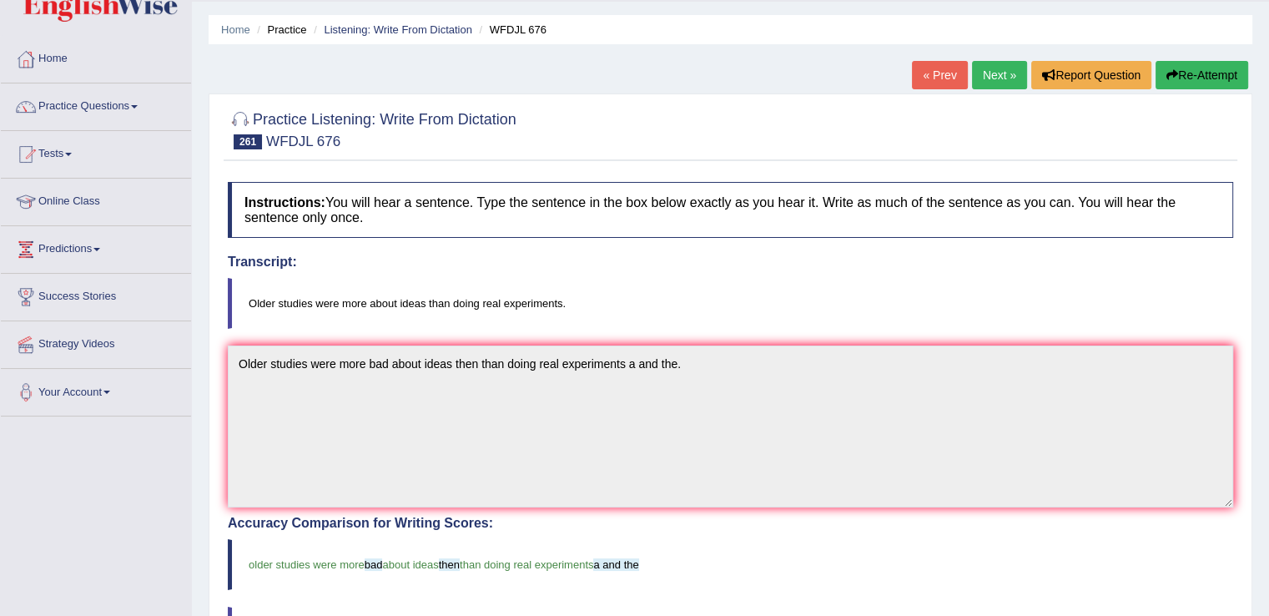
click at [1004, 73] on link "Next »" at bounding box center [999, 75] width 55 height 28
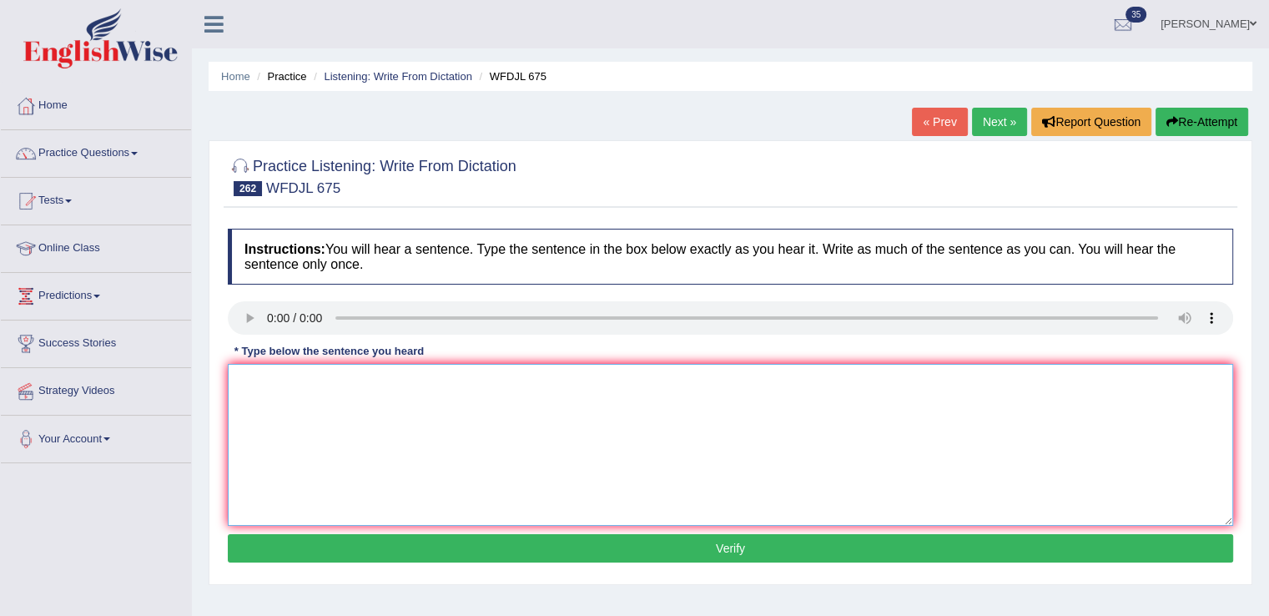
click at [354, 399] on textarea at bounding box center [730, 445] width 1005 height 162
click at [456, 390] on textarea "In the bag left you can find" at bounding box center [730, 445] width 1005 height 162
type textarea "In the bag left you can find books on economic topics a and the."
click at [519, 541] on button "Verify" at bounding box center [730, 548] width 1005 height 28
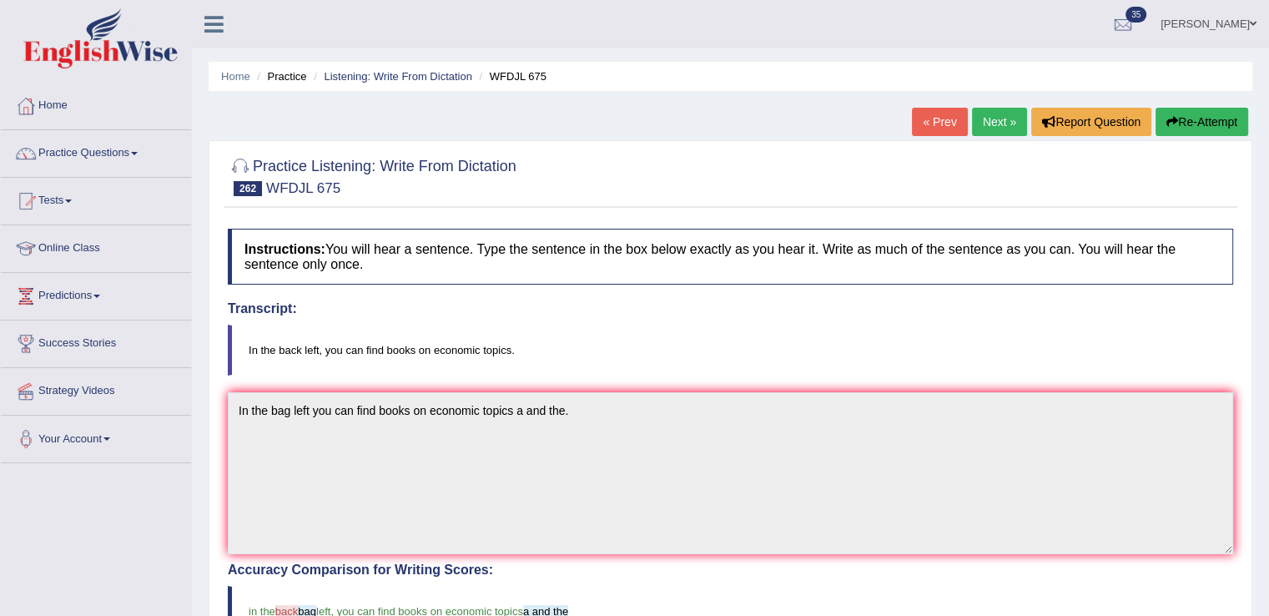
click at [1181, 126] on button "Re-Attempt" at bounding box center [1201, 122] width 93 height 28
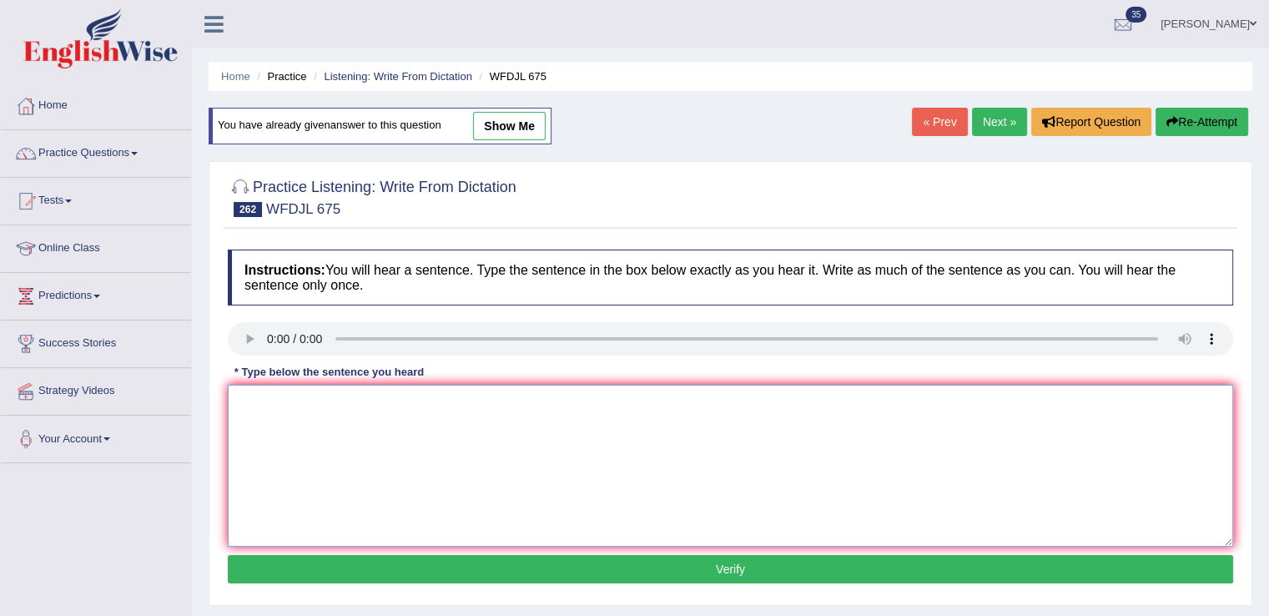
click at [687, 397] on textarea at bounding box center [730, 466] width 1005 height 162
click at [431, 399] on textarea "In the back left, you can find ideas" at bounding box center [730, 466] width 1005 height 162
click at [414, 400] on textarea "In the back left, you can find ideas books on economic topics a and the." at bounding box center [730, 466] width 1005 height 162
type textarea "In the back left, you can find books on economic topics a and the."
click at [611, 559] on button "Verify" at bounding box center [730, 569] width 1005 height 28
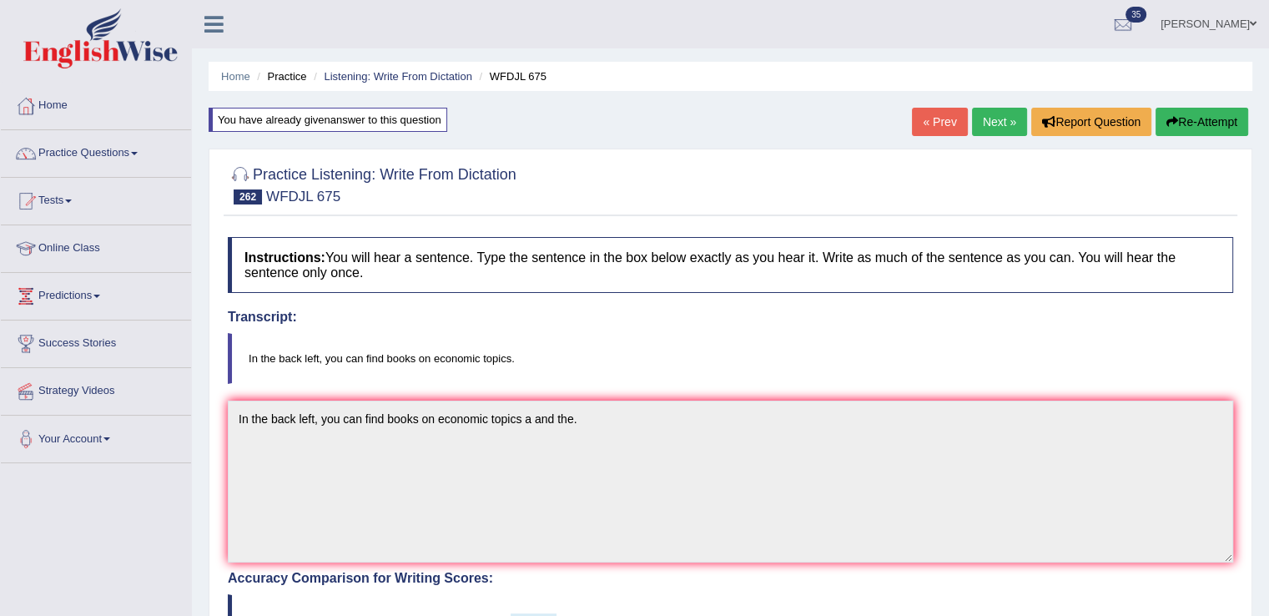
click at [986, 119] on link "Next »" at bounding box center [999, 122] width 55 height 28
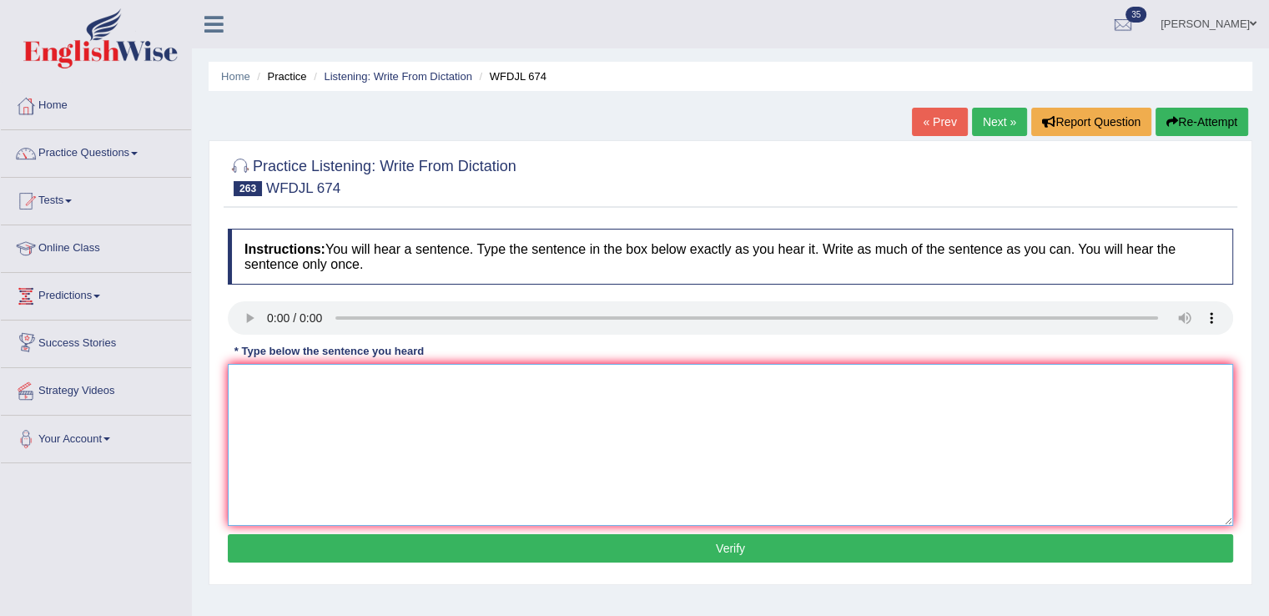
click at [314, 420] on textarea at bounding box center [730, 445] width 1005 height 162
click at [350, 404] on textarea "We are seen" at bounding box center [730, 445] width 1005 height 162
click at [426, 390] on textarea "We are seen the first of science" at bounding box center [730, 445] width 1005 height 162
click at [358, 382] on textarea "We are seen the first of science" at bounding box center [730, 445] width 1005 height 162
click at [466, 381] on textarea "We are seen the first houfull science" at bounding box center [730, 445] width 1005 height 162
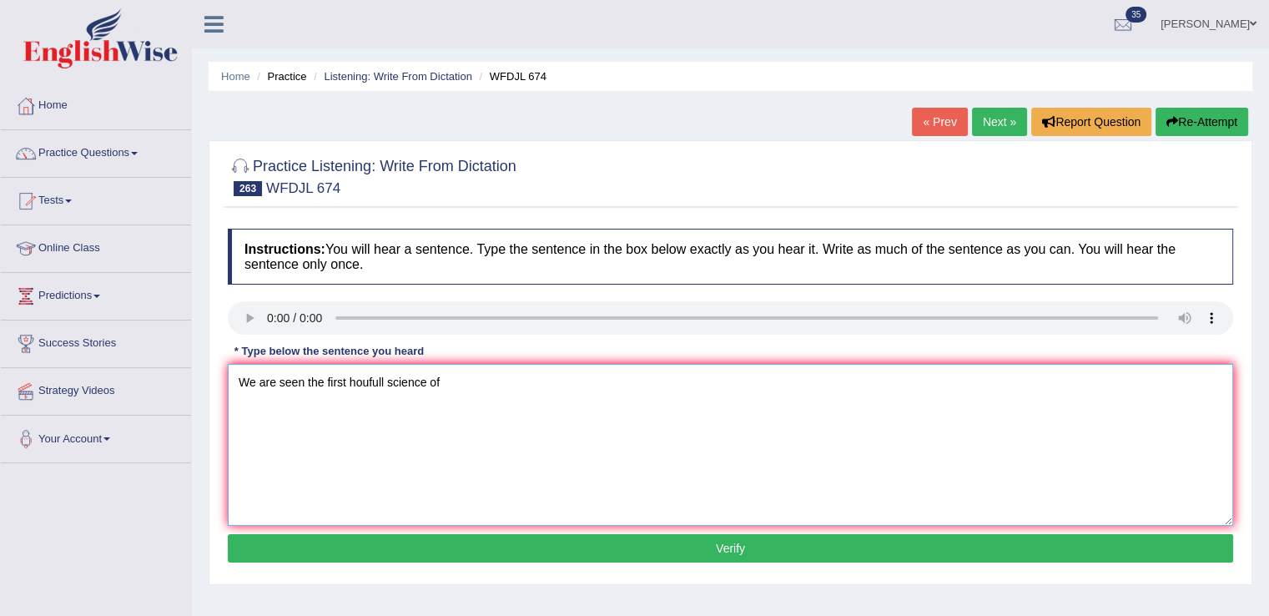
click at [452, 381] on textarea "We are seen the first houfull science of" at bounding box center [730, 445] width 1005 height 162
click at [384, 381] on textarea "We are seen the first houfull science of economic octurn a and the." at bounding box center [730, 445] width 1005 height 162
type textarea "We are seen the first houfull science of economic octurn a and the."
click at [500, 549] on button "Verify" at bounding box center [730, 548] width 1005 height 28
click at [500, 549] on div "Home Practice Listening: Write From Dictation WFDJL 674 « Prev Next » Report Qu…" at bounding box center [730, 417] width 1077 height 834
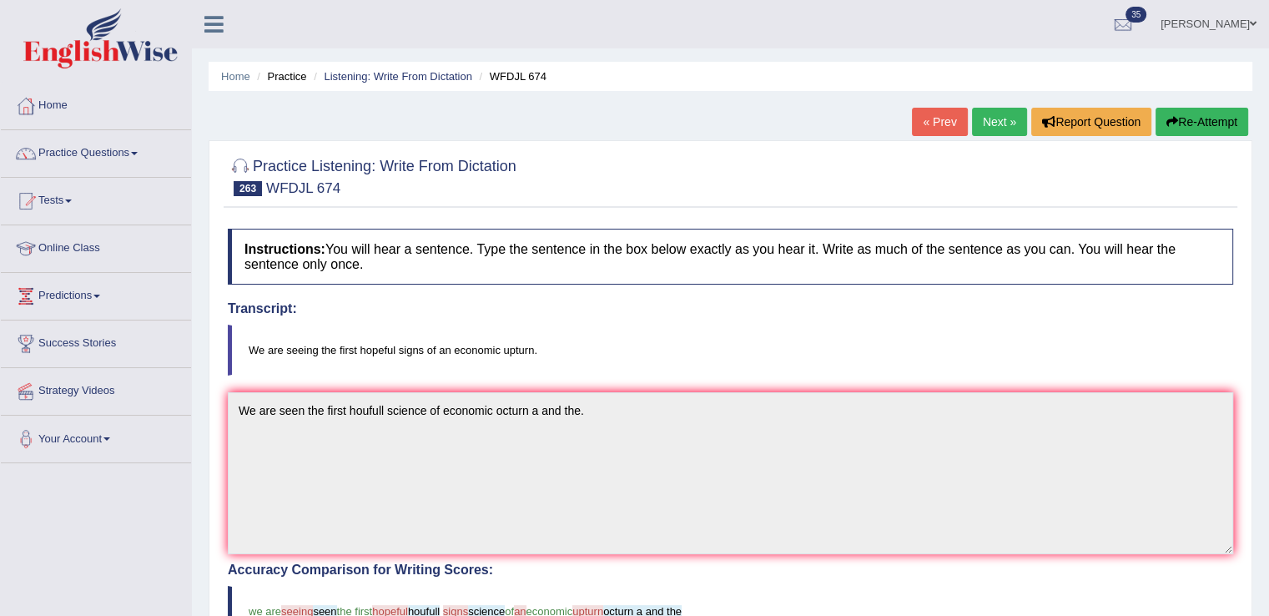
click at [1178, 121] on button "Re-Attempt" at bounding box center [1201, 122] width 93 height 28
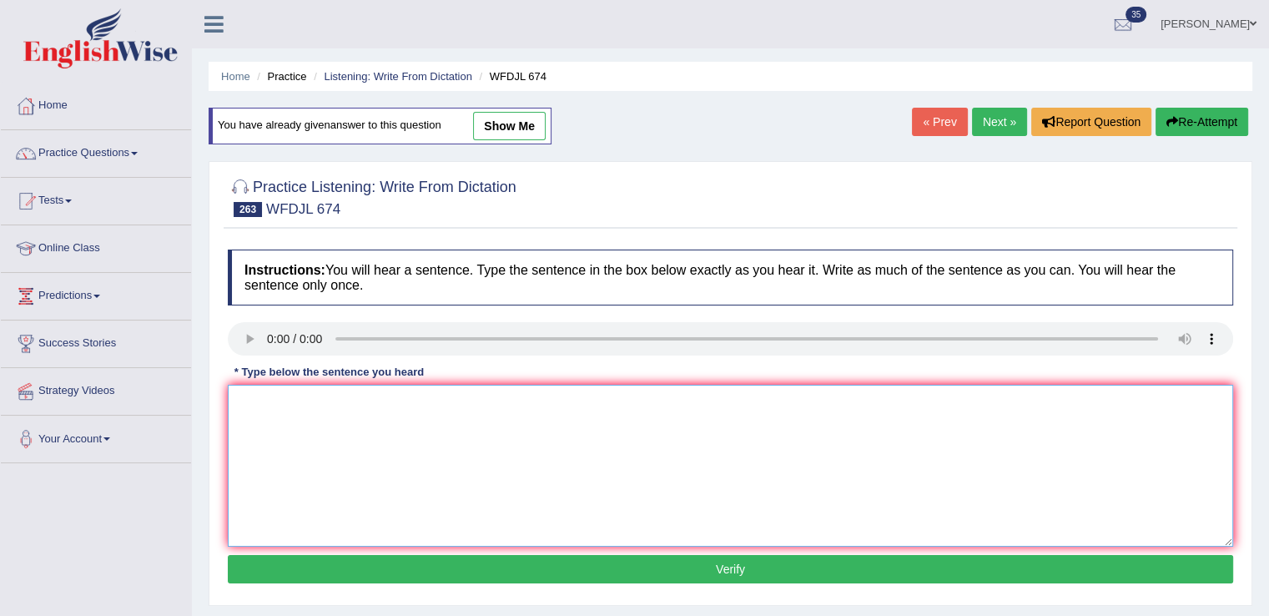
click at [762, 400] on textarea at bounding box center [730, 466] width 1005 height 162
click at [450, 397] on textarea "We are seeing the first hopeful signs of on economic upturn a and the." at bounding box center [730, 466] width 1005 height 162
type textarea "We are seeing the first hopeful signs of an economic upturn a and the."
click at [625, 566] on button "Verify" at bounding box center [730, 569] width 1005 height 28
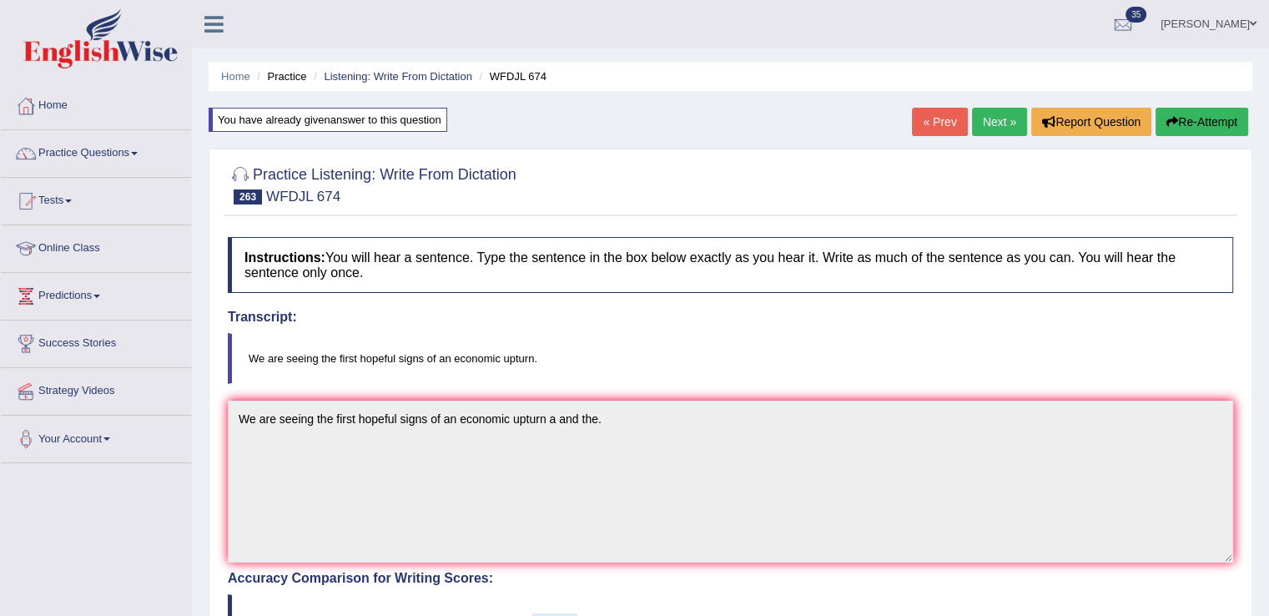
click at [992, 126] on link "Next »" at bounding box center [999, 122] width 55 height 28
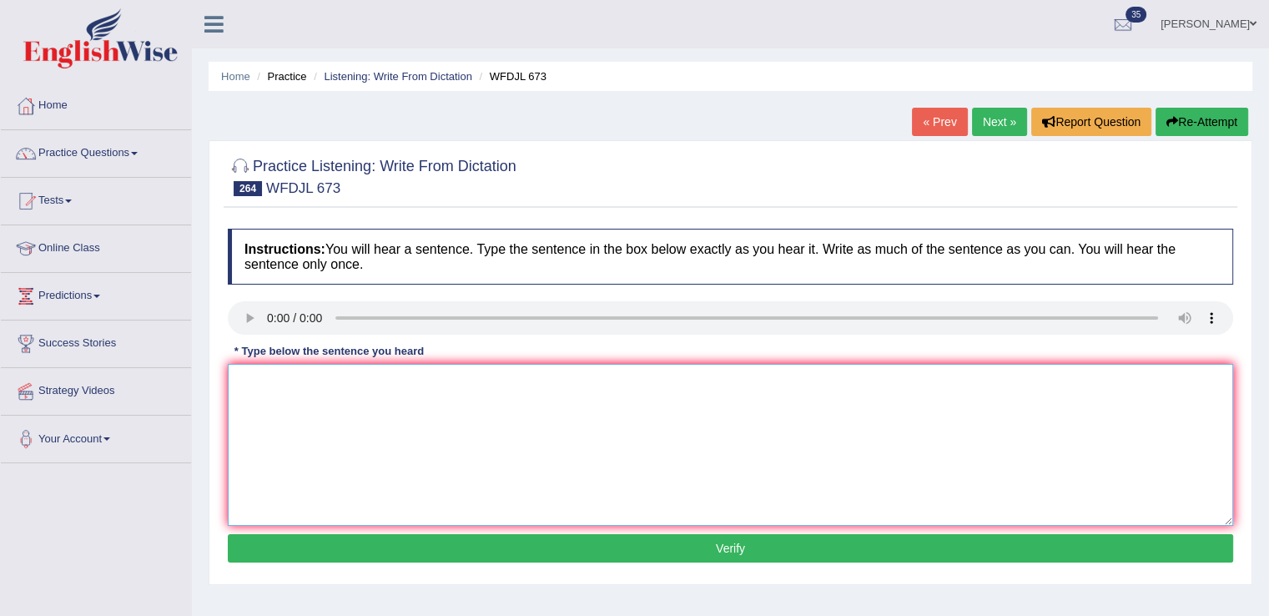
click at [300, 405] on textarea at bounding box center [730, 445] width 1005 height 162
click at [451, 394] on textarea "The assey publication" at bounding box center [730, 445] width 1005 height 162
click at [410, 377] on textarea "The assey publication will hapen ones the researchers finalise finalised a and …" at bounding box center [730, 445] width 1005 height 162
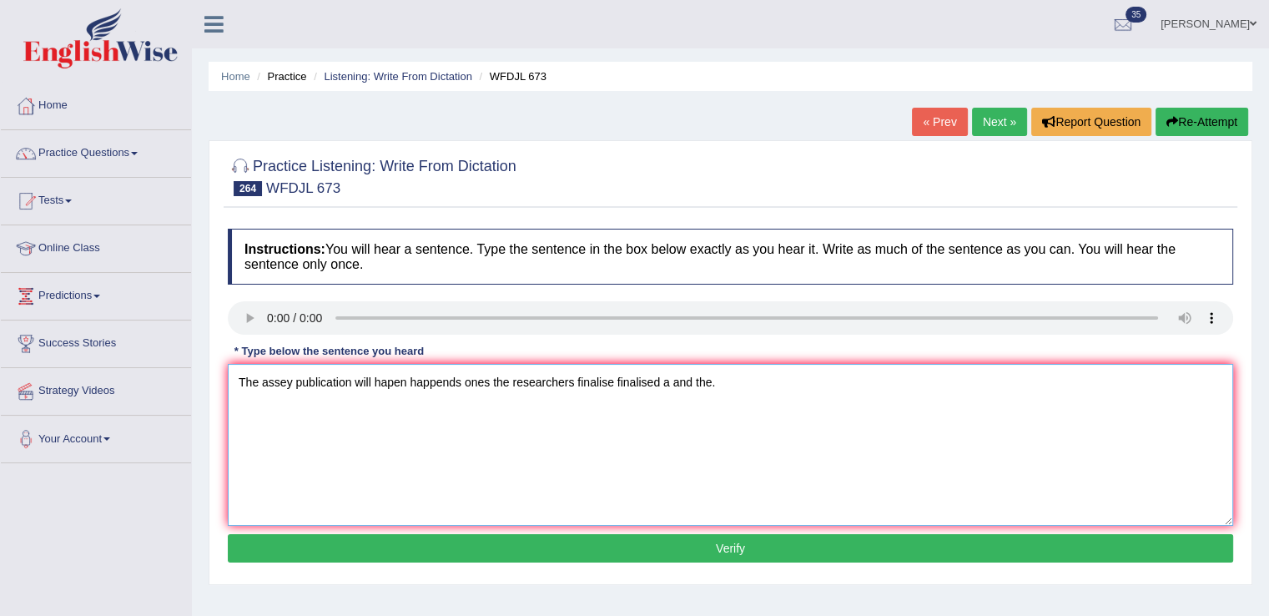
click at [451, 372] on textarea "The assey publication will hapen happends ones the researchers finalise finalis…" at bounding box center [730, 445] width 1005 height 162
click at [453, 385] on textarea "The assey publication will hapen happends ones the researchers finalise finalis…" at bounding box center [730, 445] width 1005 height 162
click at [454, 429] on textarea "The assey publication will hapen happens ones the researchers finalise finalise…" at bounding box center [730, 445] width 1005 height 162
click at [603, 375] on textarea "The assey publication will hapen happens ones the researchers finalise finalise…" at bounding box center [730, 445] width 1005 height 162
click at [641, 382] on textarea "The assey publication will hapen happens ones the researchers finalize finalise…" at bounding box center [730, 445] width 1005 height 162
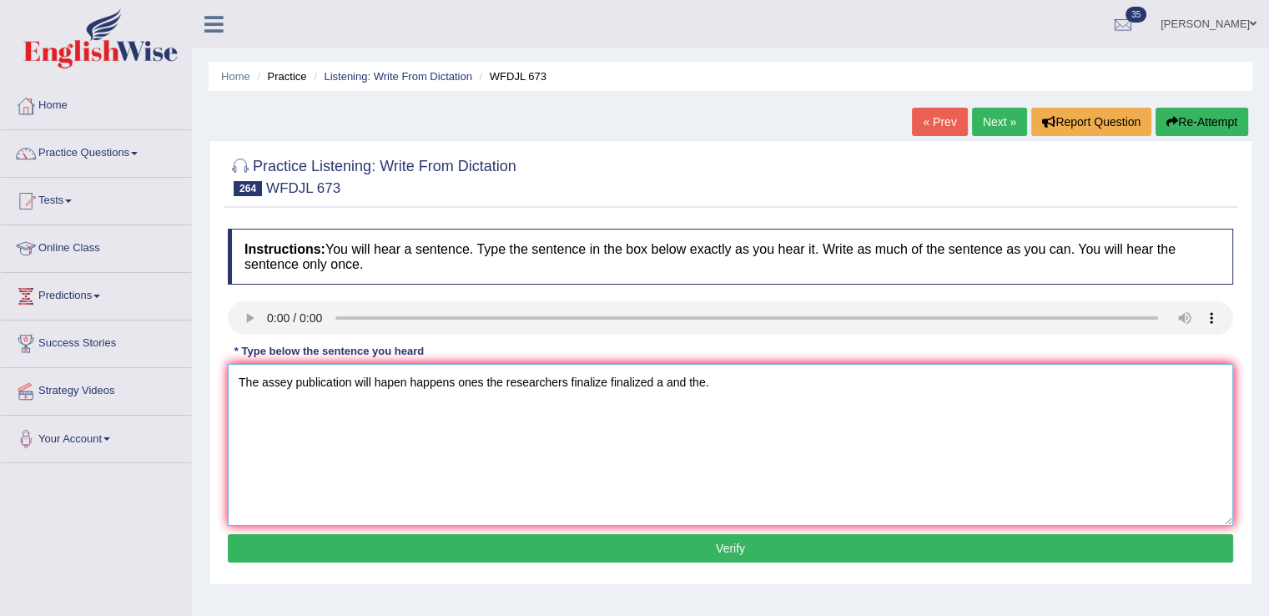
click at [455, 378] on textarea "The assey publication will hapen happens ones the researchers finalize finalize…" at bounding box center [730, 445] width 1005 height 162
type textarea "The assey publication will hapen happens happen ones the researchers finalize f…"
click at [360, 551] on button "Verify" at bounding box center [730, 548] width 1005 height 28
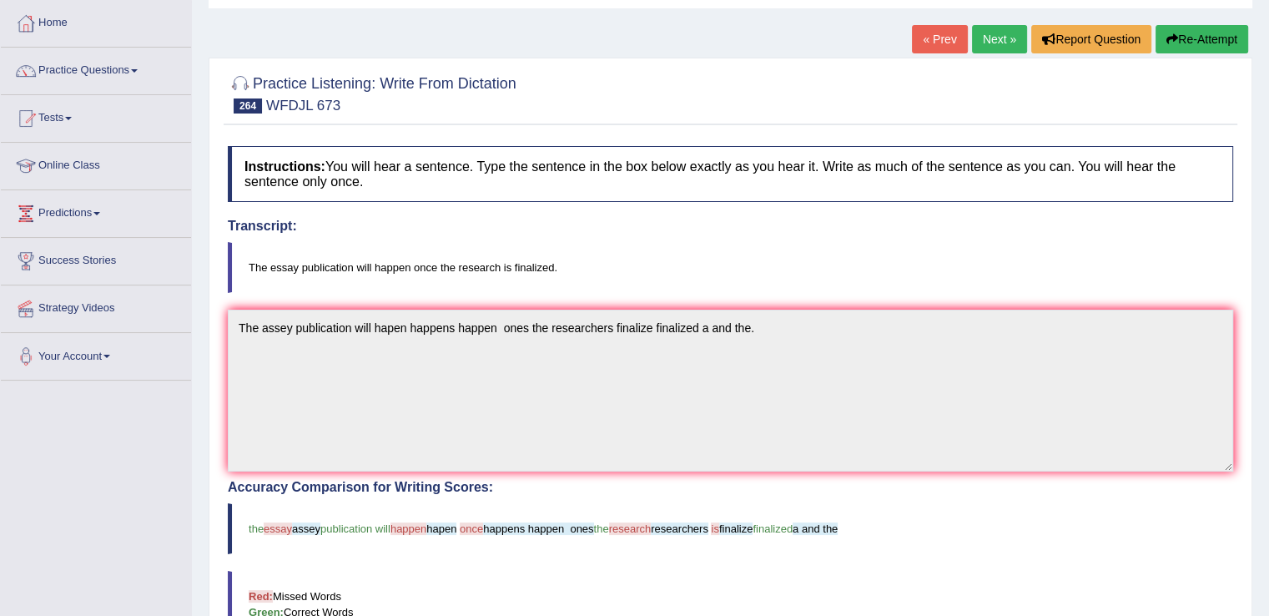
scroll to position [78, 0]
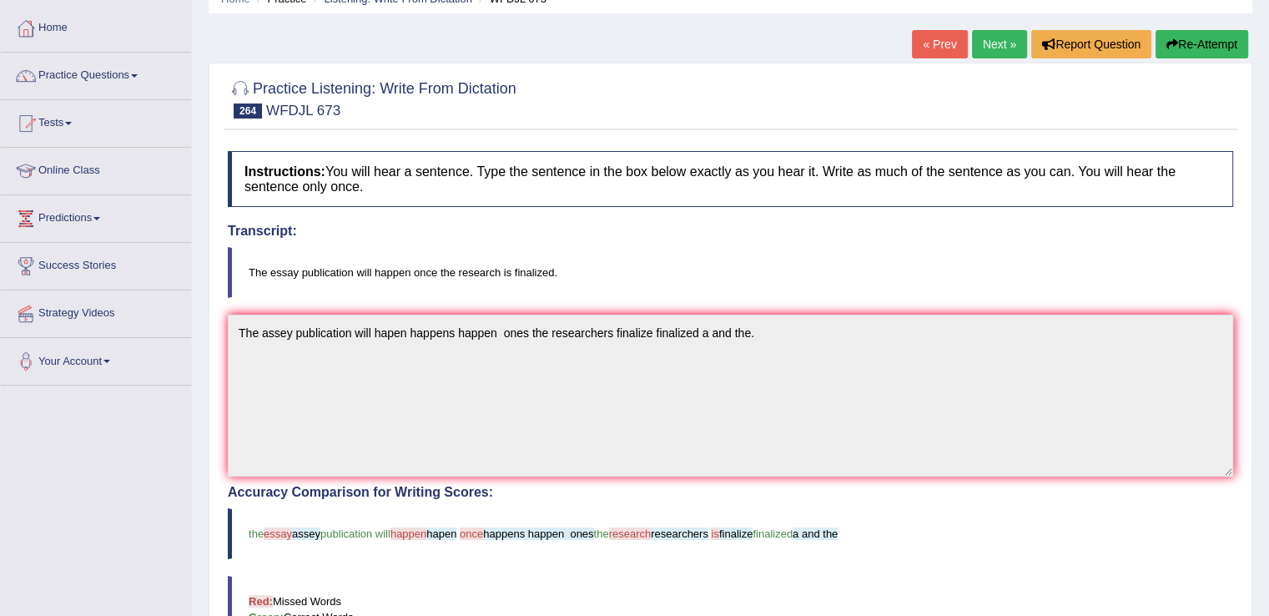
click at [1197, 44] on button "Re-Attempt" at bounding box center [1201, 44] width 93 height 28
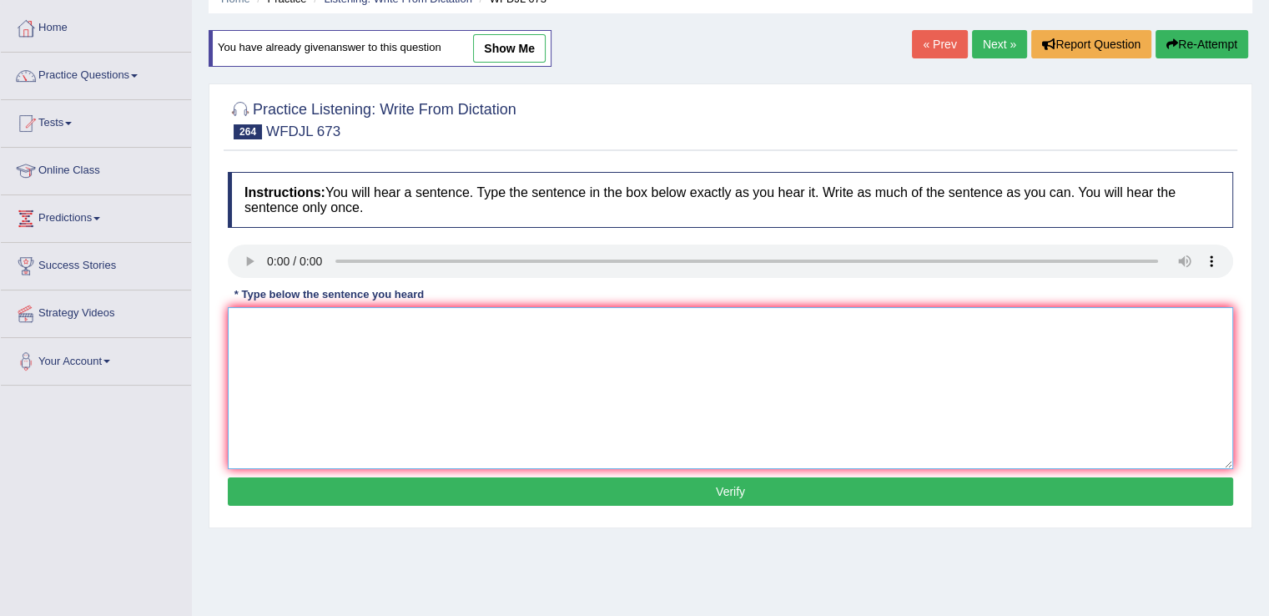
click at [643, 380] on textarea at bounding box center [730, 388] width 1005 height 162
type textarea "The essay publication will happen one the research is finalized a and the."
click at [624, 500] on button "Verify" at bounding box center [730, 491] width 1005 height 28
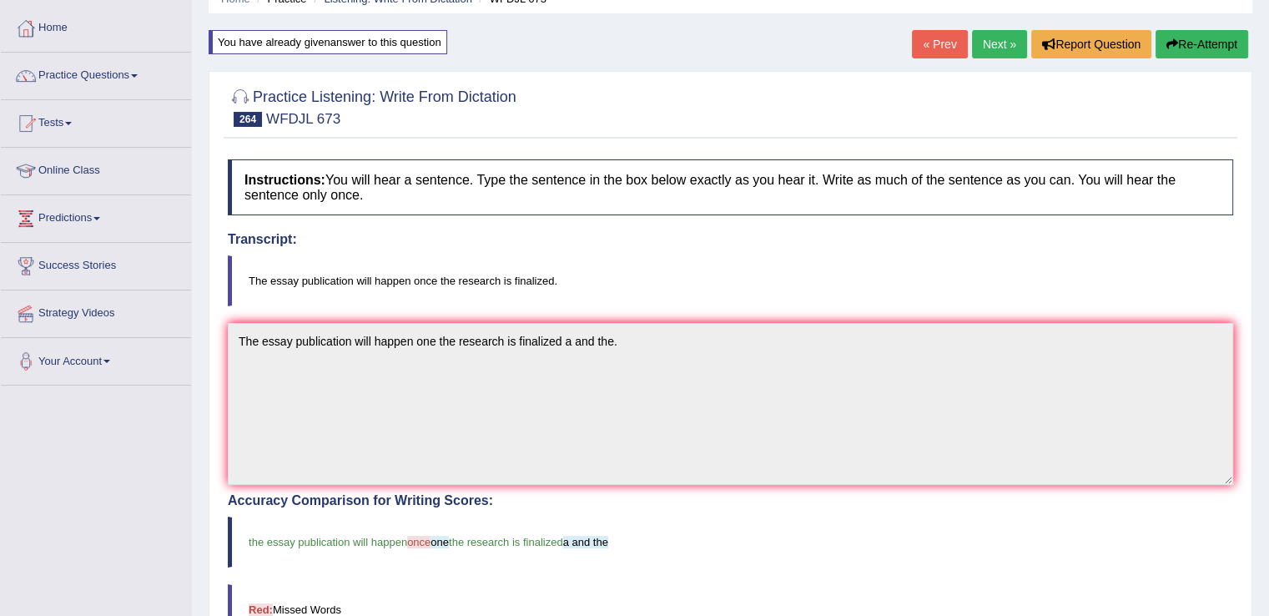
click at [1235, 38] on button "Re-Attempt" at bounding box center [1201, 44] width 93 height 28
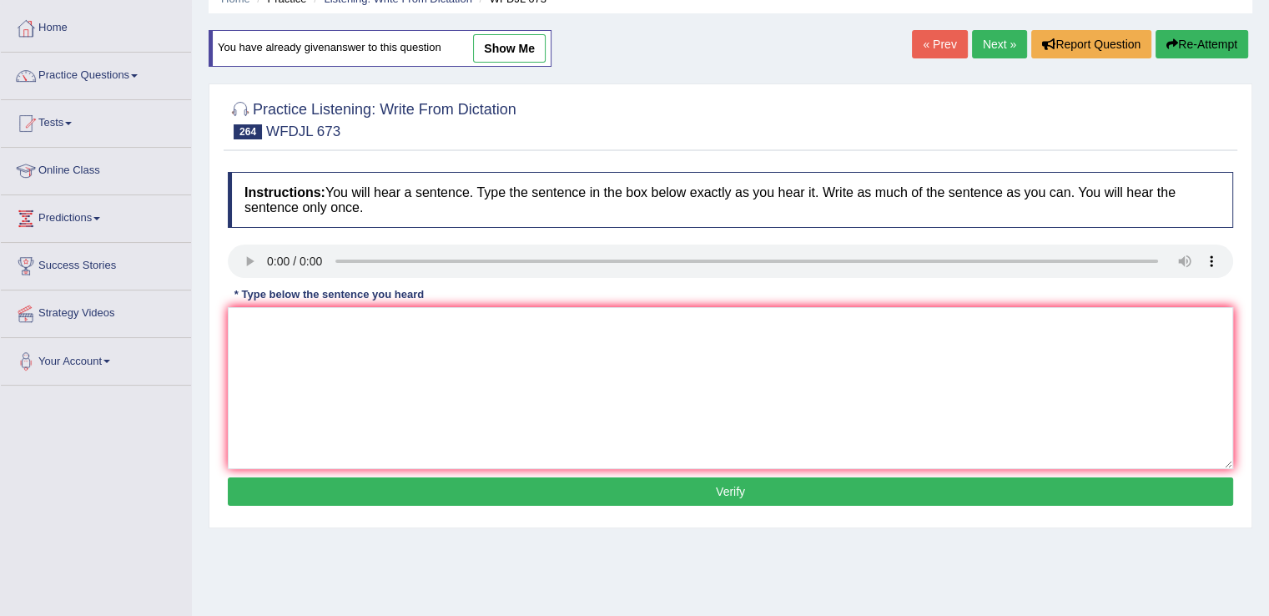
scroll to position [78, 0]
click at [747, 339] on textarea at bounding box center [730, 388] width 1005 height 162
type textarea "Te essay publication will happen once the research is finalized a and the."
click at [611, 490] on button "Verify" at bounding box center [730, 491] width 1005 height 28
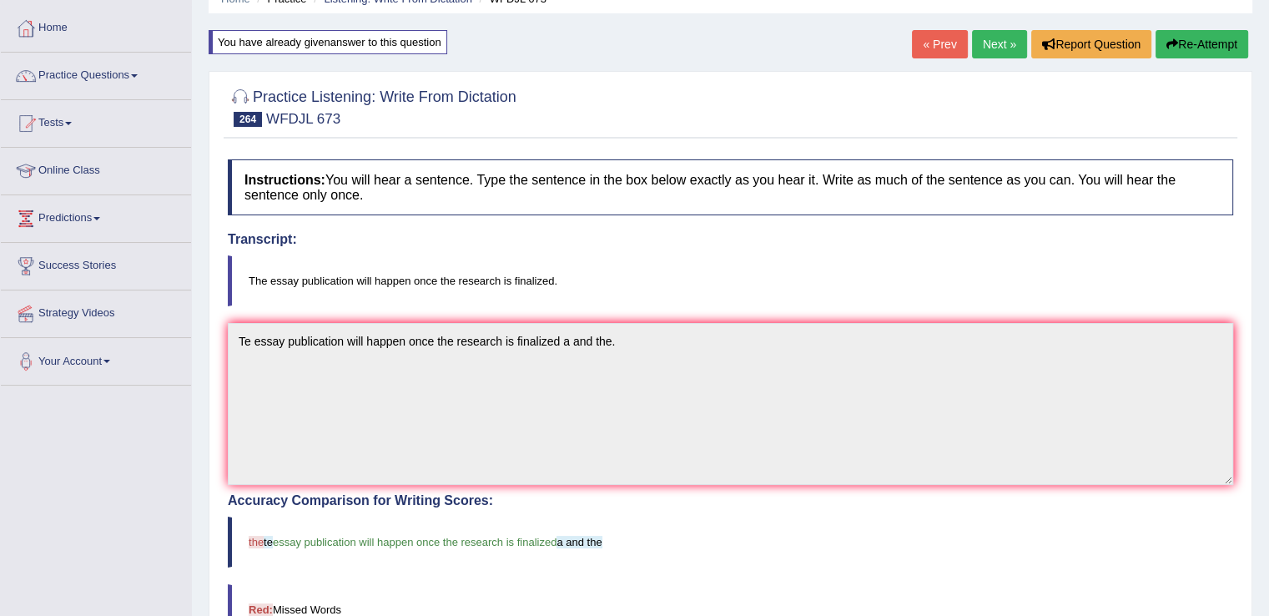
click at [1226, 34] on button "Re-Attempt" at bounding box center [1201, 44] width 93 height 28
click at [1227, 34] on button "Re-Attempt" at bounding box center [1201, 44] width 93 height 28
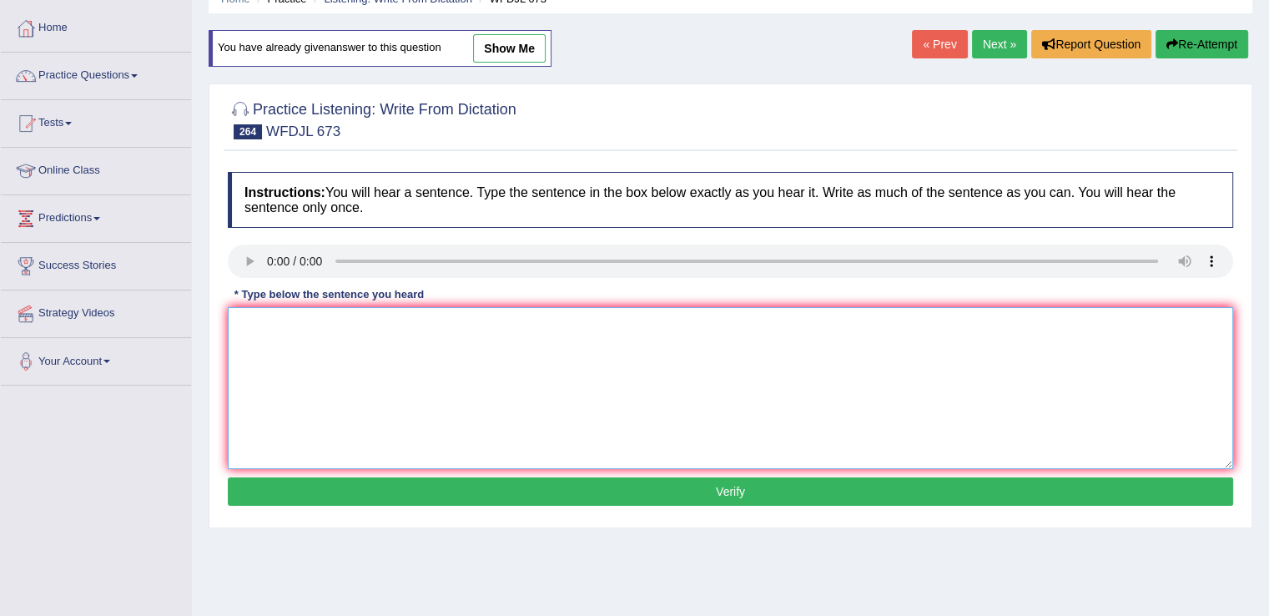
click at [578, 331] on textarea at bounding box center [730, 388] width 1005 height 162
type textarea "The essay publication will happen once the research is finalized a and the."
click at [535, 493] on button "Verify" at bounding box center [730, 491] width 1005 height 28
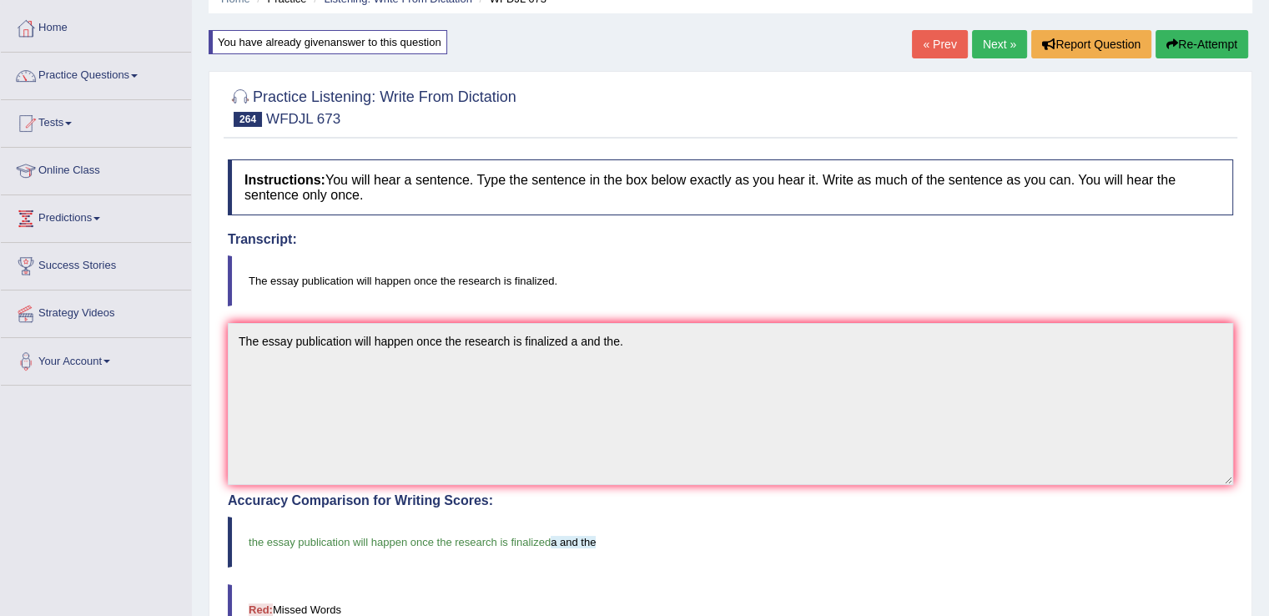
click at [984, 40] on link "Next »" at bounding box center [999, 44] width 55 height 28
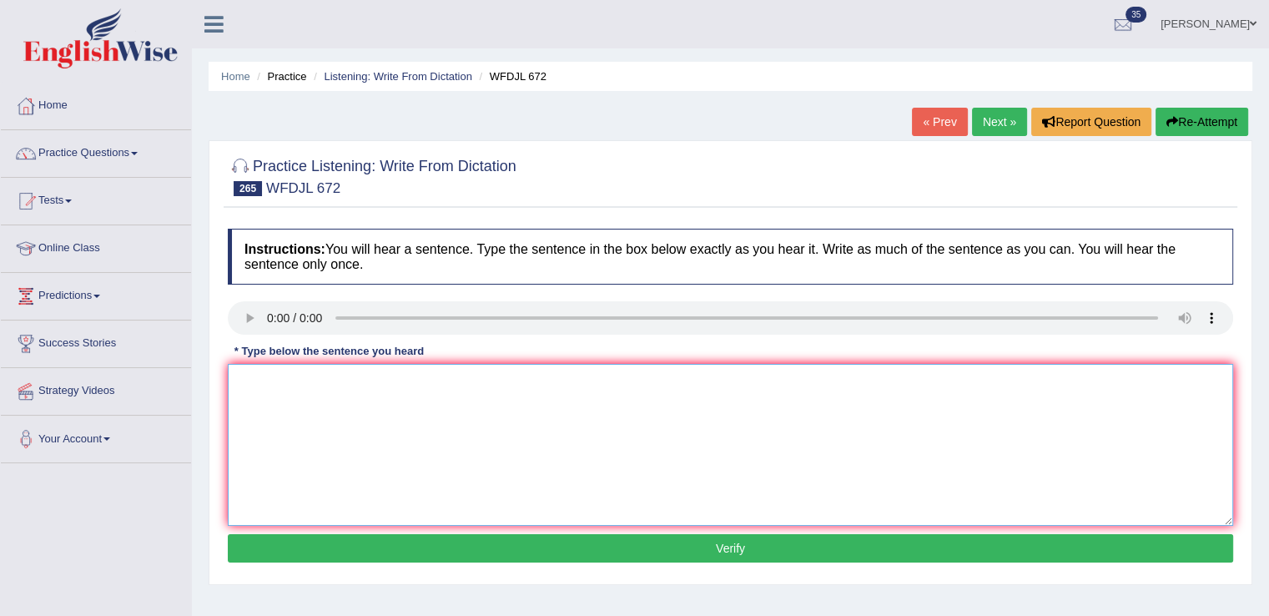
click at [404, 381] on textarea at bounding box center [730, 445] width 1005 height 162
click at [470, 377] on textarea "The testing format has been change to meet the standar" at bounding box center [730, 445] width 1005 height 162
click at [603, 375] on textarea "The testing format has been change to meet preofessional the standar" at bounding box center [730, 445] width 1005 height 162
click at [601, 374] on textarea "The testing format has been change to meet preofessional the standar" at bounding box center [730, 445] width 1005 height 162
click at [485, 380] on textarea "The testing format has been change to meet preofessional the standards a and th…" at bounding box center [730, 445] width 1005 height 162
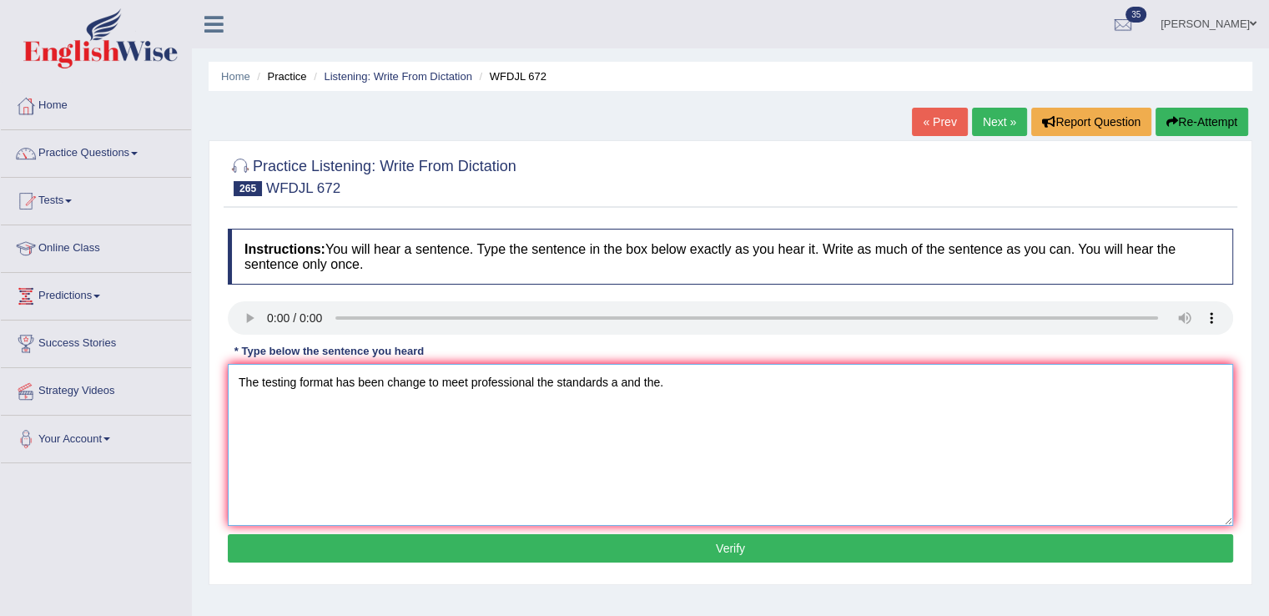
click at [554, 375] on textarea "The testing format has been change to meet professional the standards a and the." at bounding box center [730, 445] width 1005 height 162
type textarea "The testing format has been change to meet professional standards a and the."
click at [480, 537] on button "Verify" at bounding box center [730, 548] width 1005 height 28
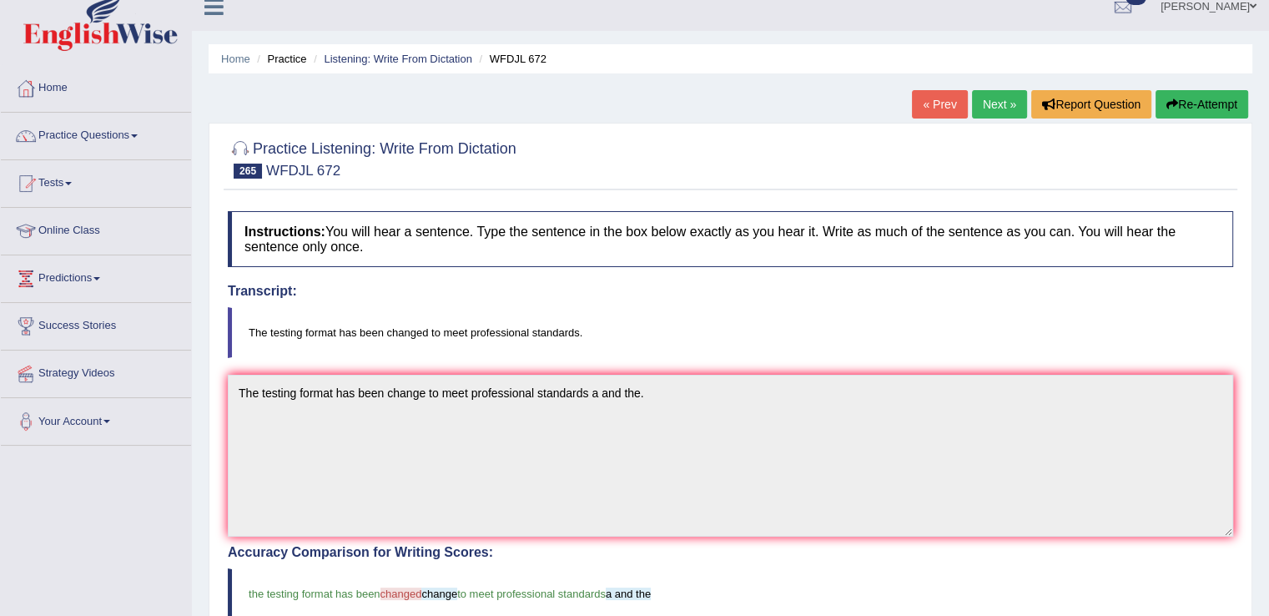
scroll to position [12, 0]
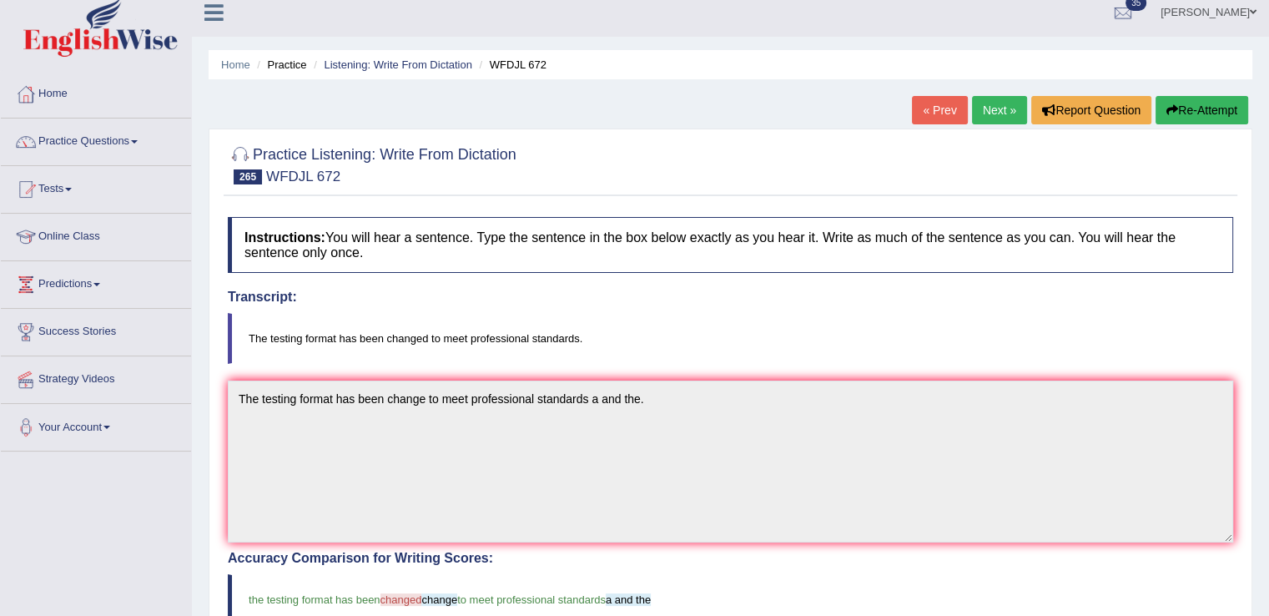
click at [1189, 110] on button "Re-Attempt" at bounding box center [1201, 110] width 93 height 28
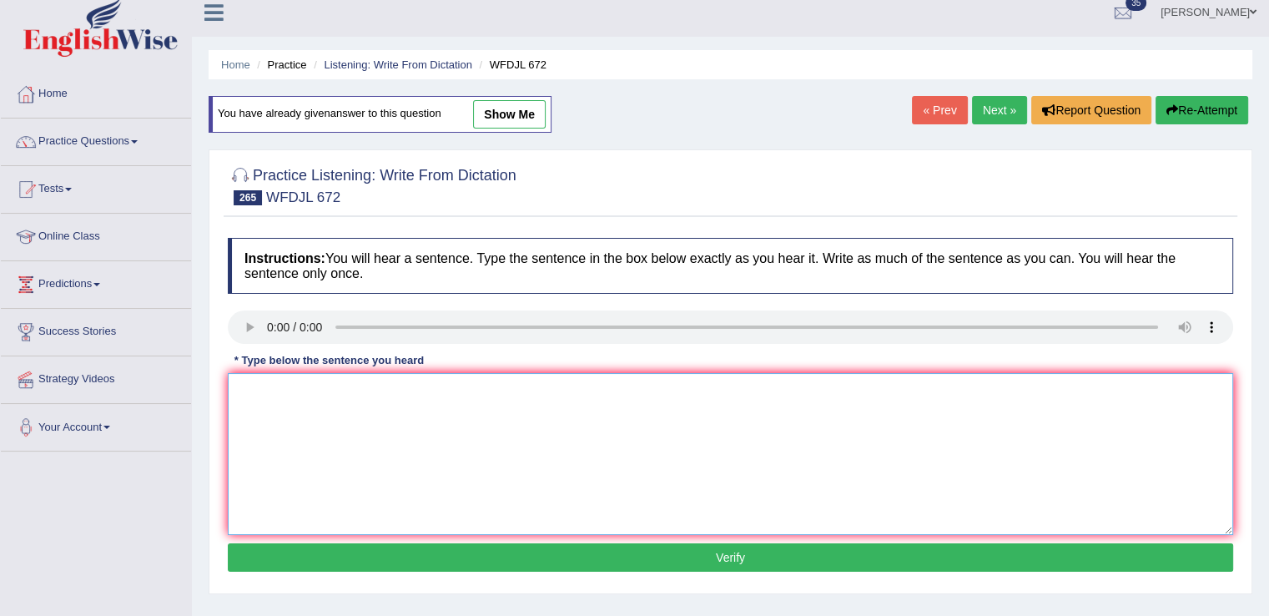
click at [626, 435] on textarea at bounding box center [730, 454] width 1005 height 162
click at [293, 388] on textarea "The testinf formand has been changed to meet professional standards a and the." at bounding box center [730, 454] width 1005 height 162
click at [340, 388] on textarea "The testing formand has been changed to meet professional standards a and the." at bounding box center [730, 454] width 1005 height 162
click at [338, 388] on textarea "The testing formats has been changed to meet professional standards a and the." at bounding box center [730, 454] width 1005 height 162
type textarea "The testing format has been changed to meet professional standards a and the."
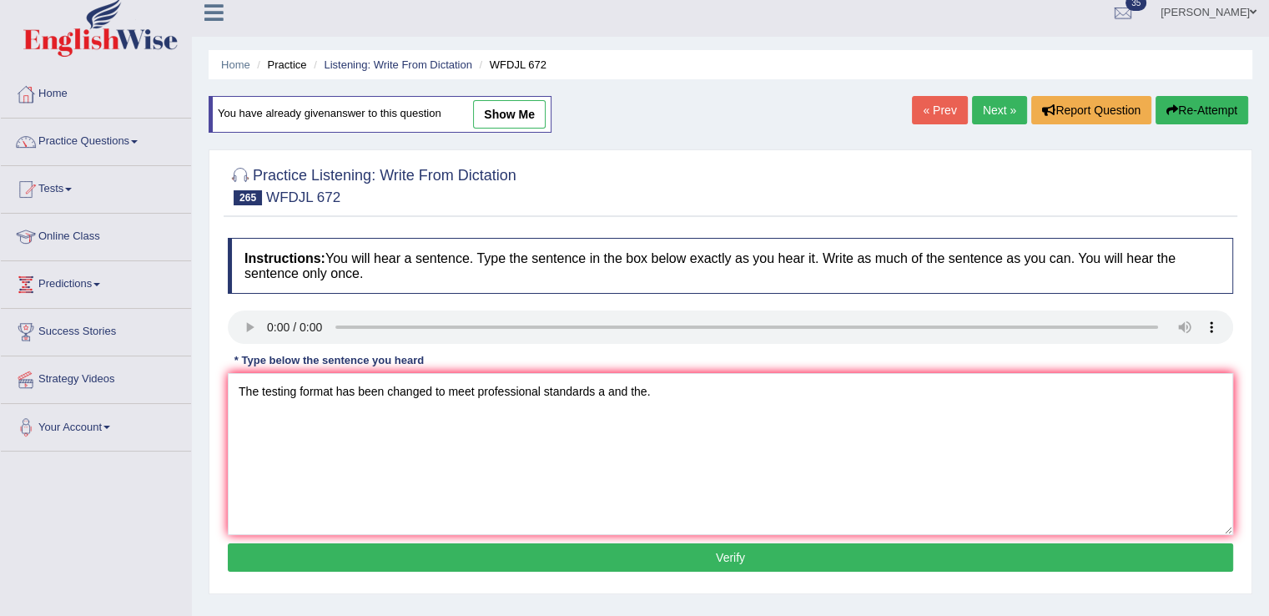
click at [613, 553] on button "Verify" at bounding box center [730, 557] width 1005 height 28
